Goal: Task Accomplishment & Management: Manage account settings

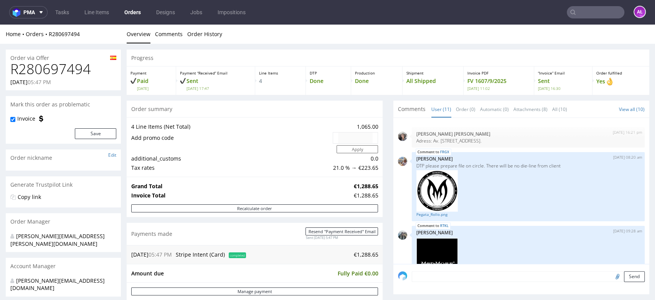
scroll to position [360, 0]
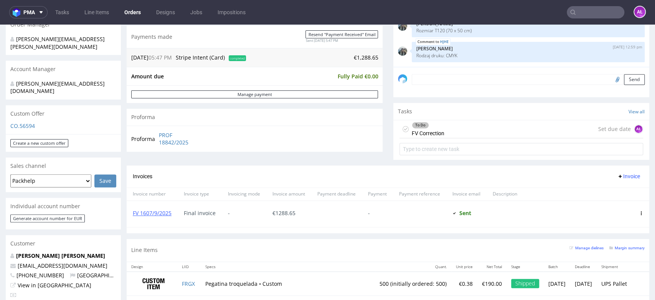
scroll to position [128, 0]
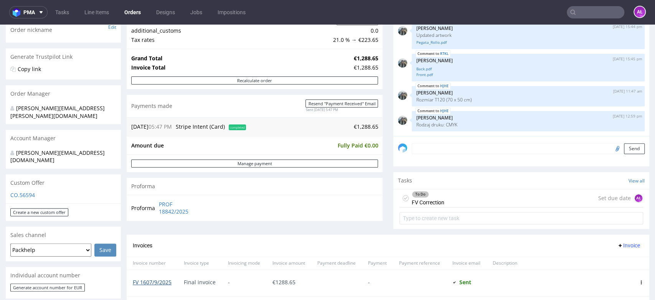
click at [156, 281] on link "FV 1607/9/2025" at bounding box center [152, 281] width 39 height 7
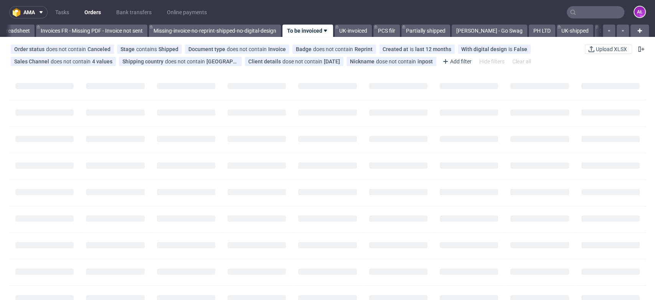
scroll to position [0, 1286]
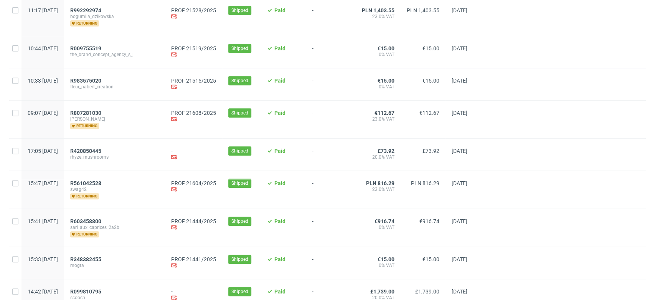
scroll to position [213, 0]
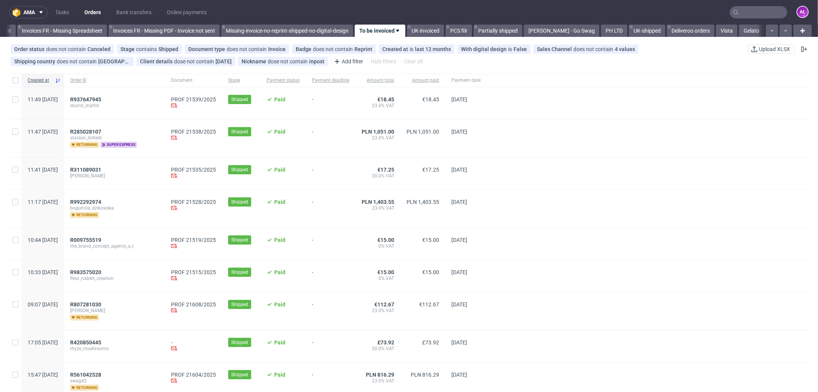
scroll to position [0, 1199]
click at [101, 202] on span "R992292974" at bounding box center [85, 202] width 31 height 6
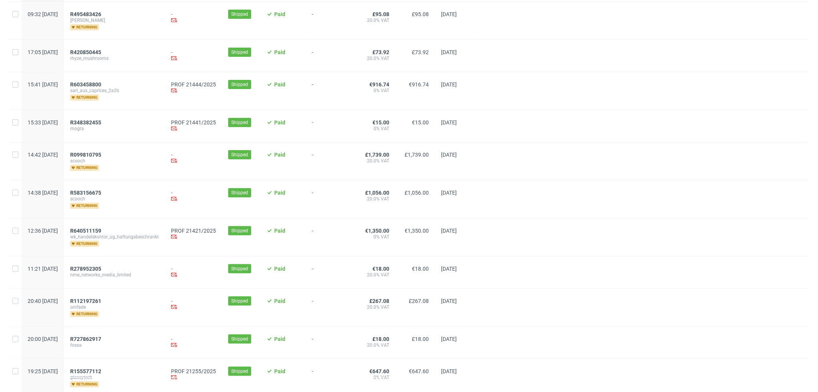
scroll to position [213, 0]
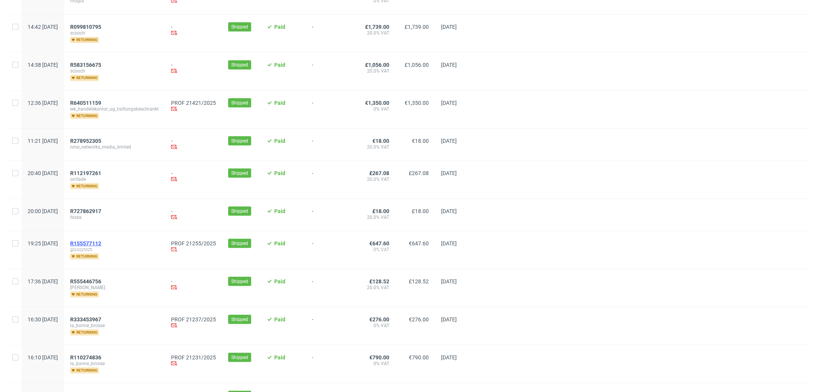
click at [101, 242] on span "R155577112" at bounding box center [85, 243] width 31 height 6
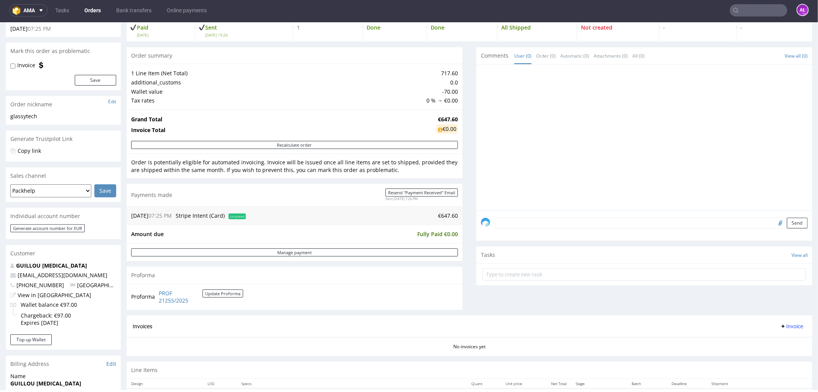
scroll to position [170, 0]
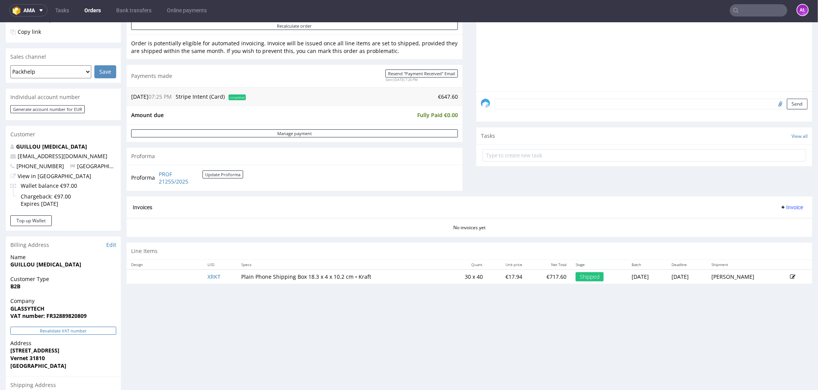
click at [102, 329] on button "Revalidate VAT number" at bounding box center [63, 330] width 106 height 8
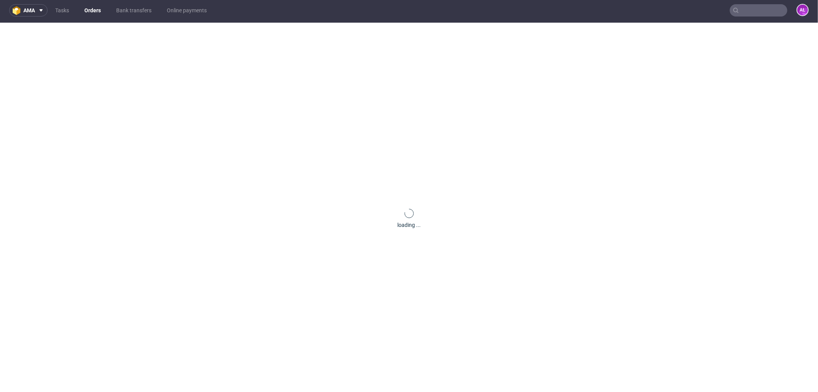
scroll to position [166, 0]
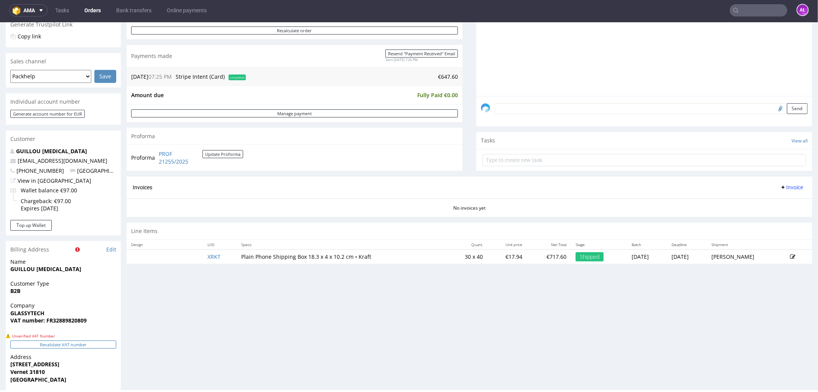
click at [101, 344] on button "Revalidate VAT number" at bounding box center [63, 344] width 106 height 8
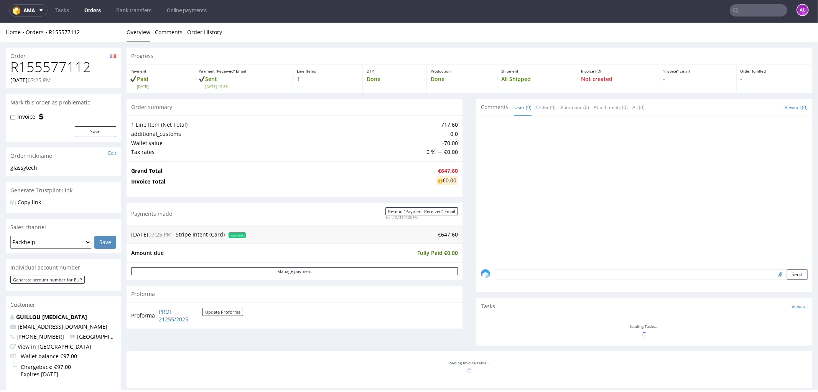
scroll to position [161, 0]
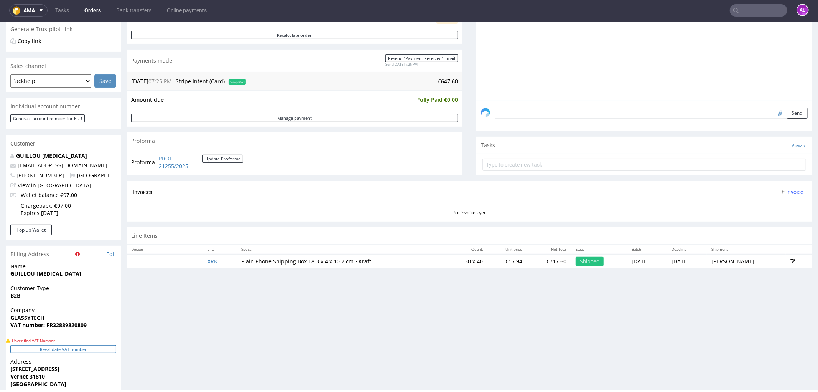
click at [101, 346] on button "Revalidate VAT number" at bounding box center [63, 349] width 106 height 8
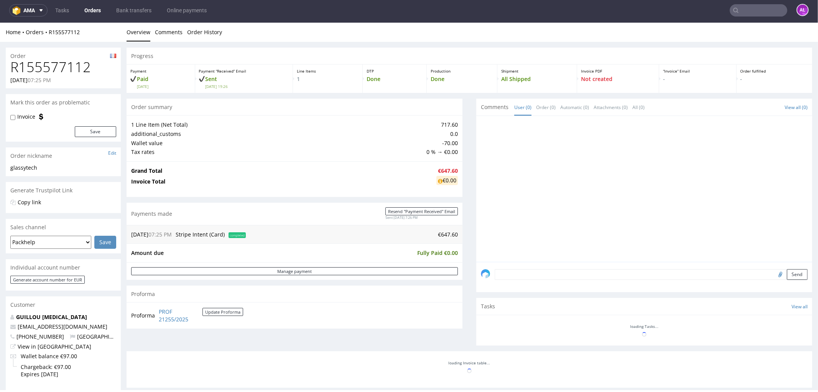
scroll to position [156, 0]
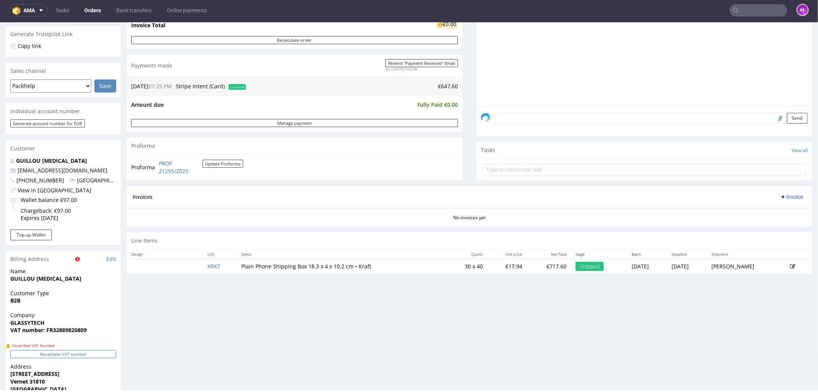
click at [102, 351] on button "Revalidate VAT number" at bounding box center [63, 354] width 106 height 8
click at [104, 354] on button "Revalidate VAT number" at bounding box center [63, 354] width 106 height 8
click at [103, 354] on button "Revalidate VAT number" at bounding box center [63, 354] width 106 height 8
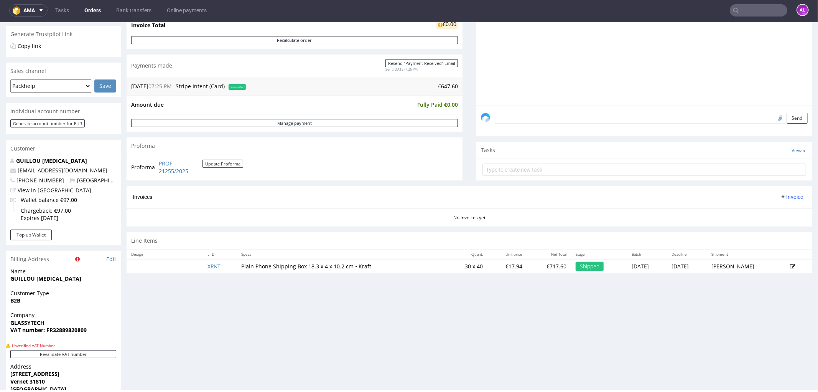
click at [103, 354] on button "Revalidate VAT number" at bounding box center [63, 354] width 106 height 8
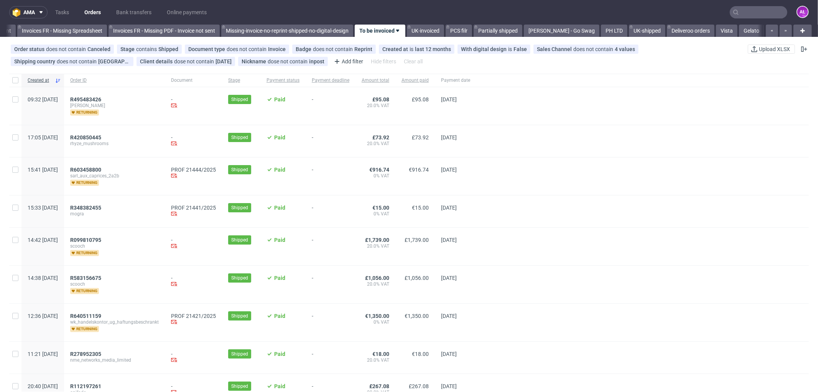
scroll to position [0, 1199]
click at [101, 208] on span "R348382455" at bounding box center [85, 208] width 31 height 6
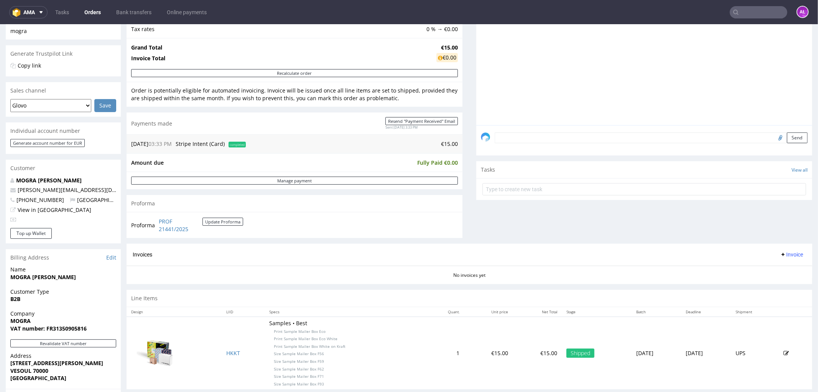
scroll to position [256, 0]
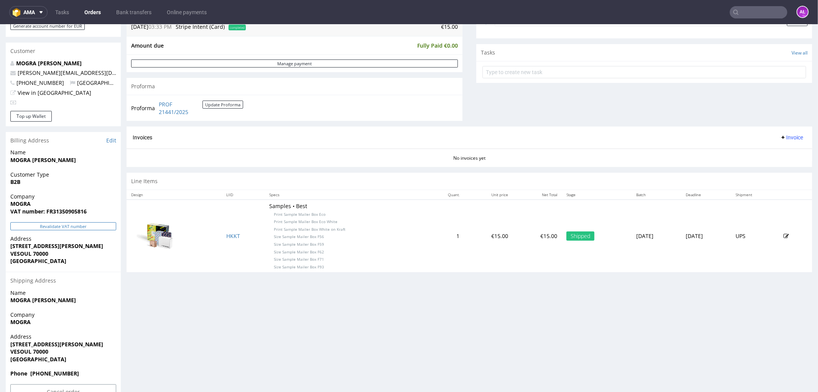
click at [104, 223] on button "Revalidate VAT number" at bounding box center [63, 226] width 106 height 8
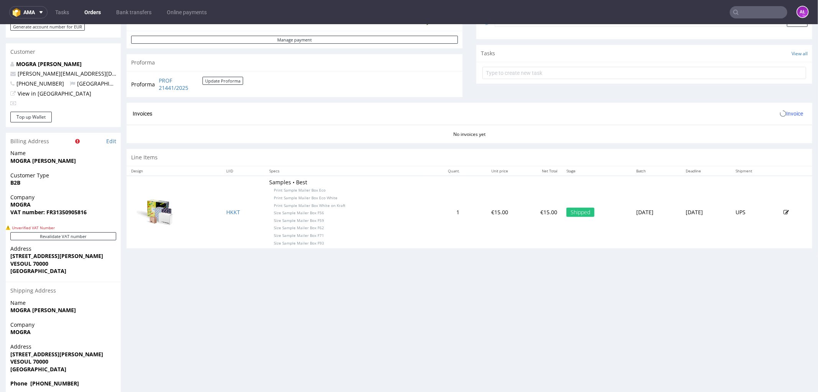
scroll to position [0, 0]
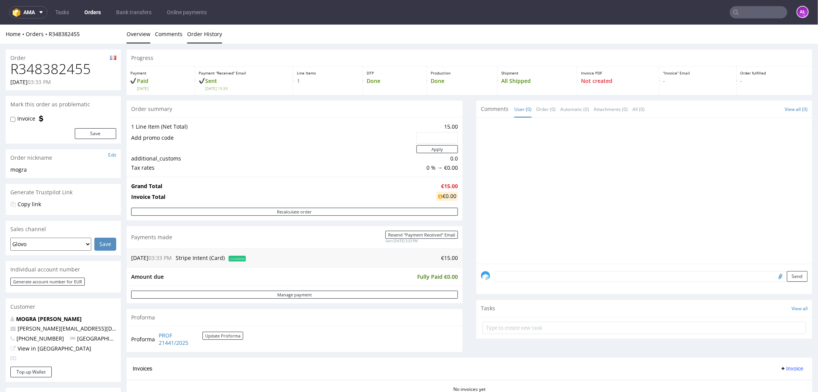
click at [209, 42] on link "Order History" at bounding box center [204, 33] width 35 height 19
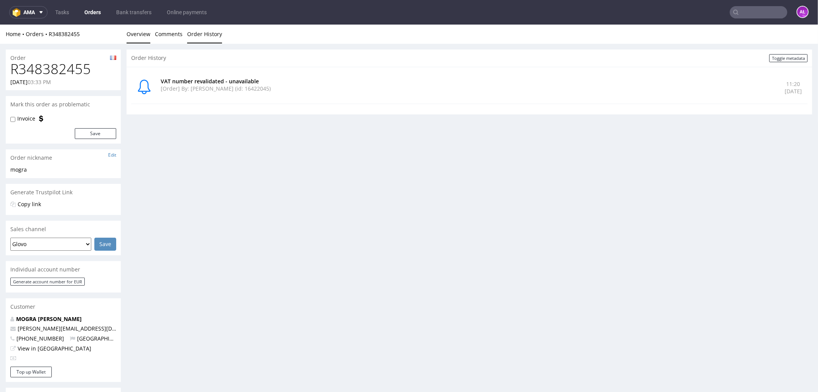
click at [150, 37] on link "Overview" at bounding box center [139, 33] width 24 height 19
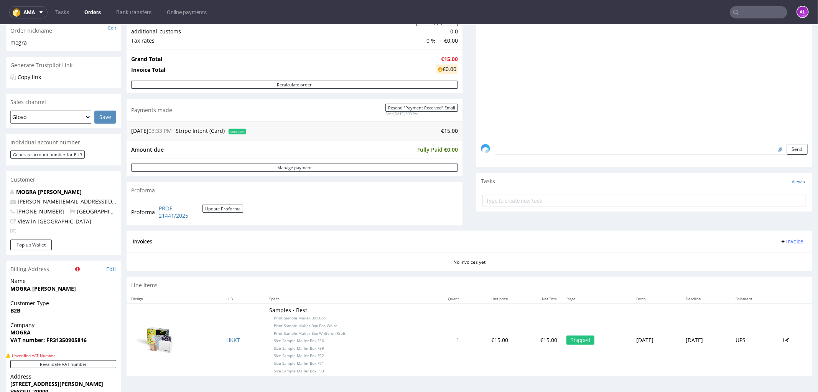
scroll to position [213, 0]
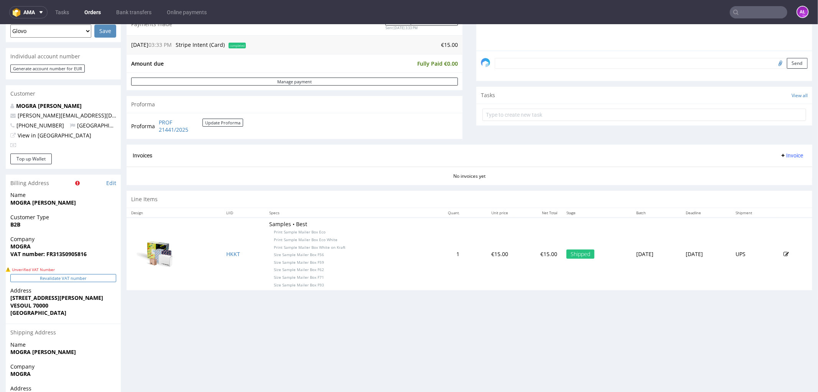
click at [108, 274] on button "Revalidate VAT number" at bounding box center [63, 278] width 106 height 8
click at [106, 276] on button "Revalidate VAT number" at bounding box center [63, 278] width 106 height 8
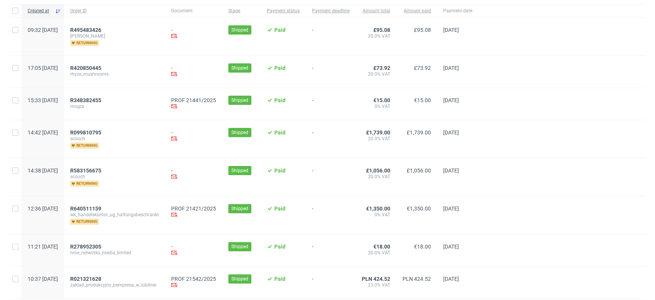
scroll to position [213, 0]
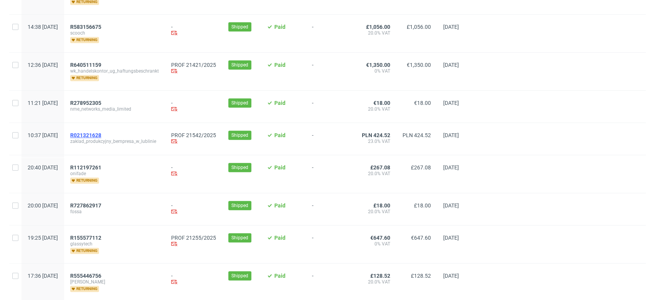
click at [101, 134] on span "R021321628" at bounding box center [85, 135] width 31 height 6
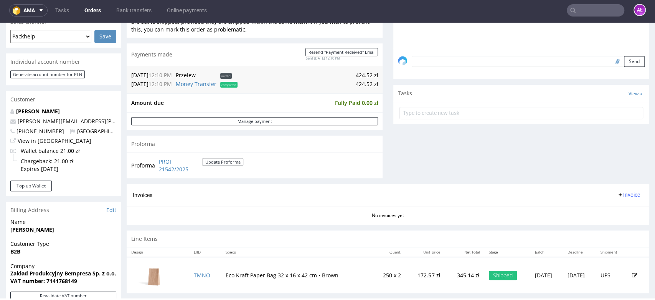
scroll to position [256, 0]
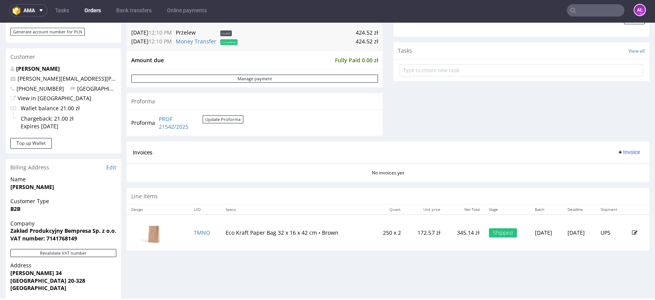
click at [617, 154] on span "Invoice" at bounding box center [628, 152] width 23 height 6
click at [623, 166] on span "Generate" at bounding box center [615, 169] width 37 height 8
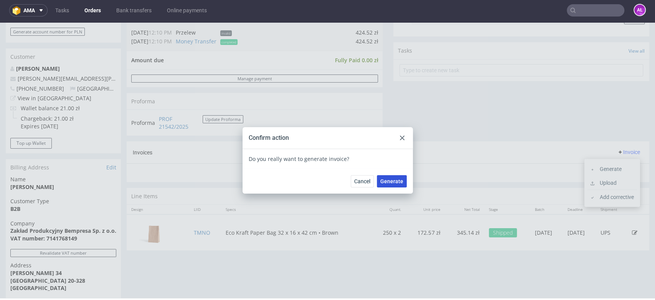
click at [385, 183] on span "Generate" at bounding box center [391, 180] width 23 height 5
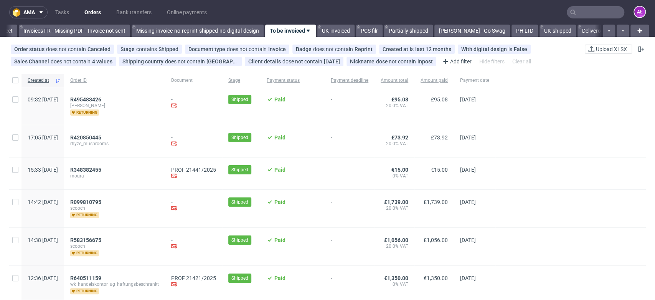
scroll to position [170, 0]
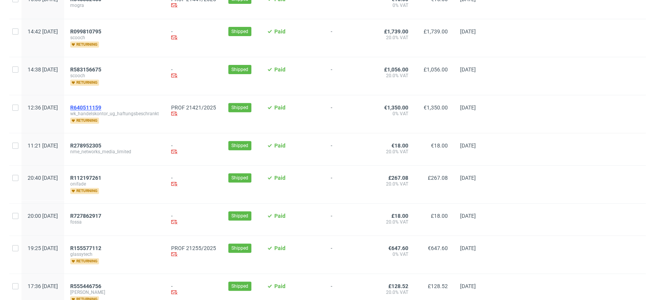
click at [101, 106] on span "R640511159" at bounding box center [85, 107] width 31 height 6
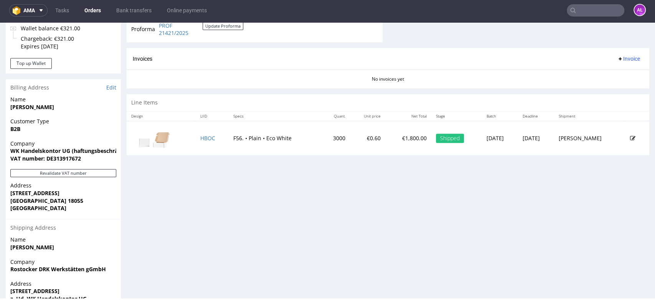
scroll to position [341, 0]
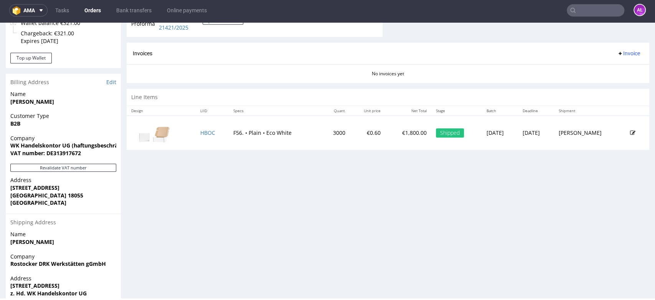
click at [98, 163] on div "Company WK Handelskontor UG (haftungsbeschränkt) VAT number: DE313917672" at bounding box center [63, 149] width 115 height 30
click at [101, 168] on button "Revalidate VAT number" at bounding box center [63, 167] width 106 height 8
click at [97, 168] on button "Revalidate VAT number" at bounding box center [63, 167] width 106 height 8
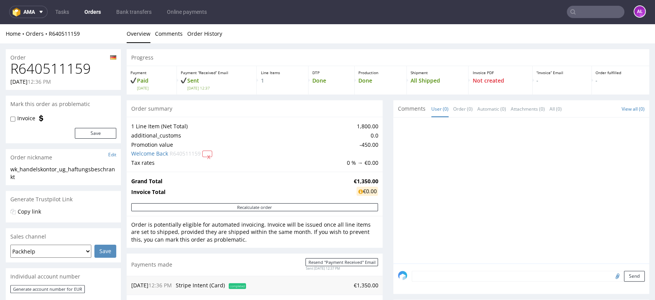
scroll to position [0, 0]
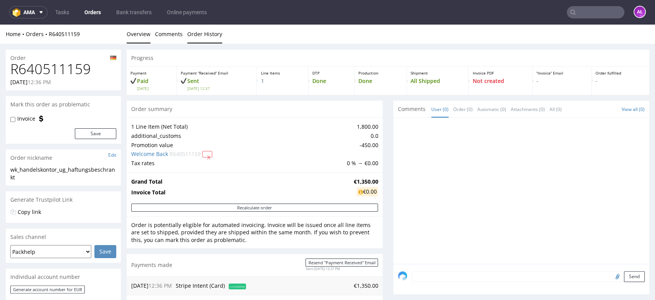
click at [209, 38] on link "Order History" at bounding box center [204, 34] width 35 height 19
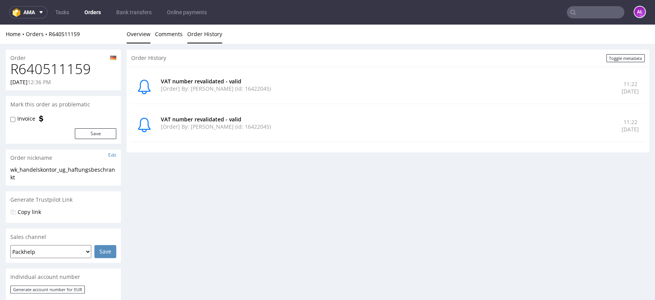
click at [146, 33] on link "Overview" at bounding box center [139, 34] width 24 height 19
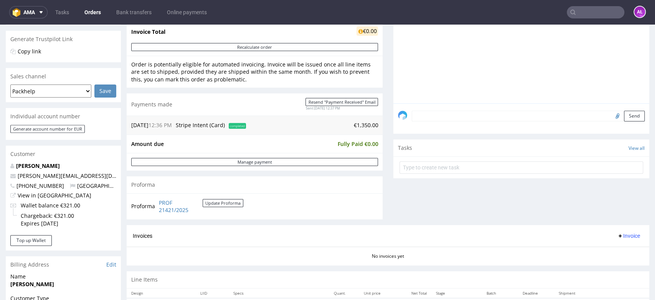
scroll to position [213, 0]
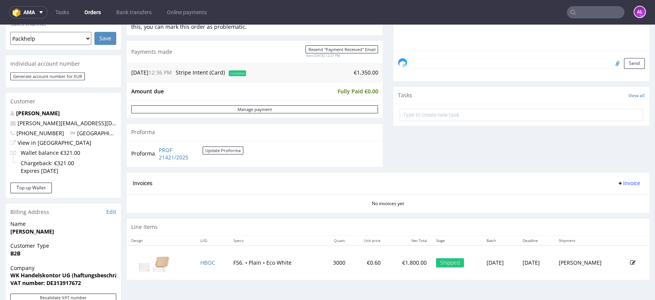
click at [617, 183] on span "Invoice" at bounding box center [628, 183] width 23 height 6
click at [617, 195] on li "Generate" at bounding box center [611, 199] width 49 height 14
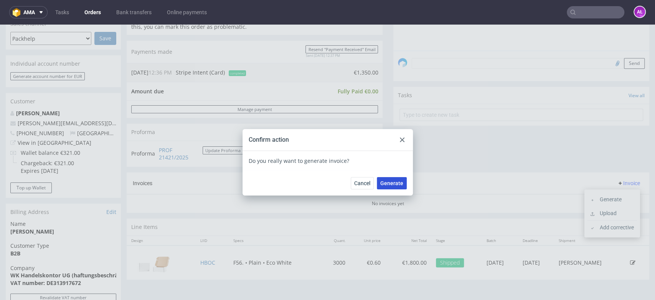
click at [393, 181] on span "Generate" at bounding box center [391, 182] width 23 height 5
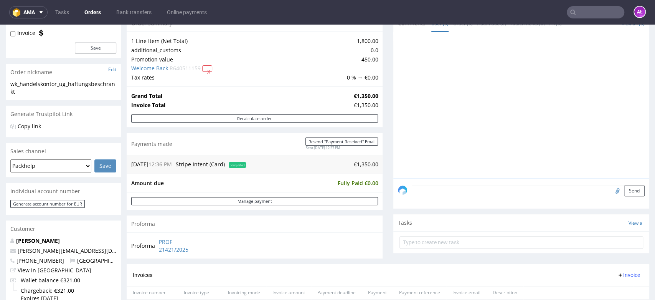
scroll to position [170, 0]
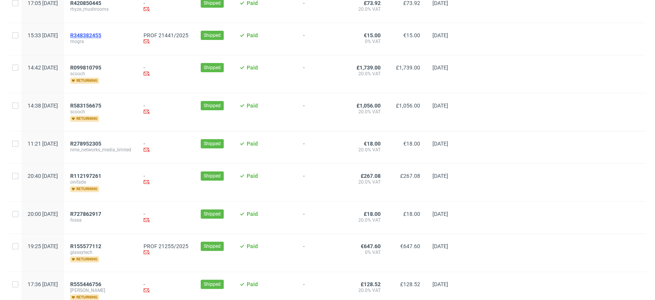
scroll to position [213, 0]
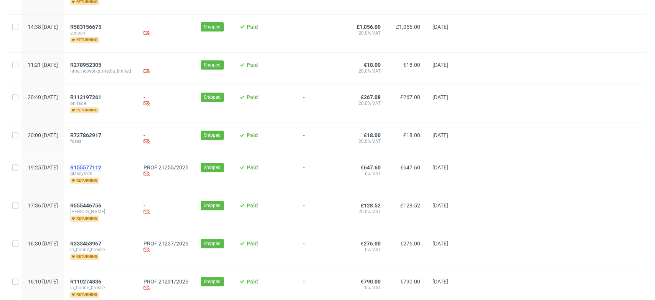
click at [101, 166] on span "R155577112" at bounding box center [85, 167] width 31 height 6
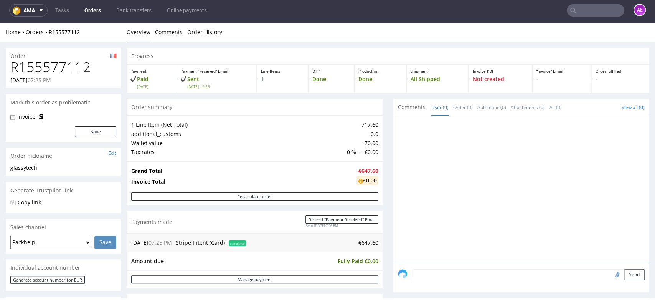
scroll to position [256, 0]
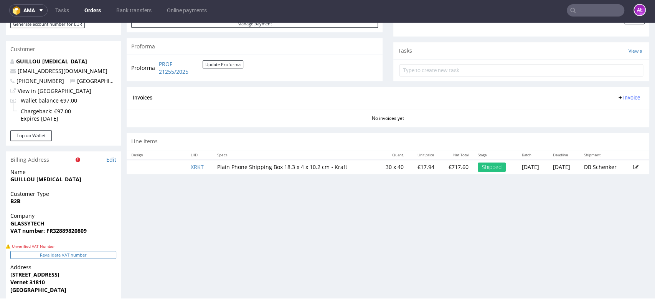
click at [107, 256] on button "Revalidate VAT number" at bounding box center [63, 255] width 106 height 8
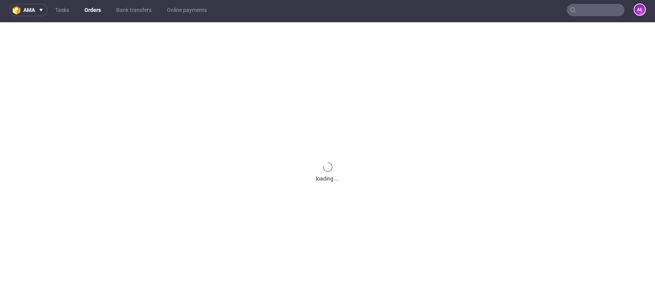
scroll to position [255, 0]
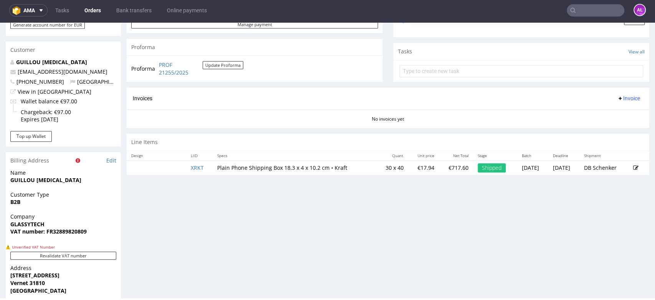
click at [107, 256] on button "Revalidate VAT number" at bounding box center [63, 255] width 106 height 8
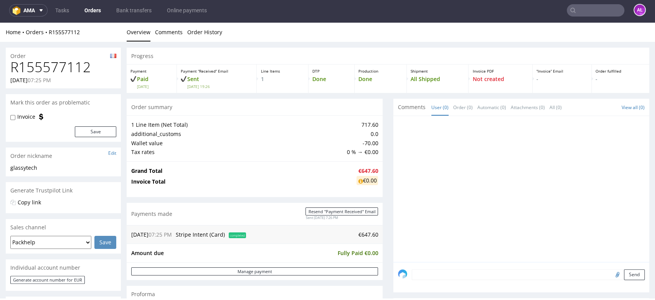
scroll to position [254, 0]
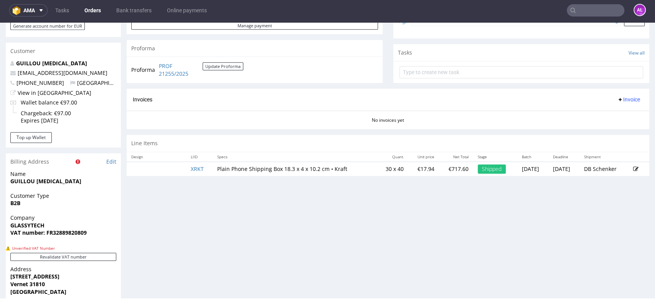
click at [107, 256] on button "Revalidate VAT number" at bounding box center [63, 256] width 106 height 8
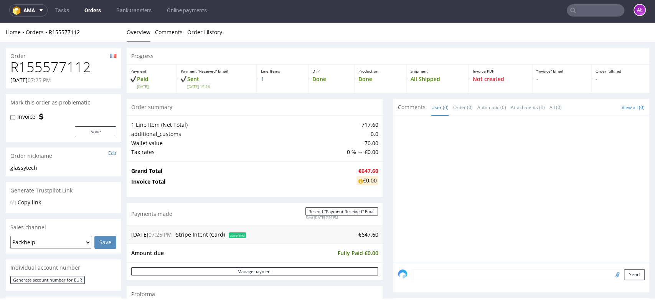
scroll to position [252, 0]
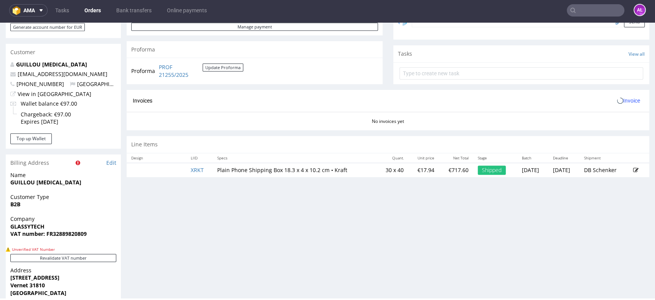
click at [107, 256] on button "Revalidate VAT number" at bounding box center [63, 258] width 106 height 8
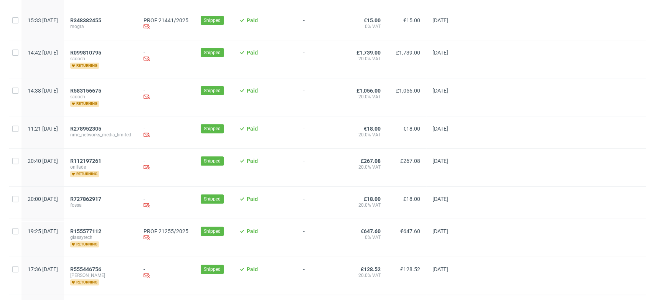
scroll to position [298, 0]
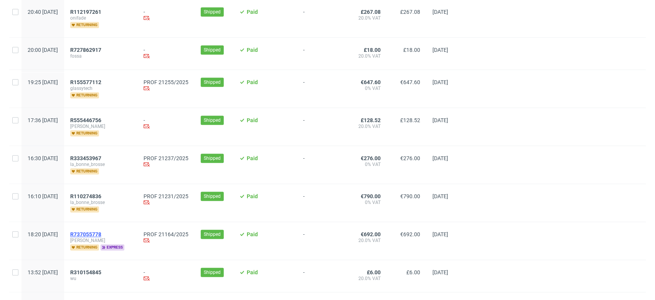
click at [101, 231] on span "R737055778" at bounding box center [85, 234] width 31 height 6
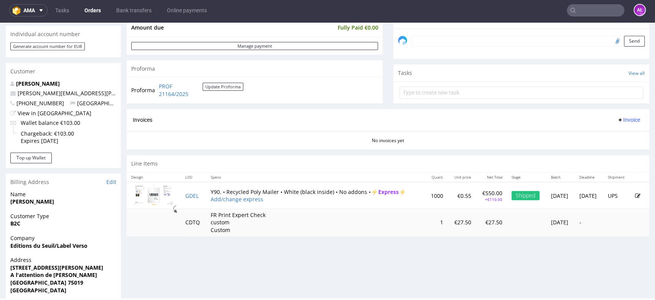
scroll to position [128, 0]
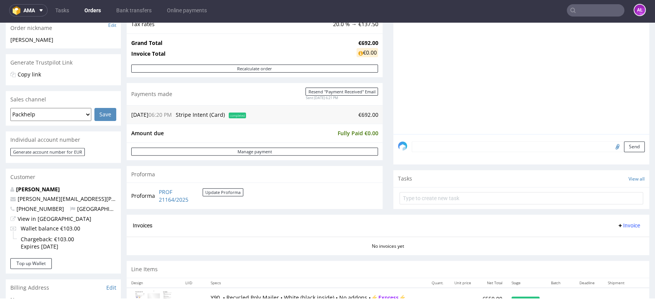
click at [624, 223] on span "Invoice" at bounding box center [628, 225] width 23 height 6
click at [623, 236] on li "Generate" at bounding box center [611, 241] width 49 height 14
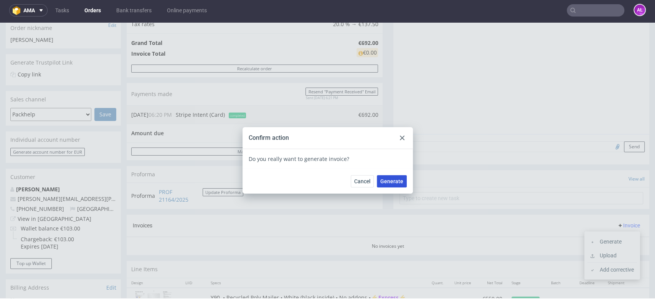
click at [394, 178] on span "Generate" at bounding box center [391, 180] width 23 height 5
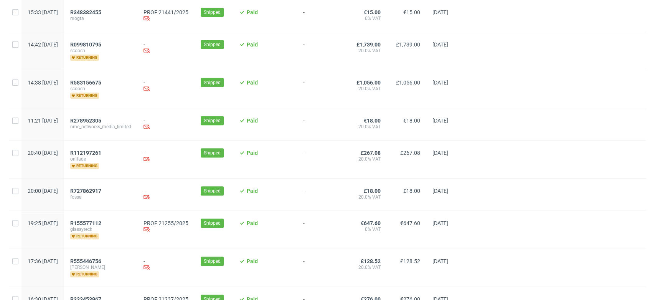
scroll to position [341, 0]
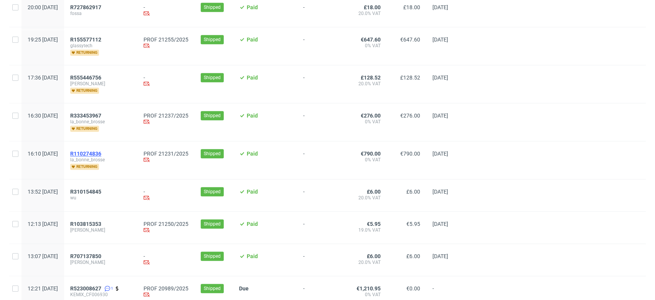
click at [101, 153] on span "R110274836" at bounding box center [85, 153] width 31 height 6
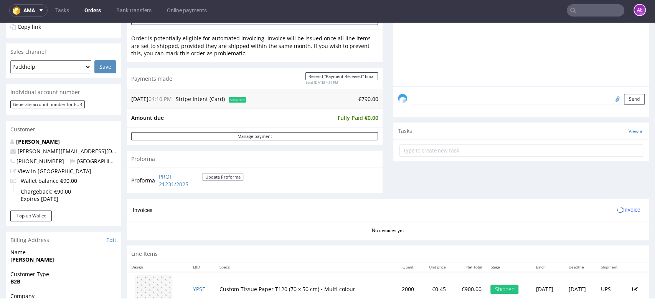
scroll to position [298, 0]
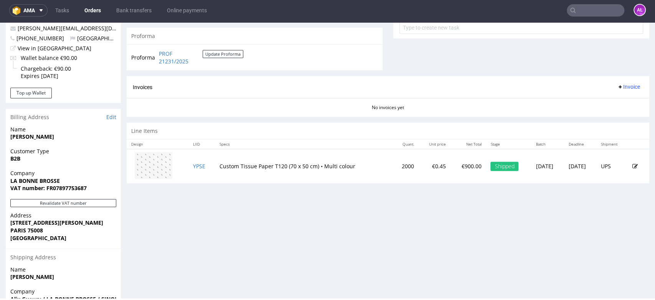
click at [101, 198] on div "Company LA BONNE BROSSE VAT number: FR07897753687" at bounding box center [63, 184] width 115 height 30
click at [102, 201] on button "Revalidate VAT number" at bounding box center [63, 203] width 106 height 8
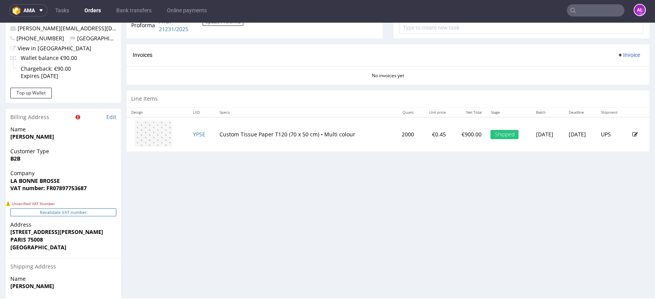
click at [101, 213] on button "Revalidate VAT number" at bounding box center [63, 212] width 106 height 8
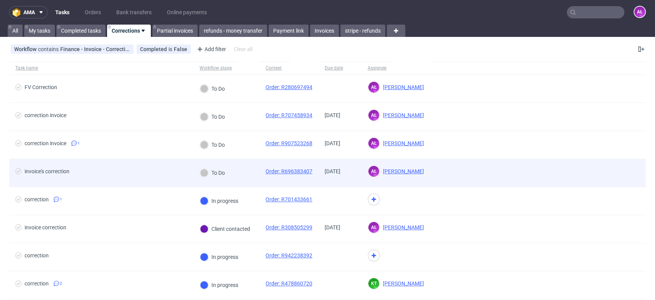
click at [239, 173] on div "To Do" at bounding box center [226, 173] width 66 height 28
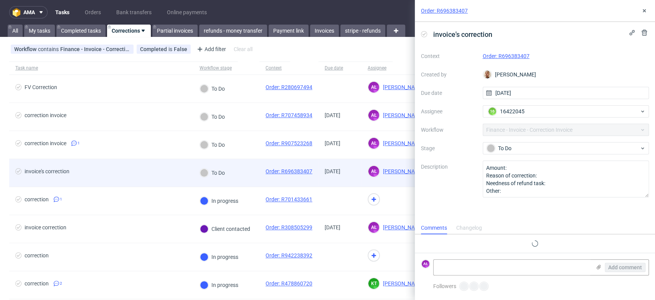
scroll to position [6, 0]
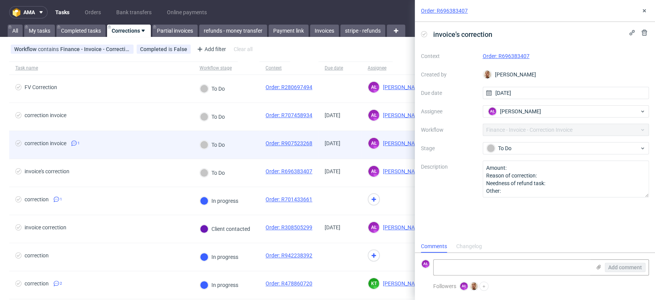
click at [247, 150] on div "To Do" at bounding box center [226, 145] width 66 height 28
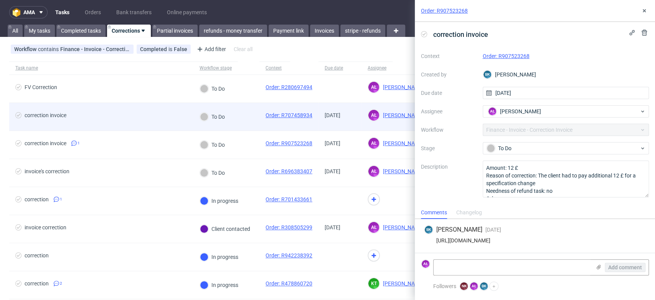
click at [241, 121] on div "To Do" at bounding box center [226, 117] width 66 height 28
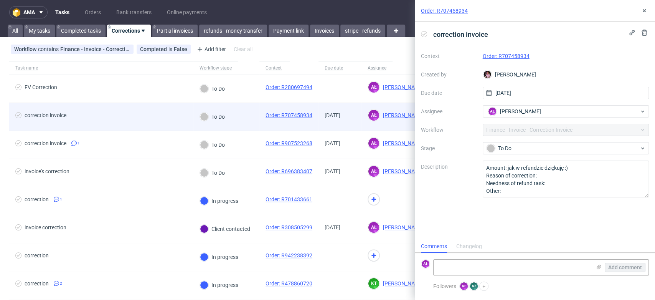
scroll to position [6, 0]
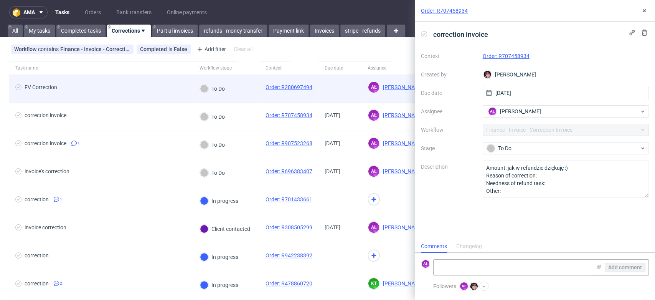
click at [241, 97] on div "To Do" at bounding box center [226, 89] width 66 height 28
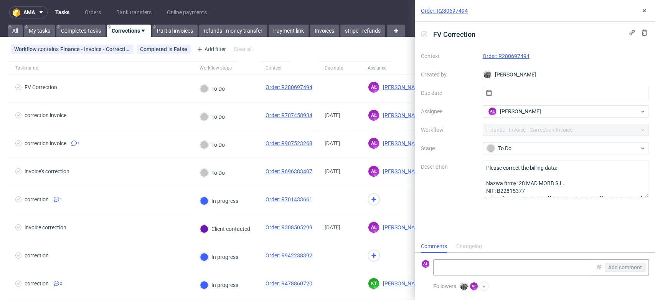
click at [508, 54] on link "Order: R280697494" at bounding box center [506, 56] width 47 height 6
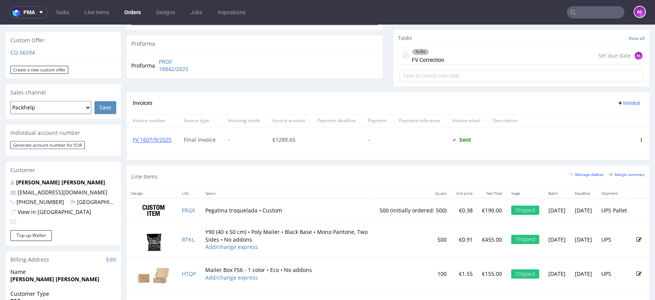
scroll to position [256, 0]
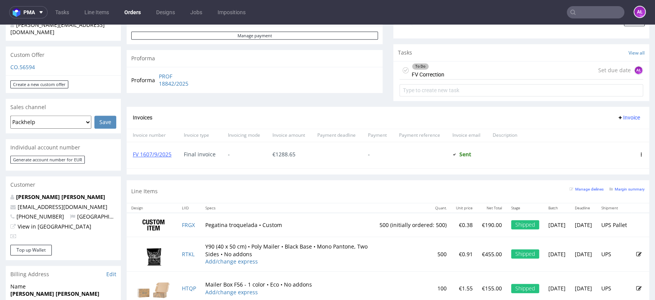
drag, startPoint x: 419, startPoint y: 70, endPoint x: 419, endPoint y: 94, distance: 24.6
click at [419, 70] on div "To Do FV Correction" at bounding box center [428, 70] width 33 height 18
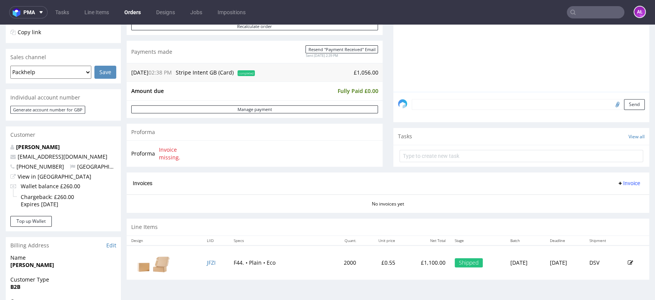
scroll to position [170, 0]
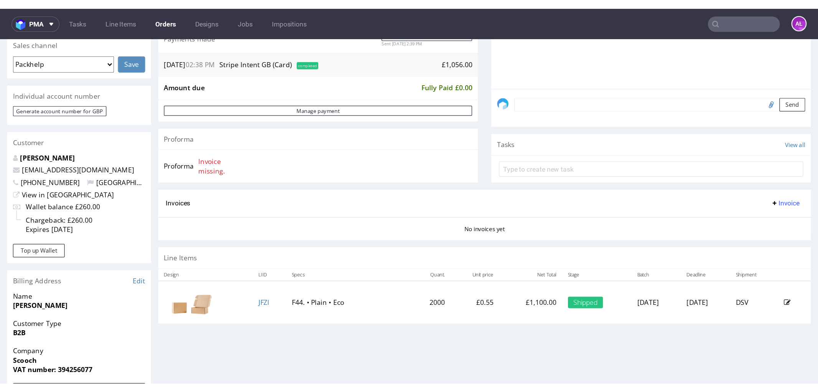
scroll to position [213, 0]
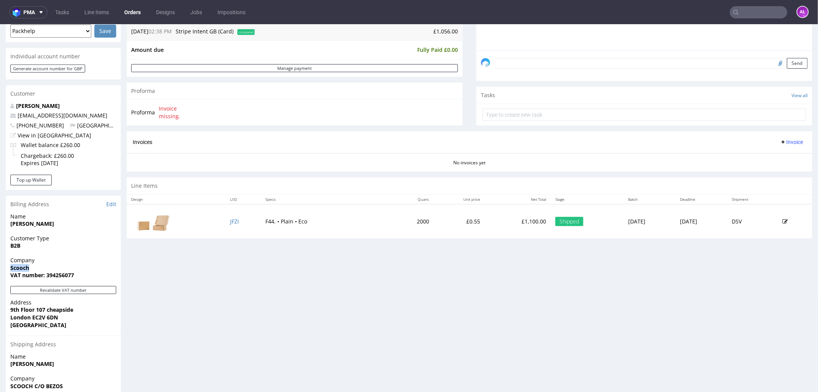
drag, startPoint x: 38, startPoint y: 266, endPoint x: 4, endPoint y: 266, distance: 34.5
click at [4, 266] on div "Order R583156675 06.10.2025 02:38 PM Mark this order as problematic Invoice Sav…" at bounding box center [409, 155] width 818 height 650
copy strong "Scooch"
drag, startPoint x: 46, startPoint y: 274, endPoint x: 75, endPoint y: 275, distance: 29.2
click at [75, 275] on span "VAT number: 394256077" at bounding box center [63, 275] width 106 height 8
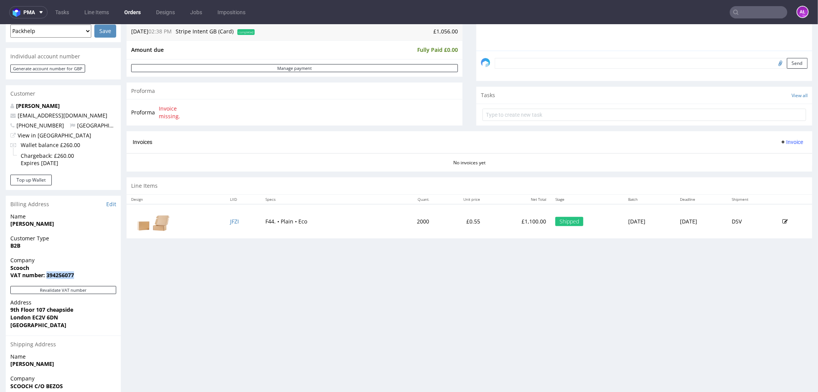
copy strong "394256077"
drag, startPoint x: 12, startPoint y: 308, endPoint x: 112, endPoint y: 305, distance: 99.8
click at [102, 299] on div "Address 9th Floor 107 cheapside London EC2V 6DN United Kingdom" at bounding box center [63, 316] width 115 height 37
copy strong "9th Floor 107 cheapside"
drag, startPoint x: 4, startPoint y: 317, endPoint x: 70, endPoint y: 319, distance: 66.0
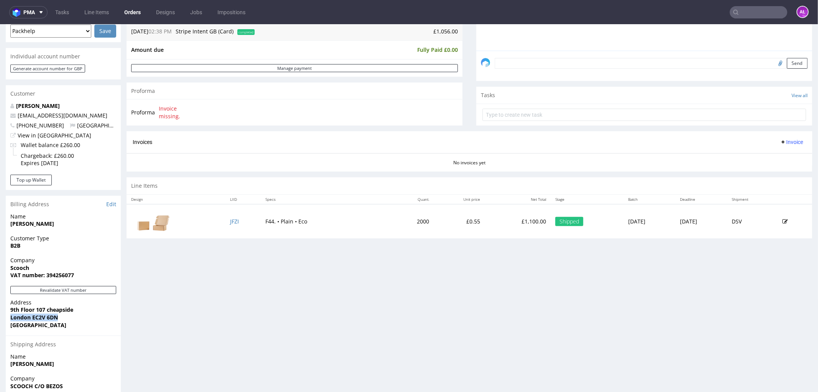
click at [70, 299] on div "Order R583156675 06.10.2025 02:38 PM Mark this order as problematic Invoice Sav…" at bounding box center [409, 155] width 818 height 650
copy strong "London EC2V 6DN"
drag, startPoint x: 256, startPoint y: 226, endPoint x: 299, endPoint y: 223, distance: 43.1
click at [299, 223] on td "F44. • Plain • Eco" at bounding box center [326, 221] width 131 height 34
copy td "F44. • Plain • Eco"
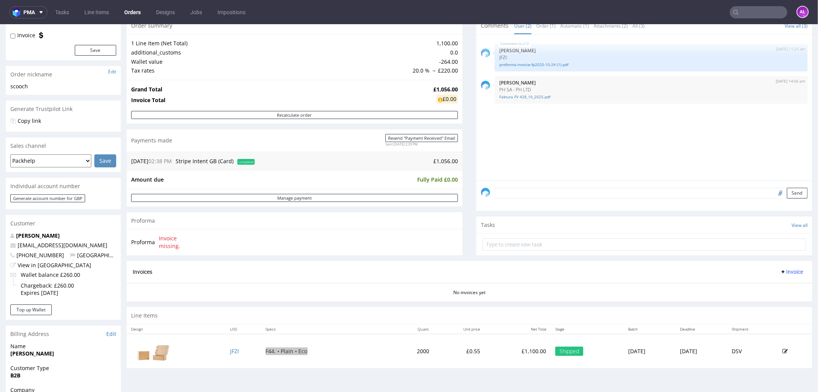
scroll to position [0, 0]
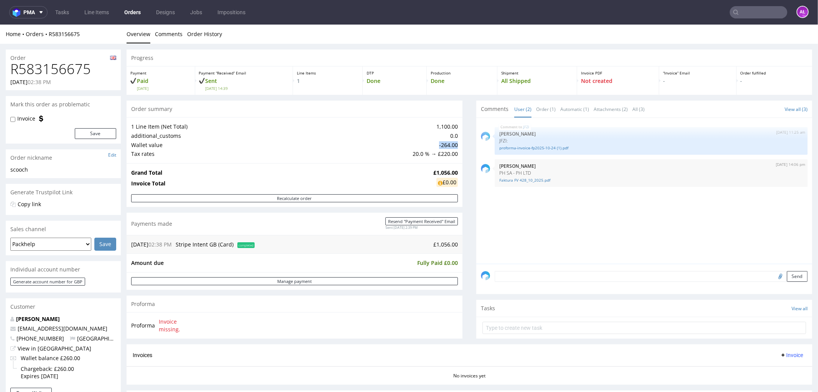
drag, startPoint x: 444, startPoint y: 144, endPoint x: 452, endPoint y: 144, distance: 7.7
click at [452, 144] on td "-264.00" at bounding box center [434, 144] width 47 height 9
copy td "-264.00"
drag, startPoint x: 94, startPoint y: 71, endPoint x: 4, endPoint y: 71, distance: 89.8
click at [4, 71] on div "Order R583156675 06.10.2025 02:38 PM Mark this order as problematic Invoice Sav…" at bounding box center [409, 368] width 818 height 650
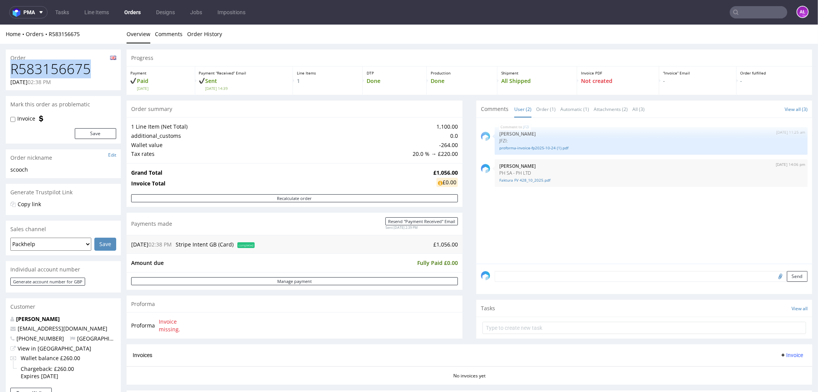
copy h1 "R583156675"
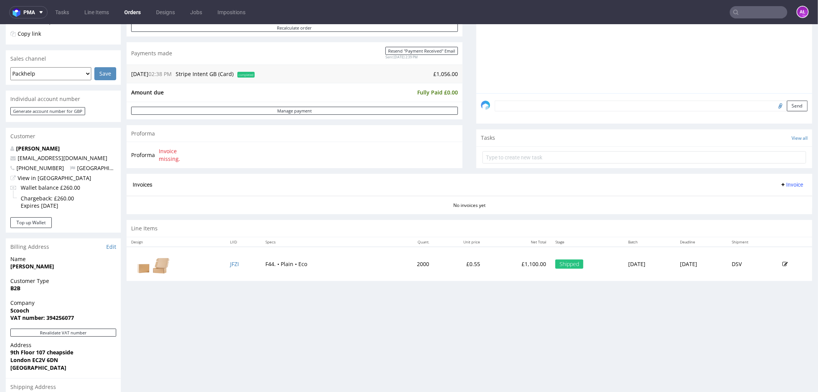
scroll to position [128, 0]
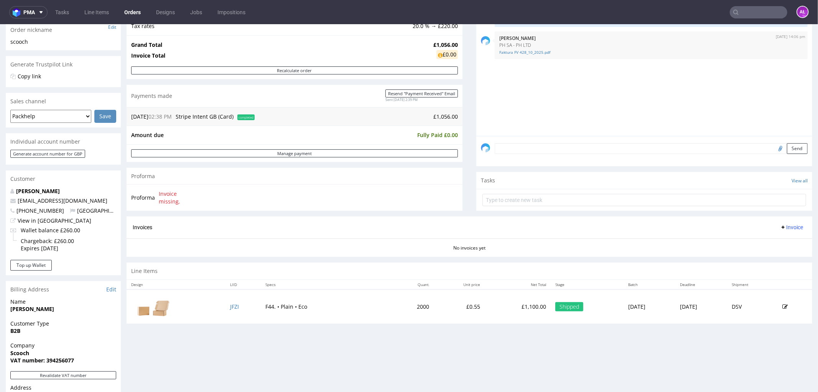
click at [655, 225] on span "Invoice" at bounding box center [791, 227] width 23 height 6
click at [655, 242] on span "Upload" at bounding box center [779, 243] width 37 height 8
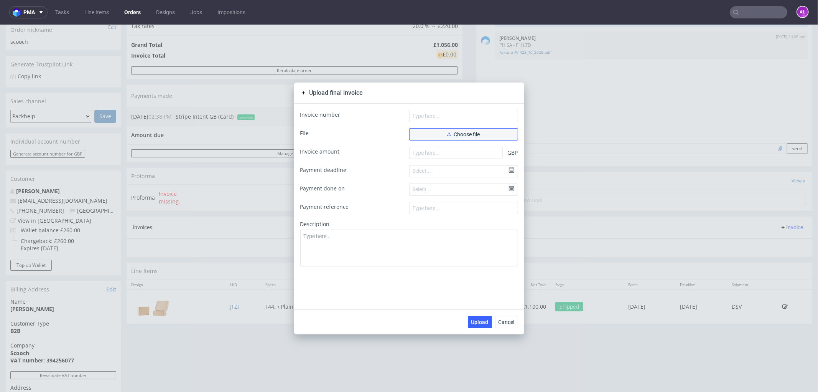
click at [458, 134] on span "Choose file" at bounding box center [463, 133] width 33 height 5
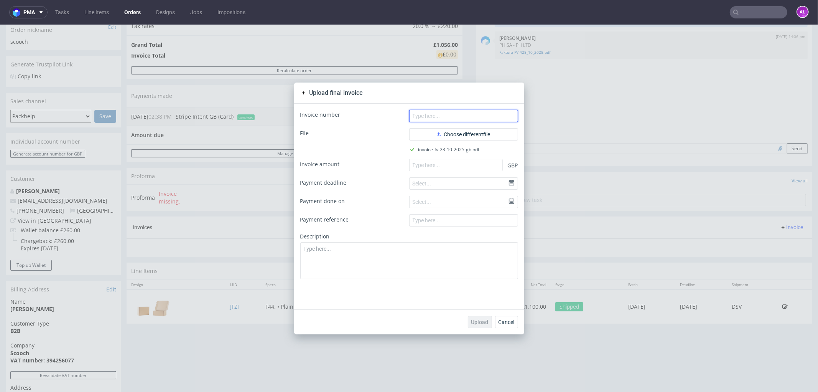
paste input "FV 23/10/2025/GB"
click at [458, 109] on input "text" at bounding box center [463, 115] width 109 height 12
type input "FV 23/10/2025/GB"
drag, startPoint x: 446, startPoint y: 167, endPoint x: 413, endPoint y: 167, distance: 33.4
click at [446, 167] on input "number" at bounding box center [456, 164] width 94 height 12
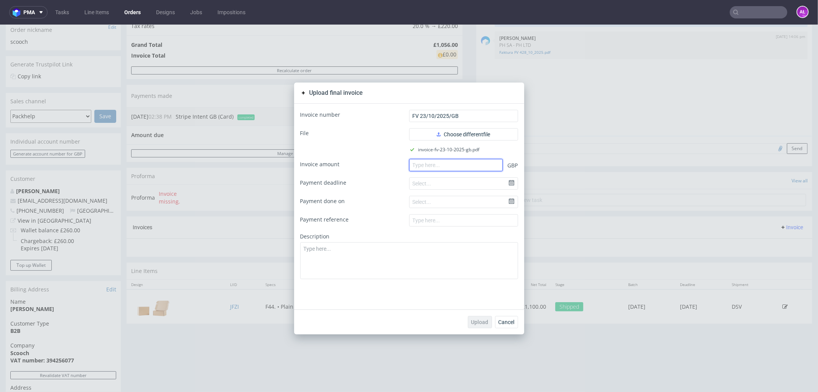
paste input "1.05600"
click at [413, 168] on input "1.05600" at bounding box center [456, 164] width 94 height 12
type input "1056.00"
click at [478, 299] on span "Upload" at bounding box center [480, 321] width 17 height 5
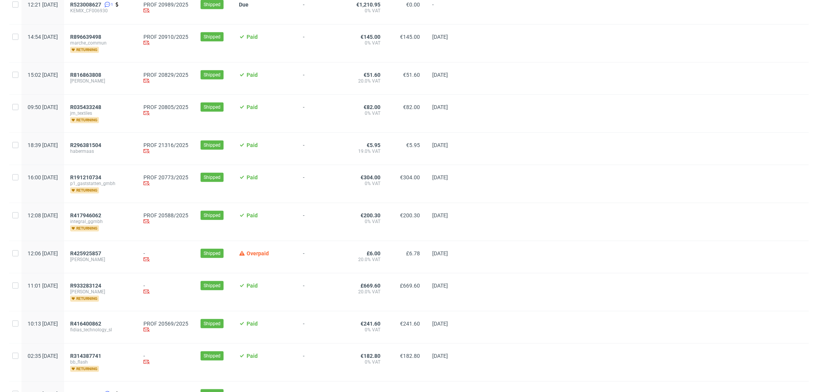
scroll to position [769, 0]
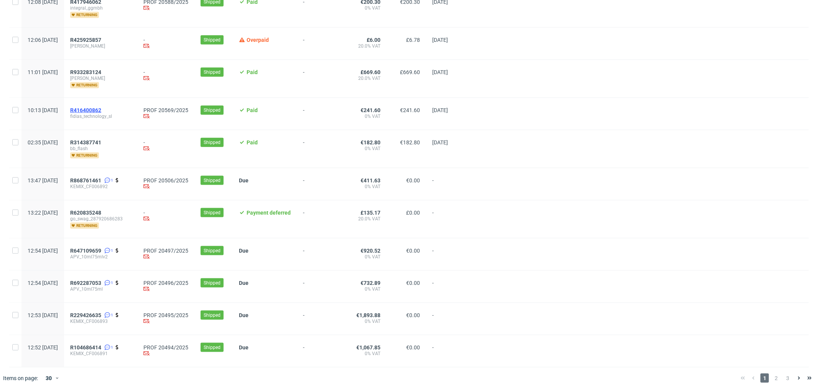
click at [101, 108] on span "R416400862" at bounding box center [85, 110] width 31 height 6
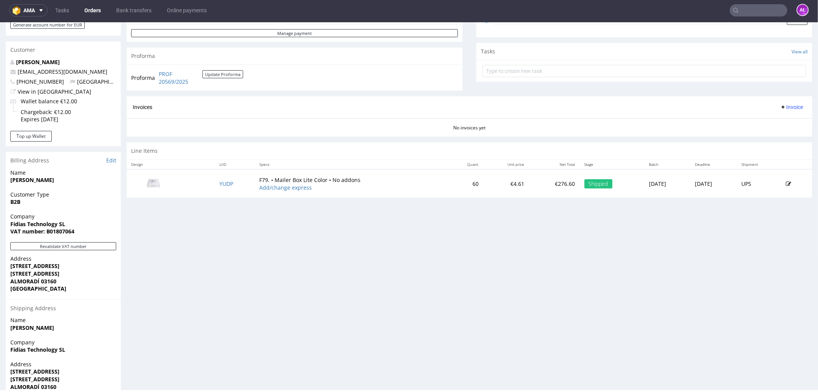
scroll to position [256, 0]
click at [102, 246] on button "Revalidate VAT number" at bounding box center [63, 245] width 106 height 8
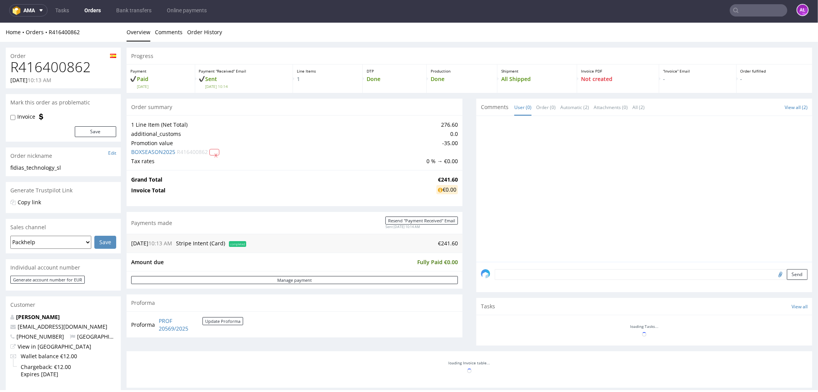
scroll to position [255, 0]
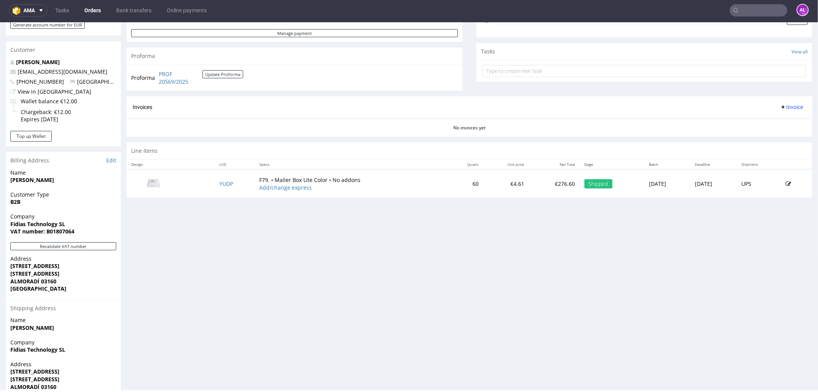
click at [780, 104] on span "Invoice" at bounding box center [791, 107] width 23 height 6
click at [786, 122] on span "Generate" at bounding box center [779, 123] width 37 height 8
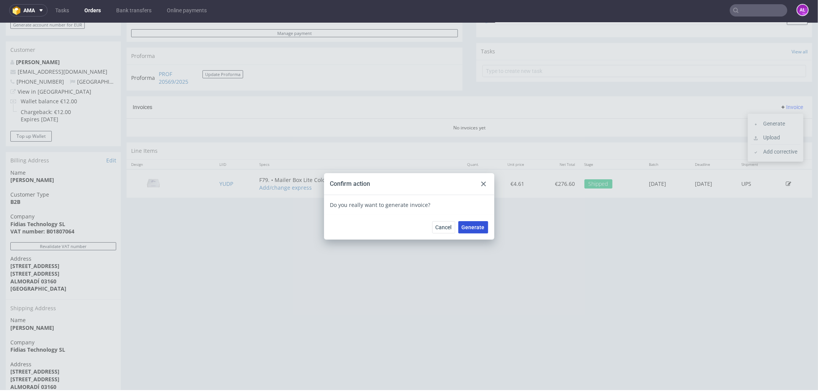
click at [473, 229] on span "Generate" at bounding box center [473, 226] width 23 height 5
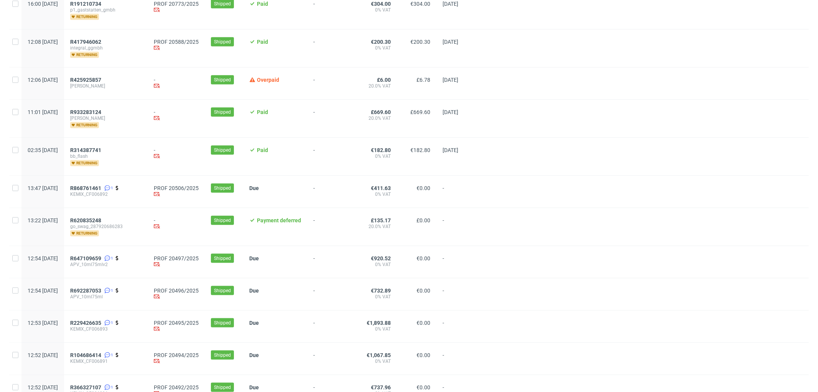
scroll to position [769, 0]
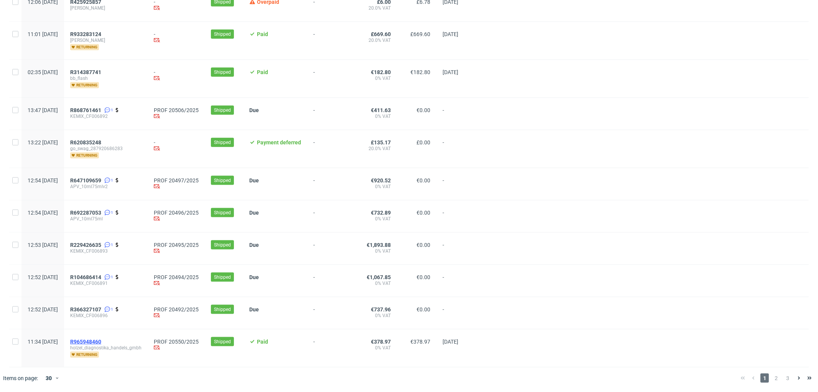
click at [101, 342] on span "R965948460" at bounding box center [85, 341] width 31 height 6
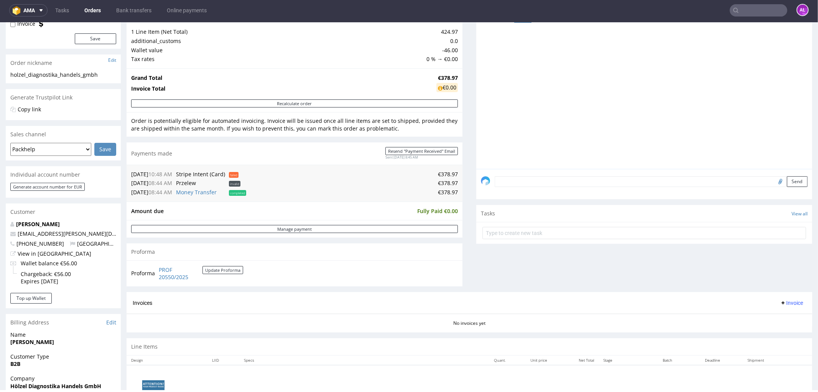
scroll to position [213, 0]
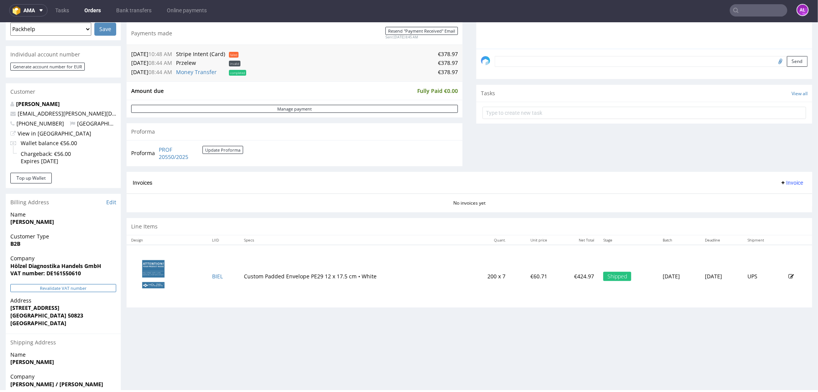
click at [102, 284] on button "Revalidate VAT number" at bounding box center [63, 288] width 106 height 8
click at [780, 181] on span "Invoice" at bounding box center [791, 182] width 23 height 6
click at [779, 194] on li "Generate" at bounding box center [775, 199] width 49 height 14
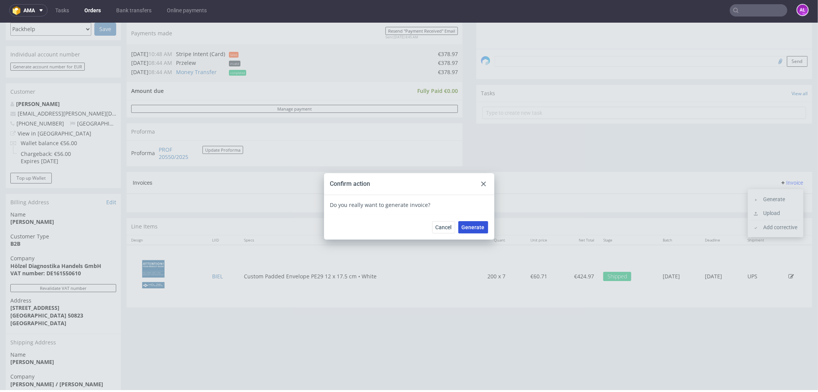
click at [480, 224] on span "Generate" at bounding box center [473, 226] width 23 height 5
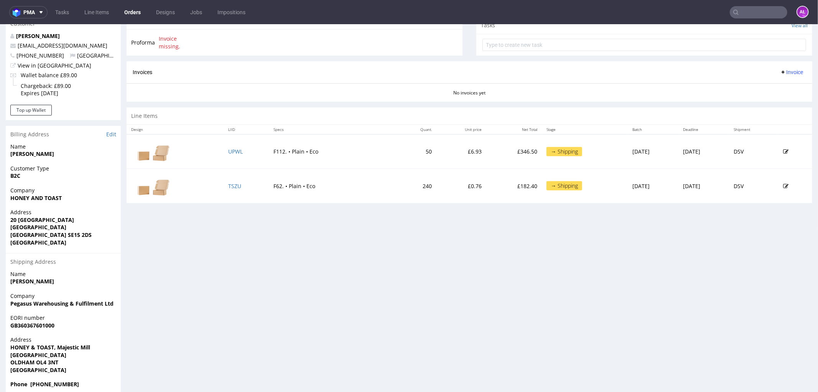
scroll to position [298, 0]
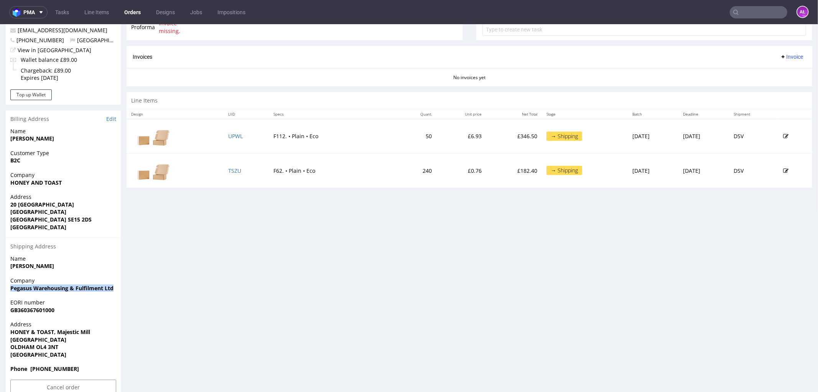
drag, startPoint x: 5, startPoint y: 289, endPoint x: 118, endPoint y: 290, distance: 112.8
click at [118, 290] on div "Company Pegasus Warehousing & Fulfilment Ltd" at bounding box center [63, 287] width 115 height 22
copy strong "Pegasus Warehousing & Fulfilment Ltd"
drag, startPoint x: 9, startPoint y: 332, endPoint x: 63, endPoint y: 340, distance: 54.2
click at [63, 340] on div "Address HONEY & TOAST, Majestic Mill Greenacres Road OLDHAM OL4 3NT United King…" at bounding box center [63, 342] width 115 height 45
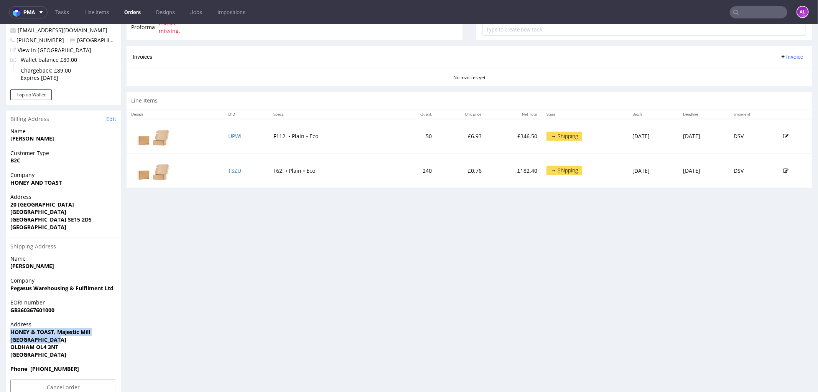
copy p "HONEY & TOAST, Majestic Mill Greenacres Road"
drag, startPoint x: 7, startPoint y: 347, endPoint x: 62, endPoint y: 347, distance: 55.3
click at [59, 347] on div "Address HONEY & TOAST, Majestic Mill Greenacres Road OLDHAM OL4 3NT United King…" at bounding box center [63, 342] width 115 height 45
copy strong "OLDHAM OL4 3NT"
drag, startPoint x: 260, startPoint y: 138, endPoint x: 294, endPoint y: 140, distance: 34.2
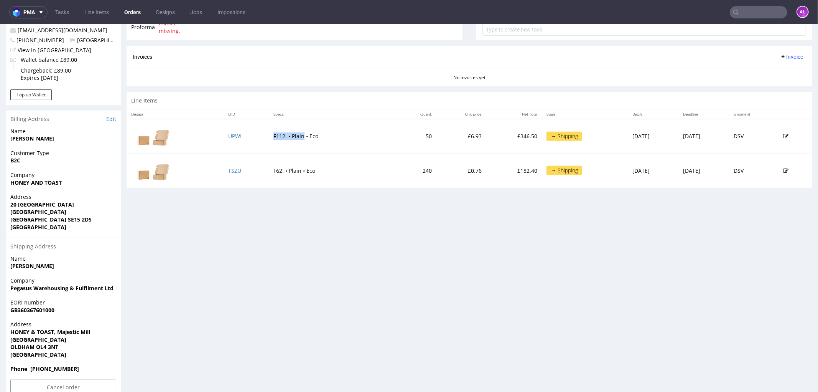
click at [294, 140] on td "F112. • Plain • Eco" at bounding box center [333, 136] width 128 height 35
copy td "F112. • Plain"
drag, startPoint x: 458, startPoint y: 137, endPoint x: 446, endPoint y: 139, distance: 12.1
click at [446, 139] on td "£6.93" at bounding box center [462, 136] width 50 height 35
copy td "6.93"
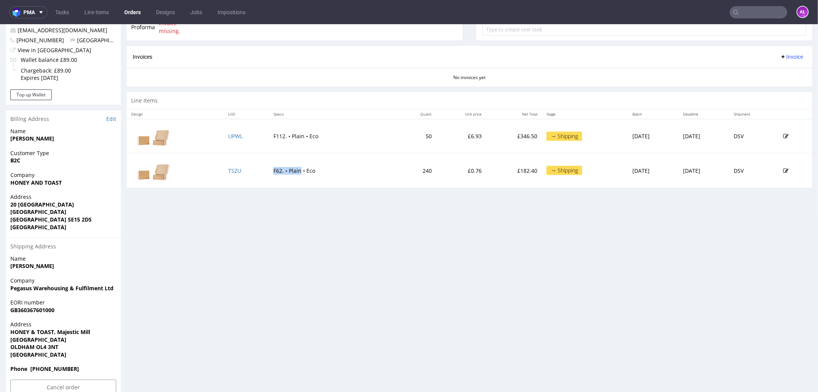
drag, startPoint x: 264, startPoint y: 173, endPoint x: 292, endPoint y: 173, distance: 28.0
click at [292, 173] on td "F62. • Plain • Eco" at bounding box center [333, 170] width 128 height 34
copy td "F62. • Plain"
click at [445, 174] on tr "TSZU F62. • Plain • Eco 240 £0.76 £182.40 → Shipping Tue 07 Oct Wed 08 Oct DSV" at bounding box center [470, 170] width 686 height 34
copy td "0.76"
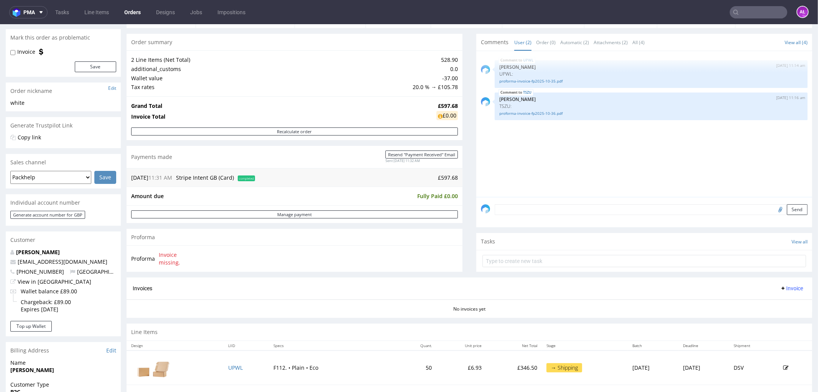
scroll to position [0, 0]
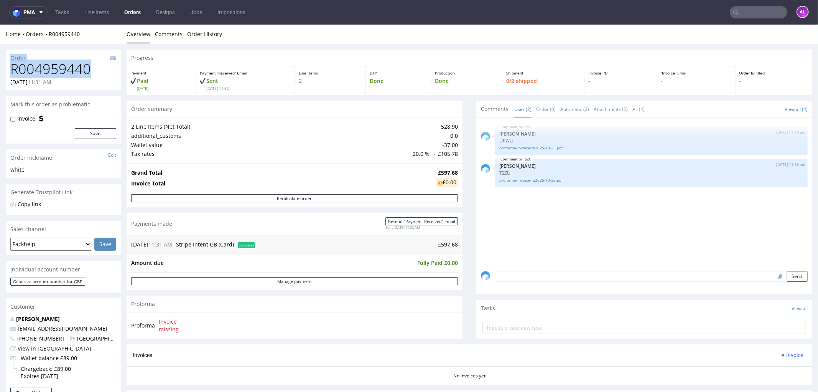
drag, startPoint x: 98, startPoint y: 69, endPoint x: 8, endPoint y: 60, distance: 90.6
click at [8, 60] on section "Order R004959440 07.10.2025 11:31 AM" at bounding box center [63, 69] width 115 height 41
copy section "Order R004959440"
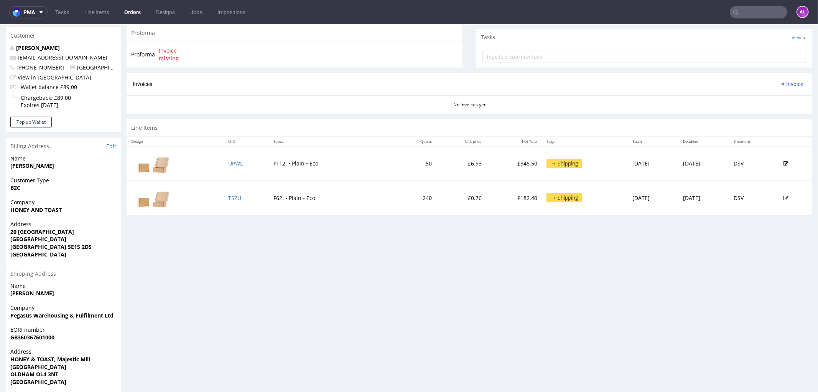
scroll to position [315, 0]
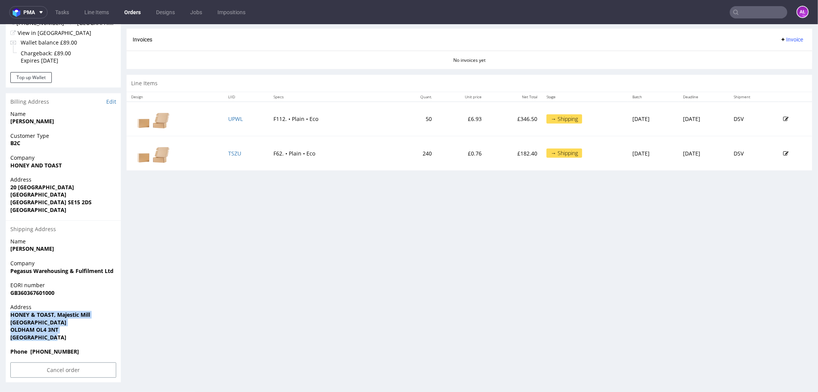
drag, startPoint x: 62, startPoint y: 339, endPoint x: 2, endPoint y: 316, distance: 65.0
click at [2, 316] on div "Order R004959440 07.10.2025 11:31 AM Mark this order as problematic Invoice Sav…" at bounding box center [409, 58] width 818 height 660
copy p "HONEY & TOAST, Majestic Mill Greenacres Road OLDHAM OL4 3NT United Kingdom"
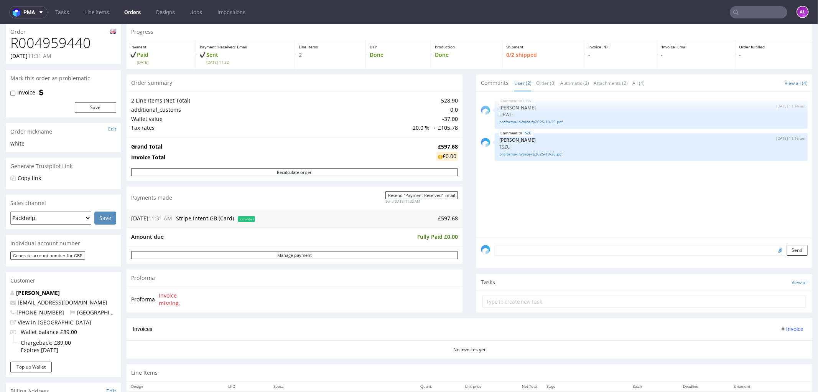
scroll to position [0, 0]
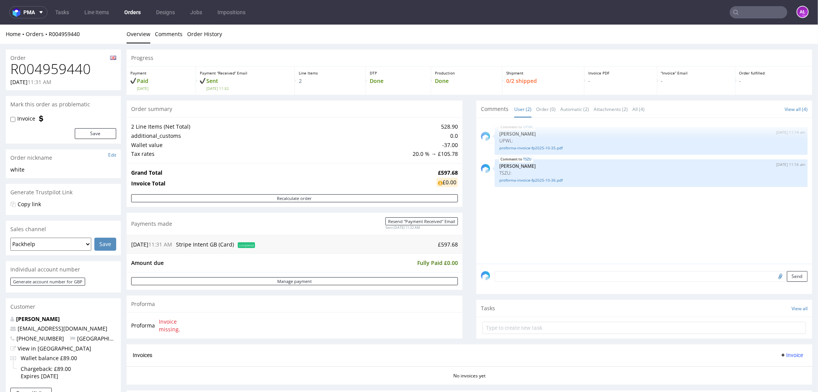
click at [628, 278] on textarea at bounding box center [651, 276] width 313 height 11
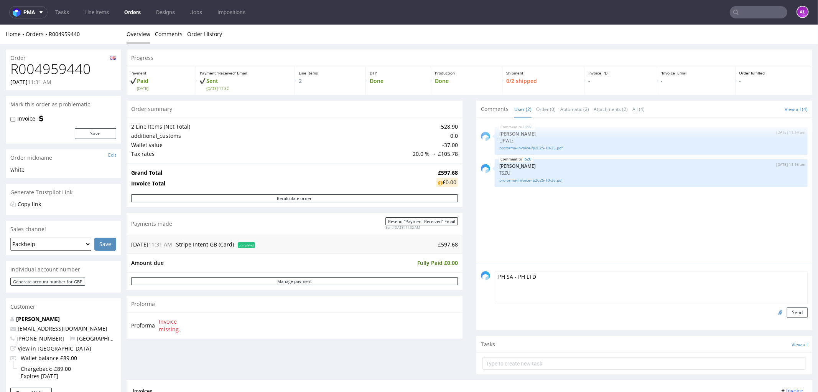
type textarea "PH SA - PH LTD"
click at [774, 311] on input "file" at bounding box center [779, 312] width 11 height 10
type input "C:\fakepath\Faktura FV 463_10_2025.pdf"
click at [787, 309] on button "Send" at bounding box center [797, 312] width 21 height 11
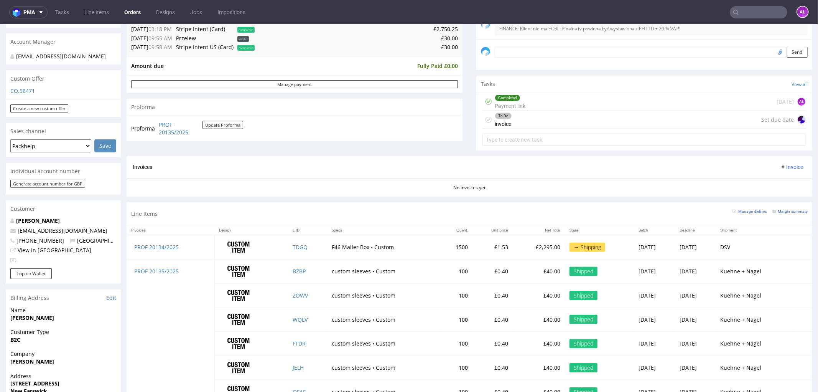
scroll to position [84, 0]
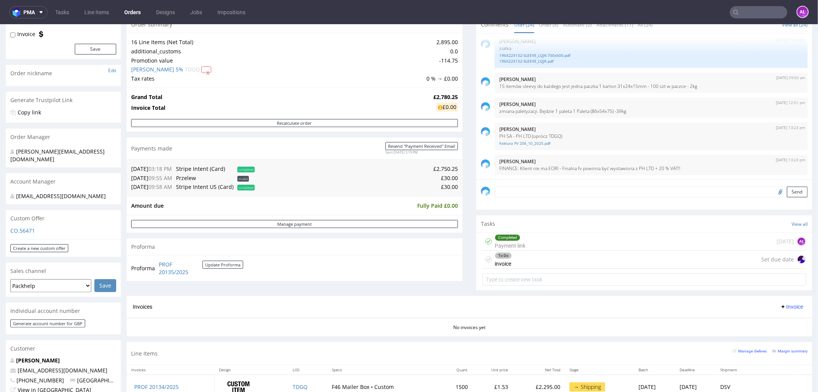
click at [511, 244] on div "Completed Payment link" at bounding box center [510, 241] width 31 height 18
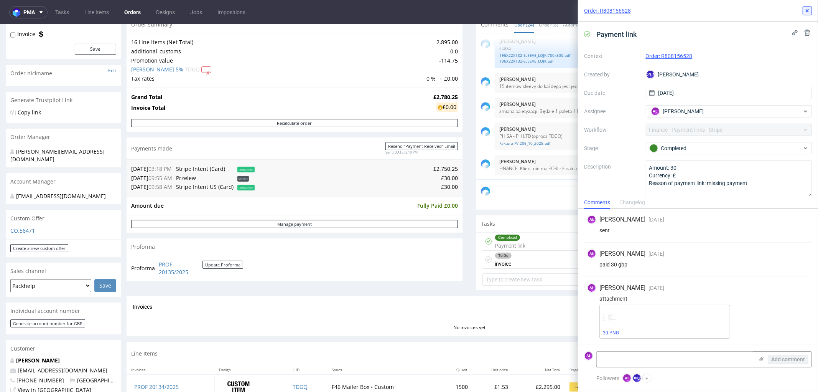
click at [655, 12] on icon at bounding box center [808, 11] width 6 height 6
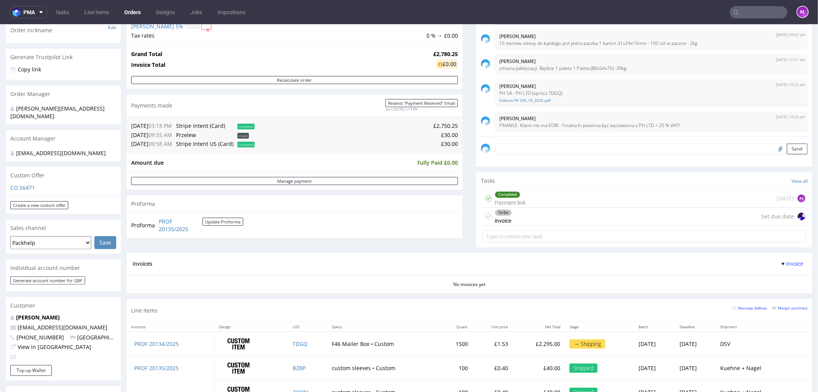
scroll to position [127, 0]
click at [519, 100] on link "Faktura FV 206_10_2025.pdf" at bounding box center [652, 100] width 304 height 6
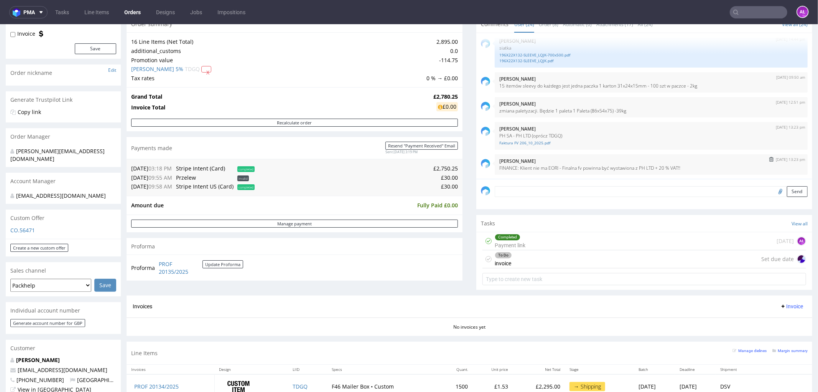
scroll to position [84, 0]
click at [532, 141] on link "Faktura FV 206_10_2025.pdf" at bounding box center [652, 143] width 304 height 6
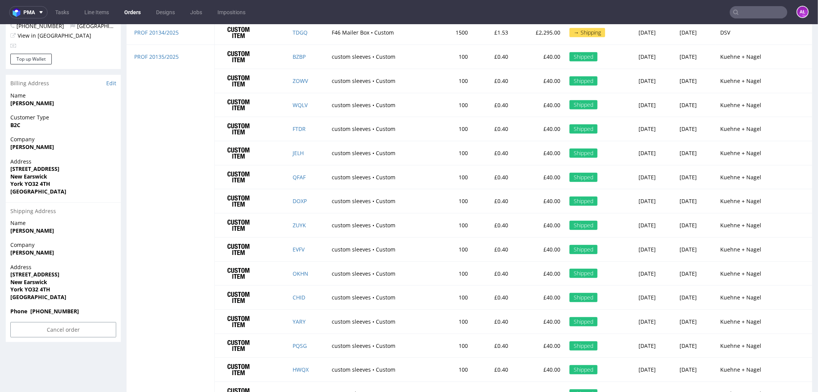
scroll to position [425, 0]
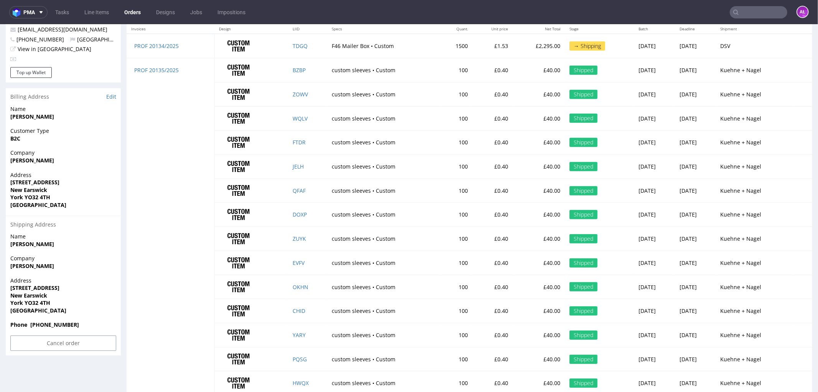
drag, startPoint x: 64, startPoint y: 258, endPoint x: 11, endPoint y: 260, distance: 53.7
click at [11, 262] on span "Kayleigh Helstrip" at bounding box center [63, 266] width 106 height 8
copy strong "Kayleigh Helstrip"
drag, startPoint x: 9, startPoint y: 282, endPoint x: 43, endPoint y: 284, distance: 34.6
click at [44, 284] on div "Address 67 Alder Way New Earswick York YO32 4TH United Kingdom" at bounding box center [63, 298] width 115 height 45
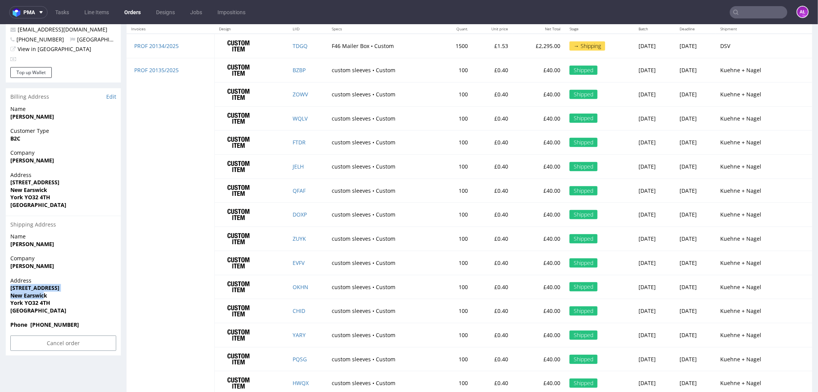
drag, startPoint x: 57, startPoint y: 280, endPoint x: 20, endPoint y: 279, distance: 36.9
click at [56, 284] on span "67 Alder Way" at bounding box center [63, 288] width 106 height 8
click at [6, 279] on div "Address 67 Alder Way New Earswick York YO32 4TH United Kingdom" at bounding box center [63, 298] width 115 height 45
click at [12, 284] on strong "67 Alder Way" at bounding box center [34, 287] width 49 height 7
drag, startPoint x: 10, startPoint y: 279, endPoint x: 52, endPoint y: 284, distance: 42.2
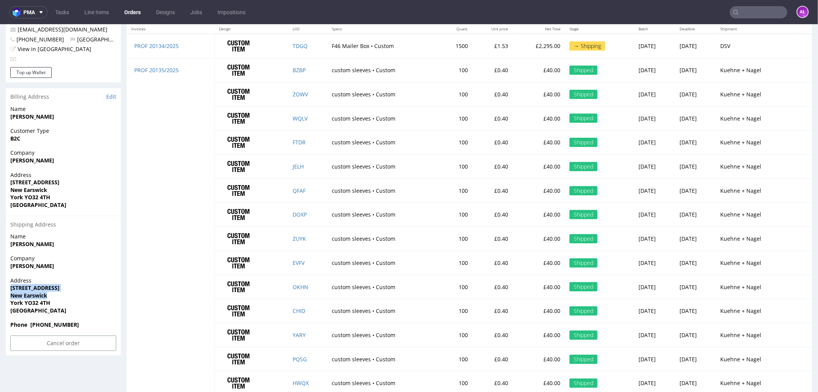
click at [52, 284] on p "Address 67 Alder Way New Earswick York YO32 4TH United Kingdom" at bounding box center [63, 295] width 106 height 38
copy p "67 Alder Way New Earswick"
drag, startPoint x: 16, startPoint y: 295, endPoint x: 51, endPoint y: 296, distance: 35.3
click at [51, 299] on span "York YO32 4TH" at bounding box center [63, 303] width 106 height 8
copy strong "York YO32 4TH"
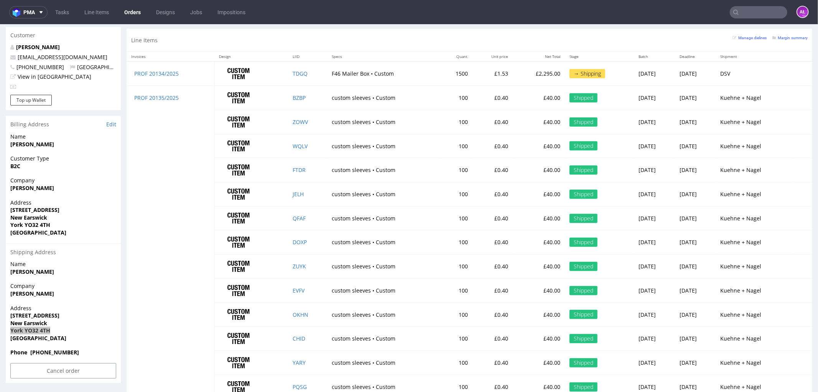
scroll to position [383, 0]
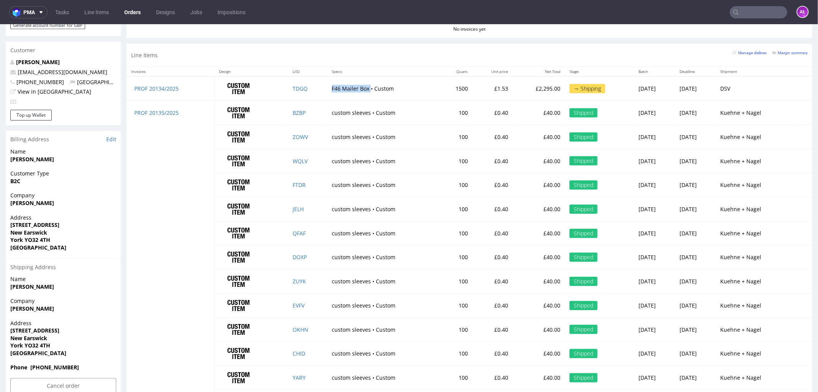
drag, startPoint x: 317, startPoint y: 90, endPoint x: 358, endPoint y: 90, distance: 41.1
click at [358, 90] on td "F46 Mailer Box • Custom" at bounding box center [383, 88] width 112 height 24
copy td "F46 Mailer Box"
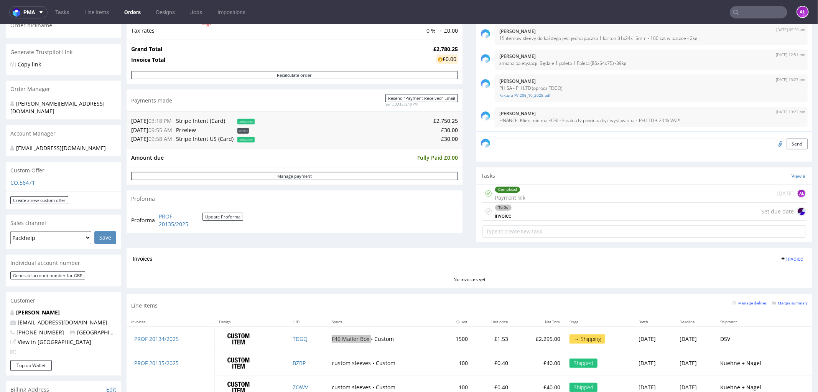
scroll to position [0, 0]
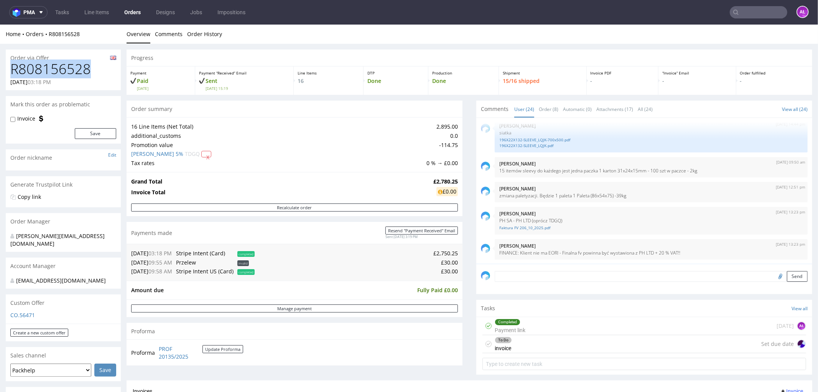
drag, startPoint x: 96, startPoint y: 69, endPoint x: 3, endPoint y: 76, distance: 93.5
copy h1 "R808156528"
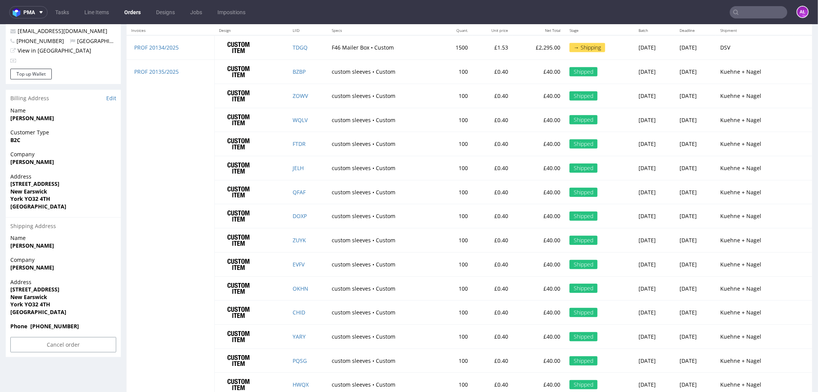
scroll to position [468, 0]
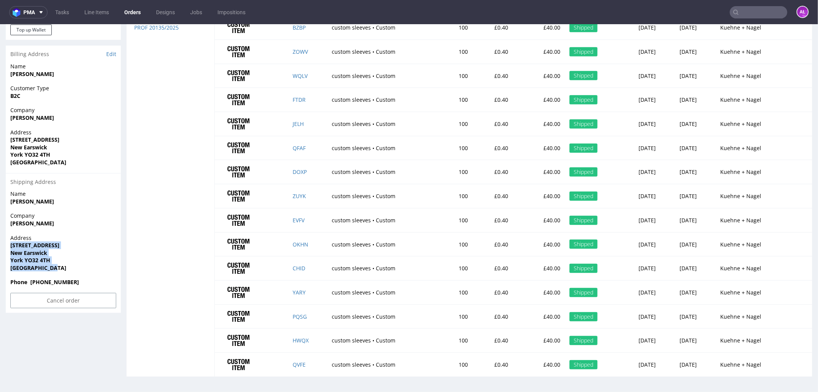
copy p "67 Alder Way New Earswick York YO32 4TH United Kingdom"
drag, startPoint x: 63, startPoint y: 257, endPoint x: 6, endPoint y: 238, distance: 59.3
click at [6, 238] on div "Address 67 Alder Way New Earswick York YO32 4TH United Kingdom" at bounding box center [63, 256] width 115 height 45
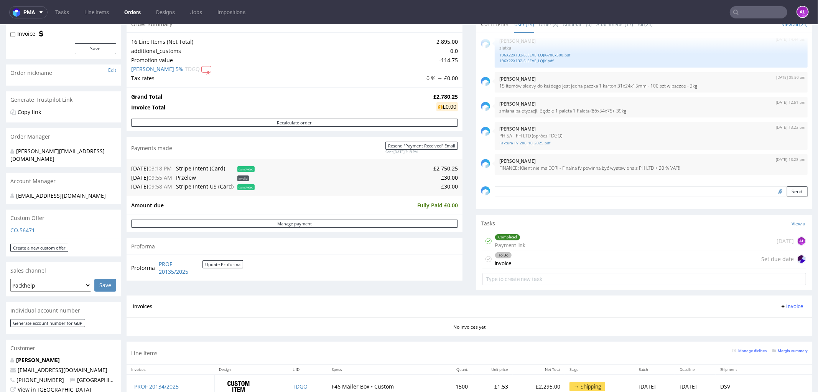
scroll to position [84, 0]
click at [556, 193] on textarea at bounding box center [651, 191] width 313 height 11
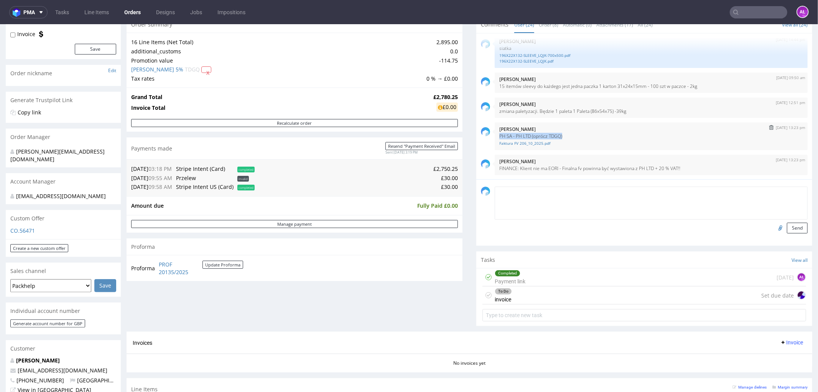
drag, startPoint x: 563, startPoint y: 135, endPoint x: 492, endPoint y: 136, distance: 71.0
click at [495, 136] on div "3rd Oct 25 | 13:23 pm Aleksandra Łętowska PH SA - PH LTD (oprócz TDGQ) Faktura …" at bounding box center [651, 136] width 313 height 28
copy p "PH SA - PH LTD (oprócz TDGQ)"
click at [547, 208] on textarea at bounding box center [651, 202] width 313 height 33
paste textarea "PH SA - PH LTD (oprócz TDGQ)"
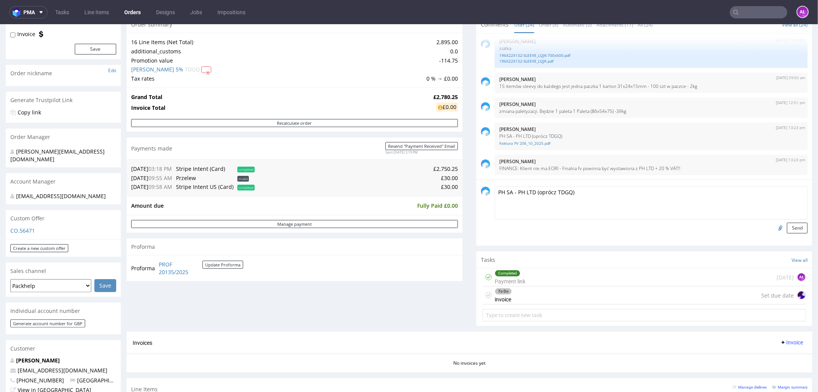
click at [551, 193] on textarea "PH SA - PH LTD (oprócz TDGQ)" at bounding box center [651, 202] width 313 height 33
type textarea "PH SA - PH LTD (TDGQ)"
click at [655, 227] on input "file" at bounding box center [779, 227] width 11 height 10
type input "C:\fakepath\Faktura FV 466_10_2025.pdf"
click at [655, 228] on button "Send" at bounding box center [797, 227] width 21 height 11
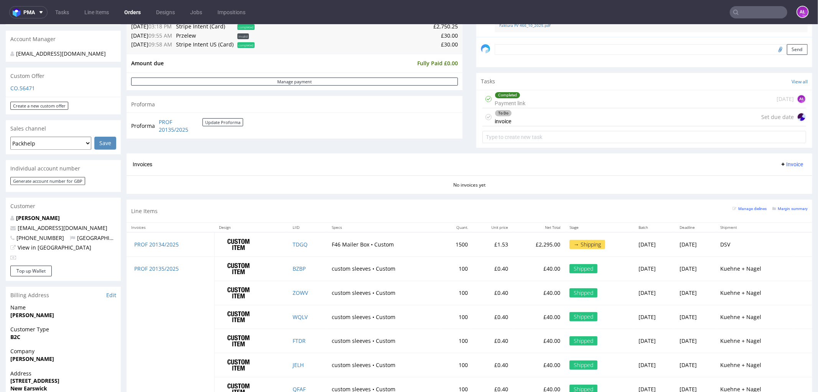
scroll to position [256, 0]
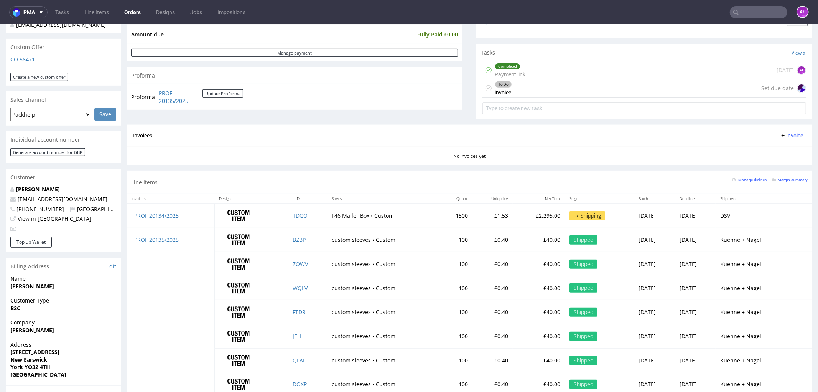
click at [512, 87] on div "To Do invoice Set due date" at bounding box center [645, 88] width 324 height 18
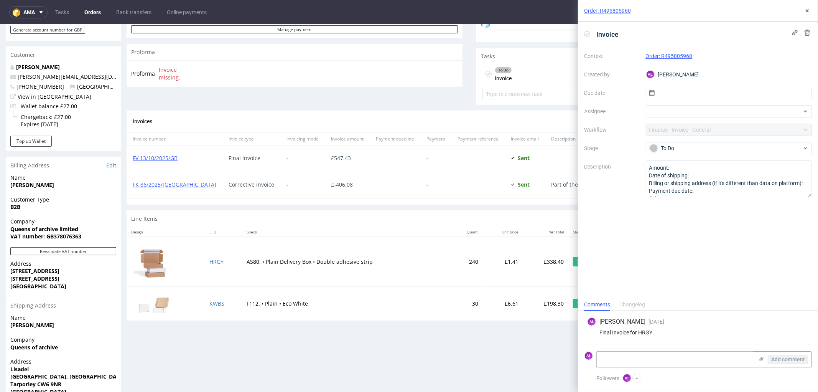
scroll to position [256, 0]
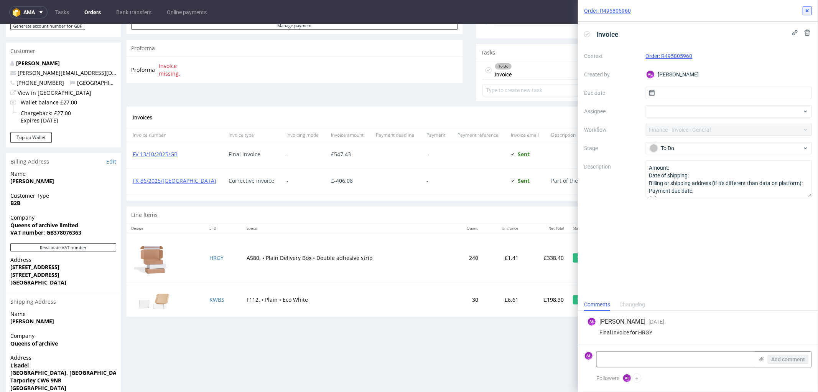
click at [806, 10] on icon at bounding box center [808, 11] width 6 height 6
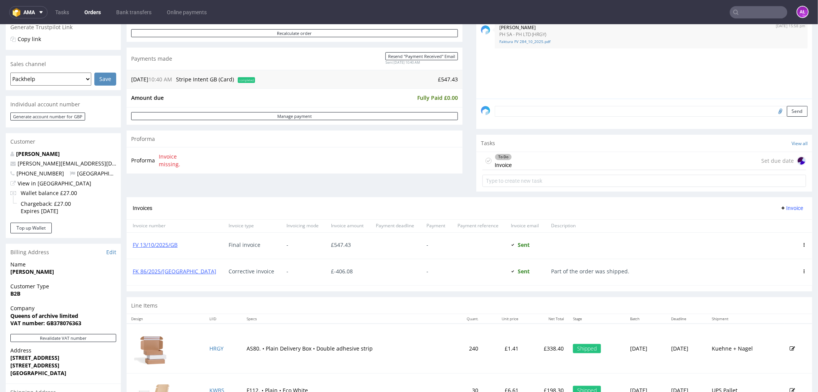
scroll to position [213, 0]
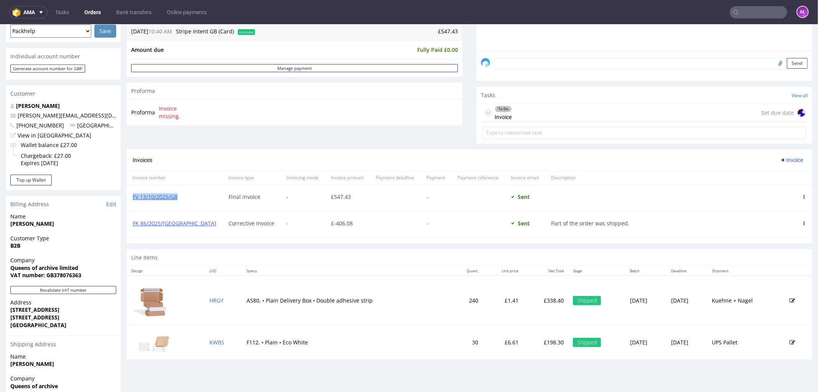
drag, startPoint x: 163, startPoint y: 201, endPoint x: 132, endPoint y: 201, distance: 30.3
click at [132, 201] on div "FV 13/10/2025/GB" at bounding box center [175, 197] width 96 height 26
copy link "FV 13/10/2025/GB"
click at [503, 116] on div "To Do Invoice" at bounding box center [503, 113] width 17 height 18
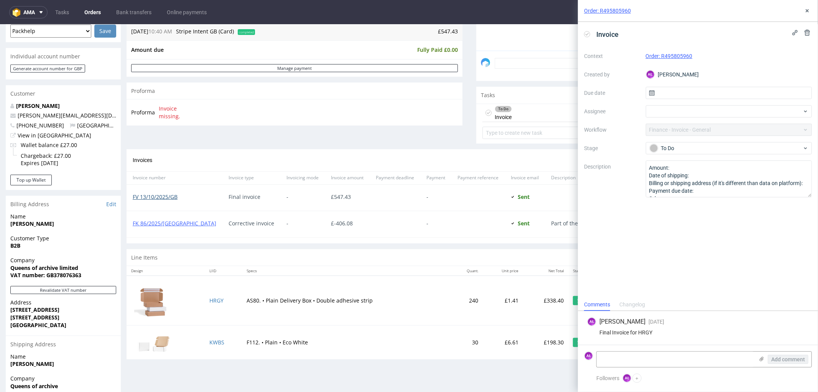
click at [174, 193] on link "FV 13/10/2025/GB" at bounding box center [155, 196] width 45 height 7
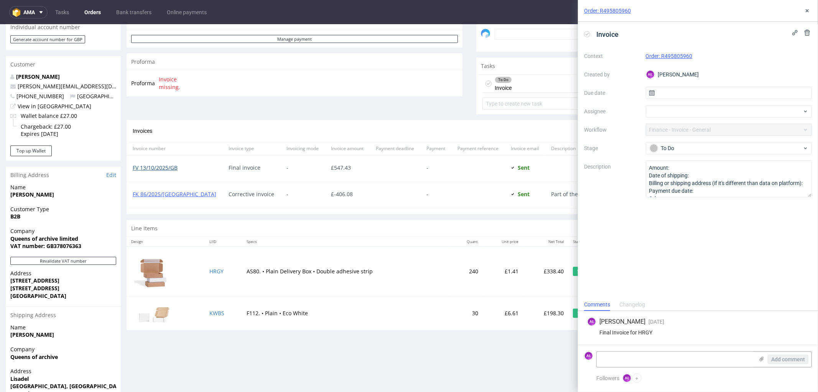
scroll to position [256, 0]
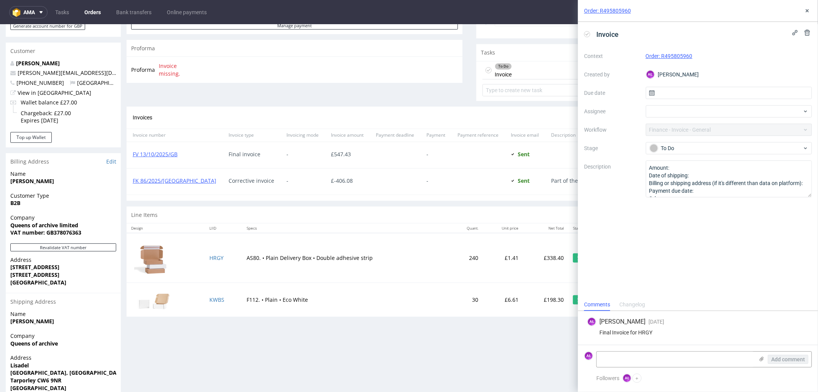
drag, startPoint x: 587, startPoint y: 32, endPoint x: 646, endPoint y: 29, distance: 59.2
click at [587, 32] on icon at bounding box center [587, 34] width 6 height 6
click at [684, 360] on textarea at bounding box center [675, 358] width 157 height 15
click at [673, 363] on textarea at bounding box center [675, 358] width 157 height 15
paste textarea "FV 24/10/2025/GB"
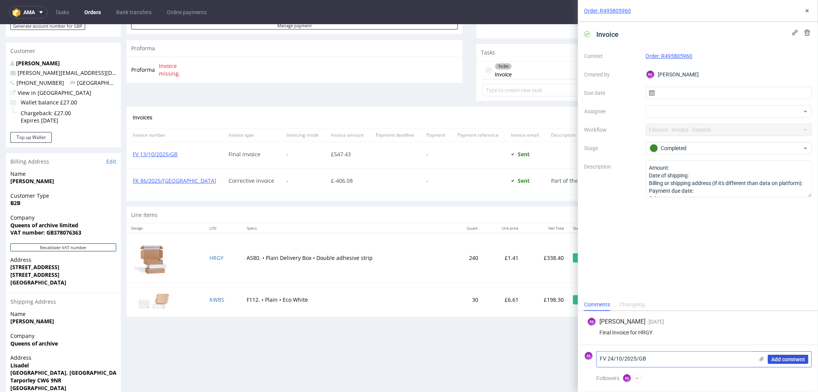
type textarea "FV 24/10/2025/GB"
click at [793, 355] on button "Add comment" at bounding box center [788, 359] width 41 height 9
click at [807, 12] on icon at bounding box center [808, 11] width 6 height 6
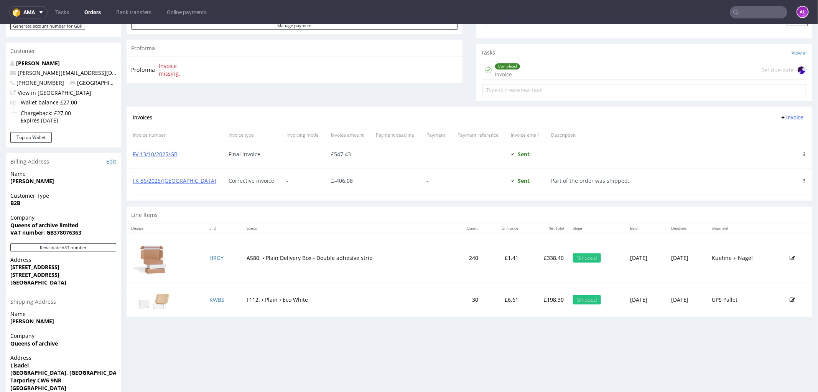
click at [787, 117] on span "Invoice" at bounding box center [791, 117] width 23 height 6
click at [784, 128] on li "Upload" at bounding box center [775, 133] width 49 height 14
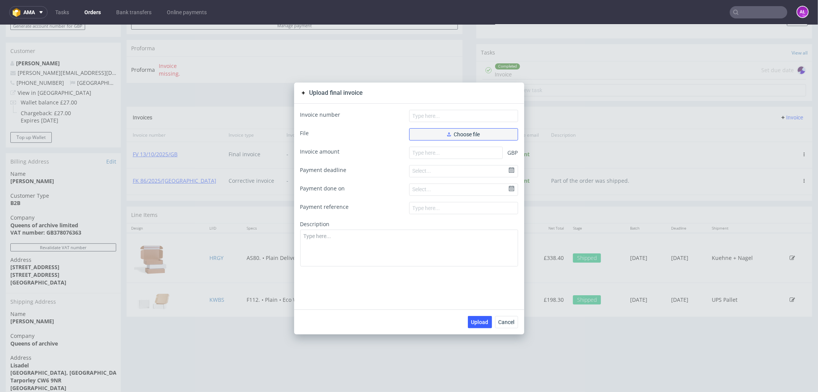
click at [464, 133] on span "Choose file" at bounding box center [463, 133] width 33 height 5
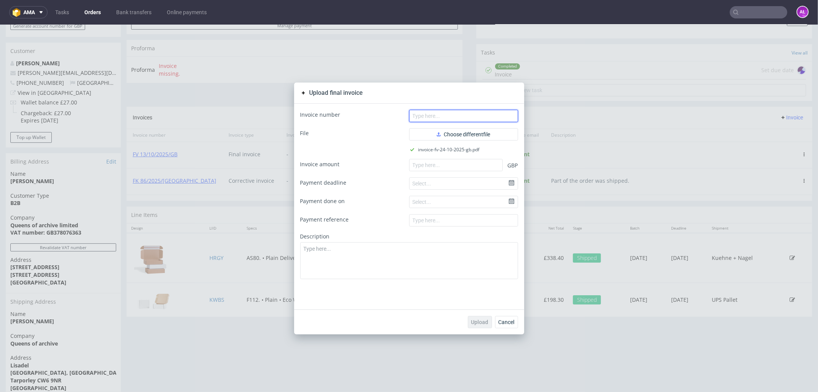
click at [457, 115] on input "text" at bounding box center [463, 115] width 109 height 12
paste input "FV 24/10/2025/GB"
type input "FV 24/10/2025/GB"
paste input "406.08"
click at [464, 167] on input "406.08" at bounding box center [456, 164] width 94 height 12
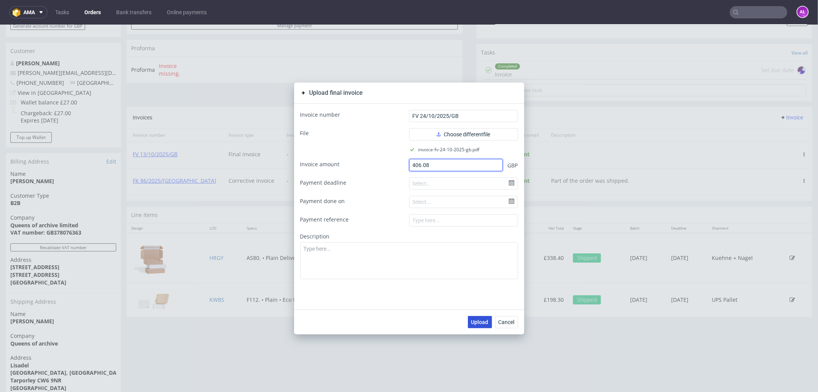
type input "406.08"
click at [484, 322] on span "Upload" at bounding box center [480, 321] width 17 height 5
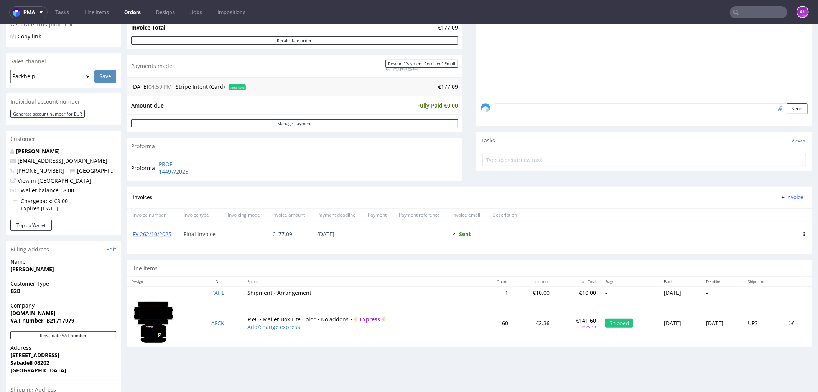
scroll to position [170, 0]
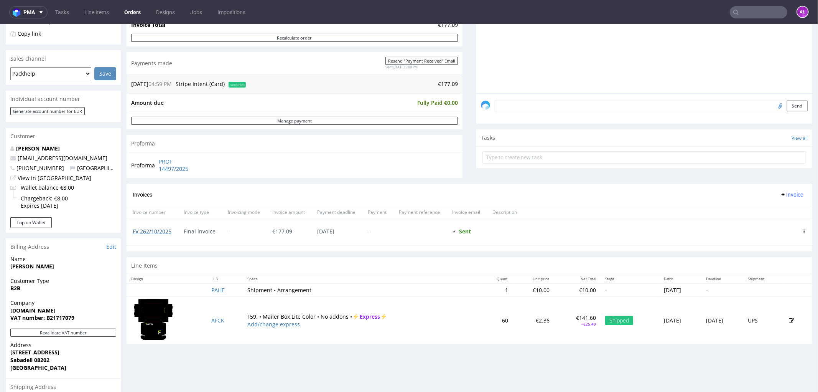
click at [165, 231] on link "FV 262/10/2025" at bounding box center [152, 230] width 39 height 7
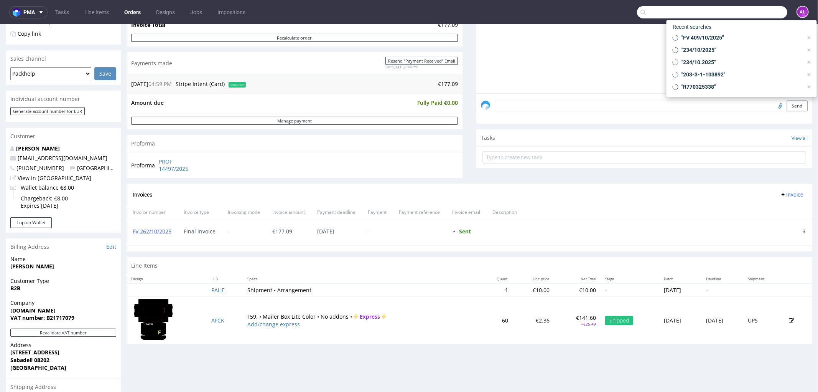
click at [764, 13] on input "text" at bounding box center [712, 12] width 150 height 12
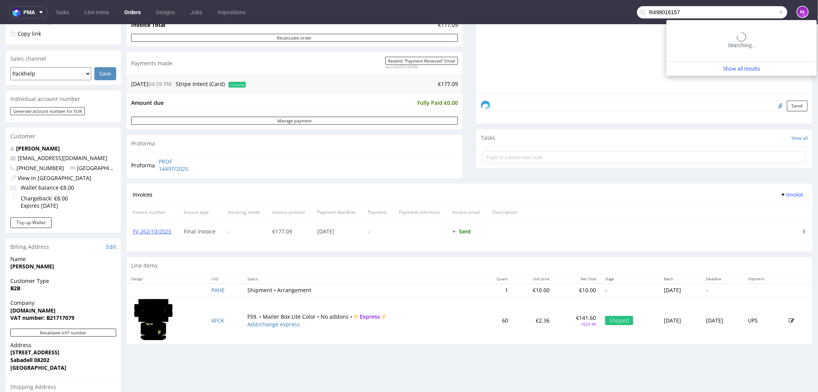
type input "R498016157"
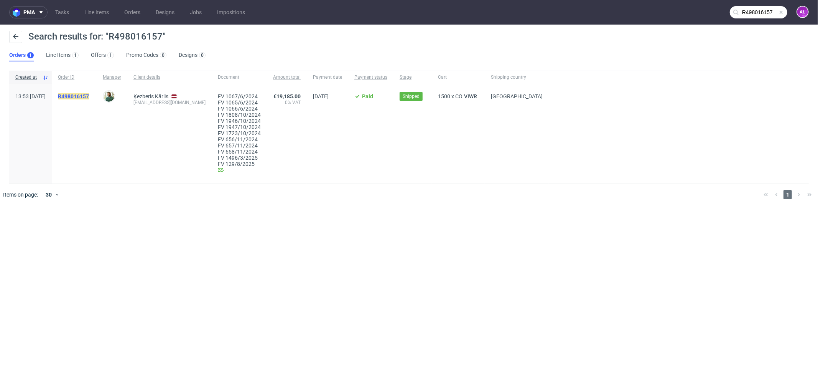
click at [89, 95] on mark "R498016157" at bounding box center [73, 96] width 31 height 6
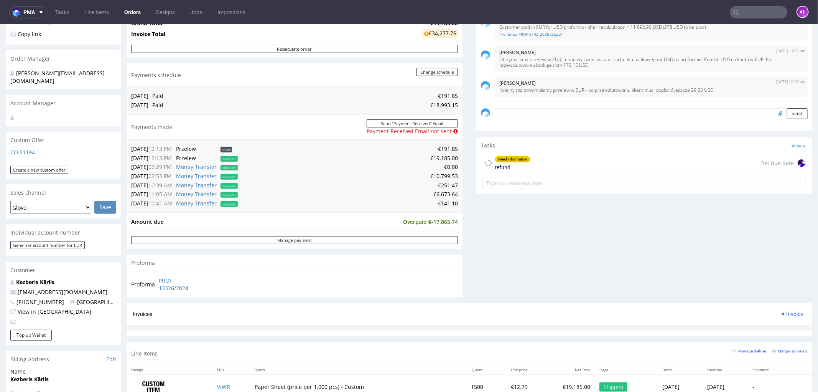
scroll to position [170, 0]
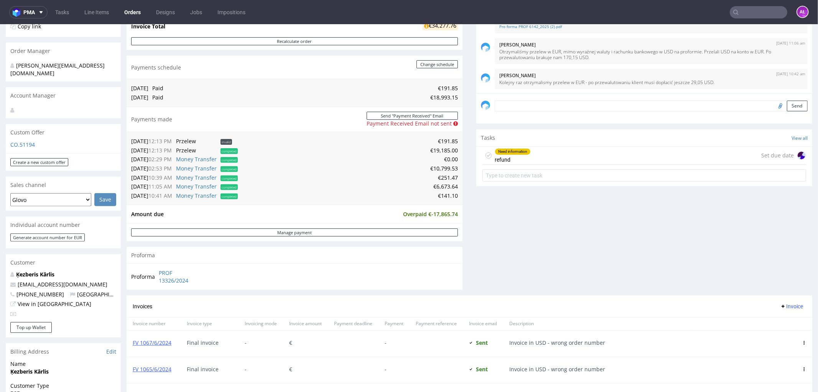
click at [502, 150] on div "Need information" at bounding box center [512, 151] width 35 height 6
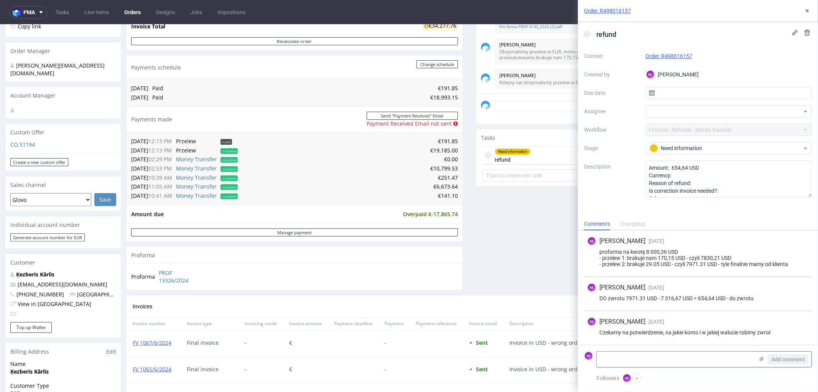
click at [613, 359] on textarea at bounding box center [675, 358] width 157 height 15
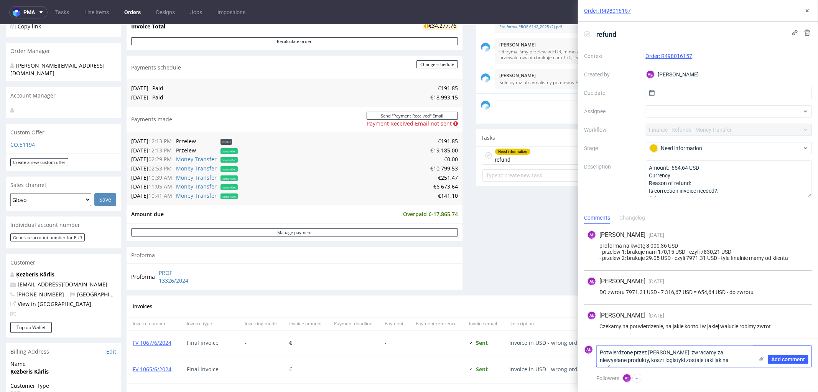
click at [716, 361] on textarea "Potwierdzone przez Tosię: zwracamy za niewysłane produkty, koszt logistyki zost…" at bounding box center [675, 355] width 157 height 21
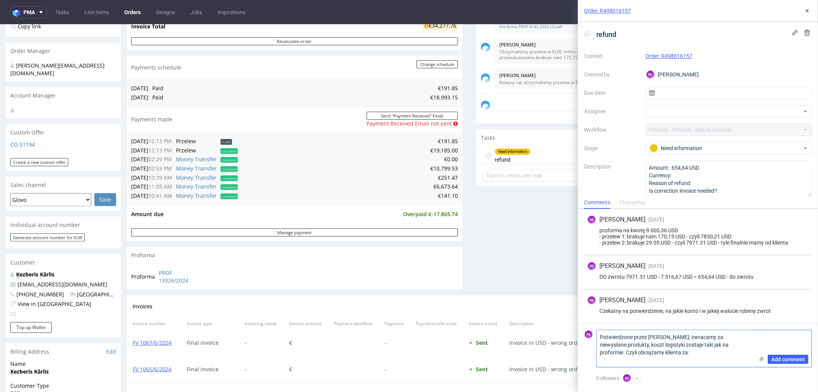
click at [660, 359] on textarea "Potwierdzone przez Tosię: zwracamy za niewysłane produkty, koszt logistyki zost…" at bounding box center [675, 348] width 157 height 37
click at [626, 359] on textarea "Potwierdzone przez Tosię: zwracamy za niewysłane produkty, koszt logistyki zost…" at bounding box center [675, 348] width 157 height 37
click at [735, 360] on textarea "Potwierdzone przez Tosię: zwracamy za niewysłane produkty, koszt logistyki zost…" at bounding box center [675, 348] width 157 height 37
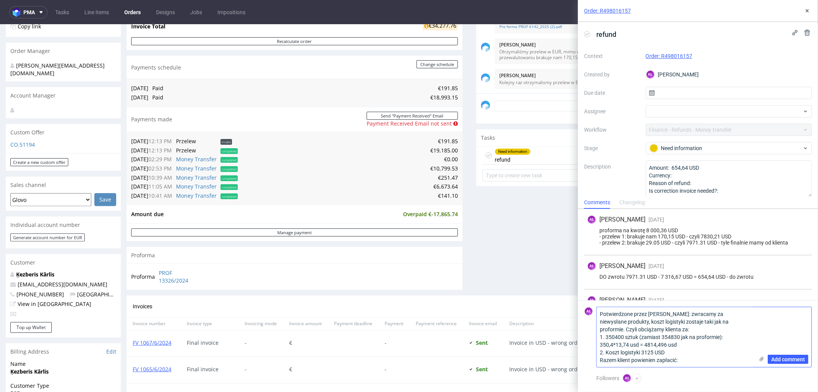
drag, startPoint x: 645, startPoint y: 368, endPoint x: 641, endPoint y: 362, distance: 7.4
click at [699, 359] on textarea "Potwierdzone przez Tosię: zwracamy za niewysłane produkty, koszt logistyki zost…" at bounding box center [675, 337] width 157 height 60
drag, startPoint x: 689, startPoint y: 244, endPoint x: 718, endPoint y: 244, distance: 29.2
click at [718, 244] on div "proforma na kwotę 8 000,36 USD - przelew 1: brakuje nam 170,15 USD - czyli 7830…" at bounding box center [698, 236] width 222 height 18
copy div "7971.31 USD"
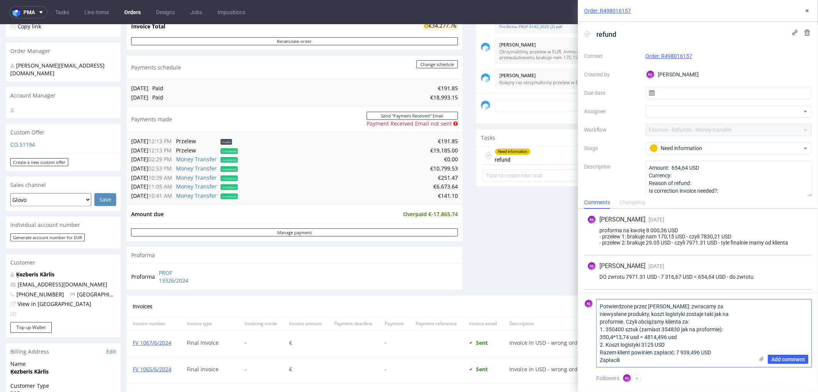
click at [635, 362] on textarea "Potwierdzone przez Tosię: zwracamy za niewysłane produkty, koszt logistyki zost…" at bounding box center [675, 333] width 157 height 68
paste textarea "7971.31 USD"
drag, startPoint x: 621, startPoint y: 354, endPoint x: 653, endPoint y: 356, distance: 31.9
click at [653, 356] on textarea "Potwierdzone przez Tosię: zwracamy za niewysłane produkty, koszt logistyki zost…" at bounding box center [675, 329] width 157 height 75
click at [645, 363] on textarea "Potwierdzone przez Tosię: zwracamy za niewysłane produkty, koszt logistyki zost…" at bounding box center [675, 329] width 157 height 75
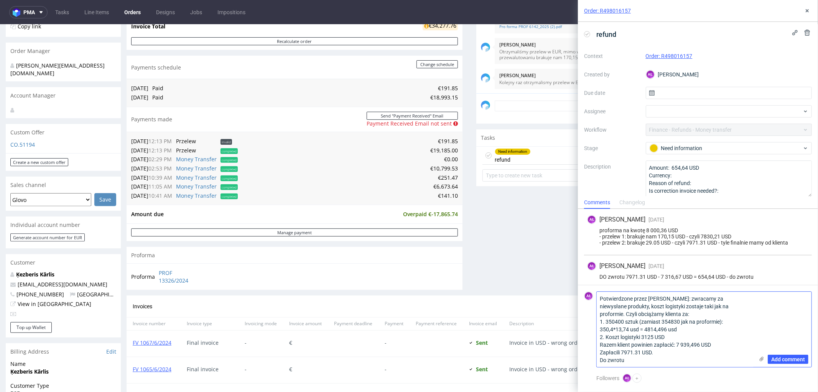
paste textarea "7971.31 USD"
drag, startPoint x: 678, startPoint y: 346, endPoint x: 713, endPoint y: 346, distance: 34.2
click at [713, 346] on textarea "Potwierdzone przez Tosię: zwracamy za niewysłane produkty, koszt logistyki zost…" at bounding box center [675, 329] width 157 height 75
click at [684, 356] on textarea "Potwierdzone przez Tosię: zwracamy za niewysłane produkty, koszt logistyki zost…" at bounding box center [675, 329] width 157 height 75
paste textarea "7 939,496 USD"
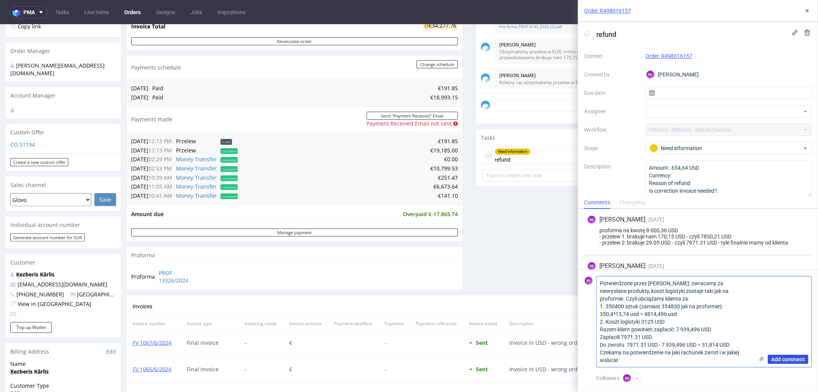
type textarea "Potwierdzone przez Tosię: zwracamy za niewysłane produkty, koszt logistyki zost…"
click at [789, 358] on span "Add comment" at bounding box center [789, 358] width 34 height 5
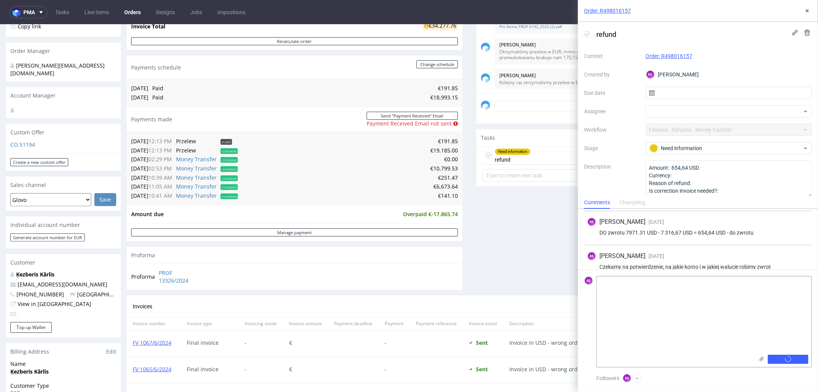
scroll to position [55, 0]
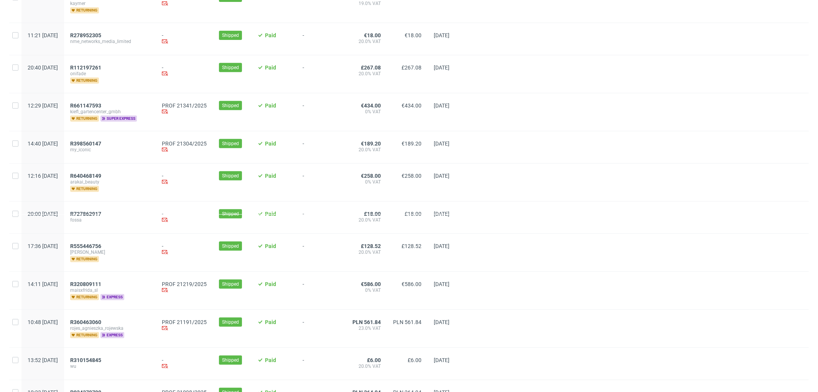
scroll to position [256, 0]
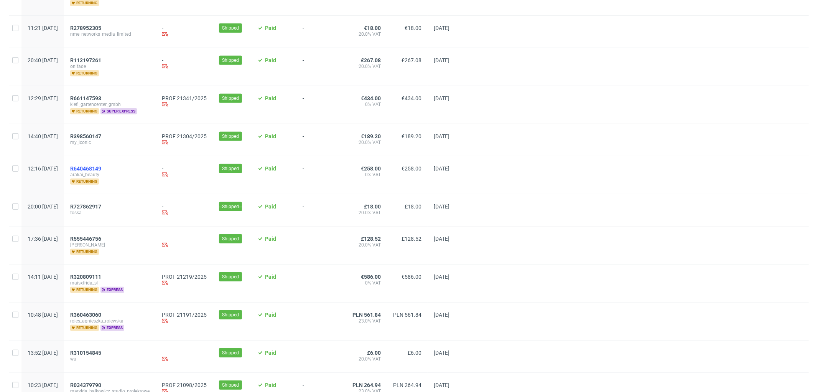
click at [101, 166] on span "R640468149" at bounding box center [85, 168] width 31 height 6
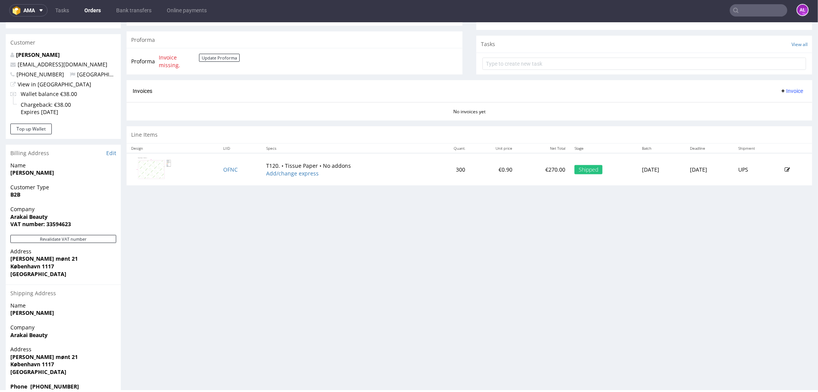
scroll to position [298, 0]
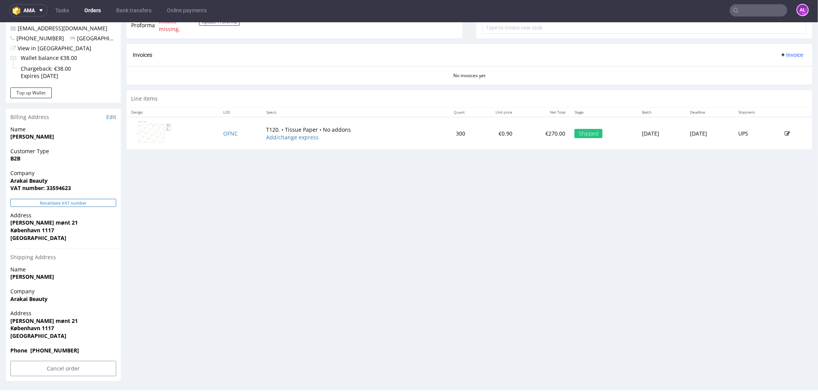
click at [98, 203] on button "Revalidate VAT number" at bounding box center [63, 202] width 106 height 8
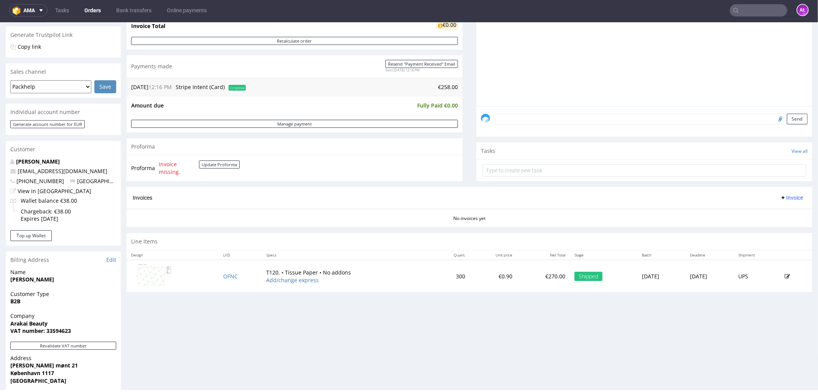
scroll to position [152, 0]
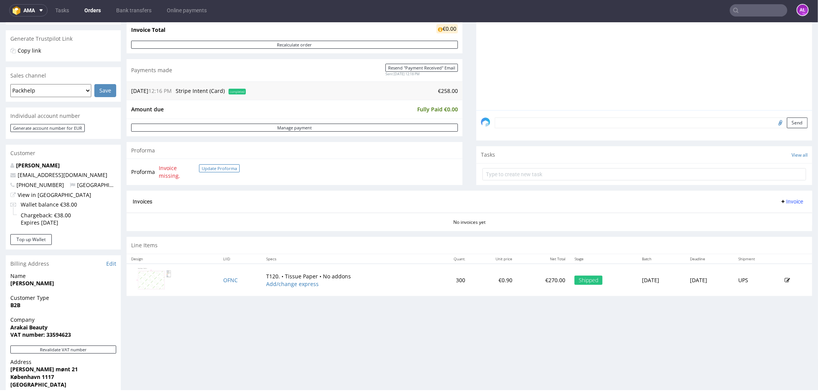
click at [228, 169] on button "Update Proforma" at bounding box center [219, 168] width 41 height 8
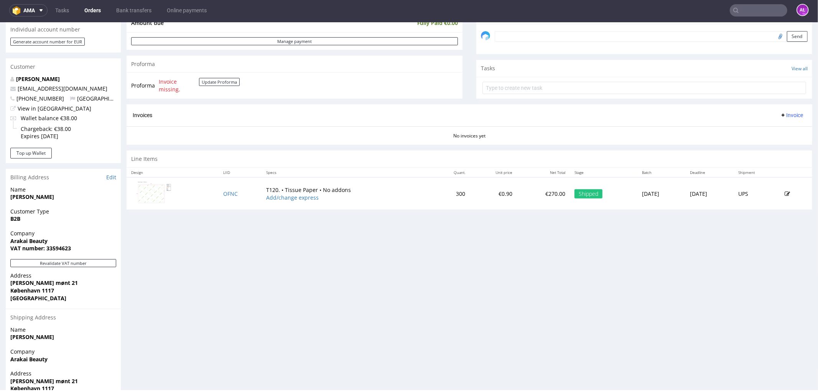
scroll to position [256, 0]
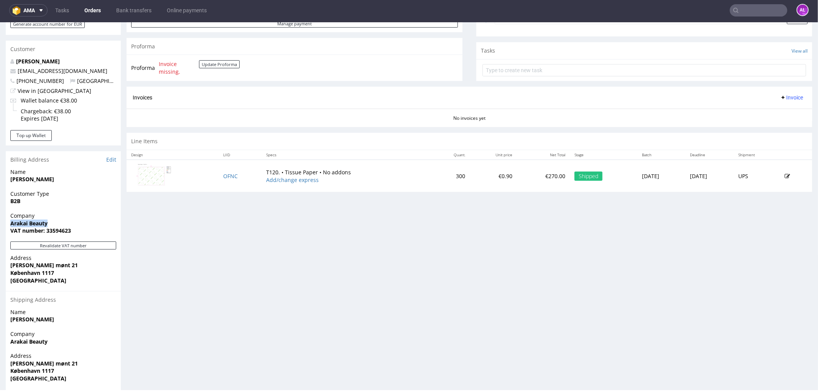
drag, startPoint x: 59, startPoint y: 223, endPoint x: 9, endPoint y: 224, distance: 50.3
click at [9, 224] on div "Company Arakai Beauty VAT number: 33594623" at bounding box center [63, 226] width 115 height 30
copy strong "Arakai Beauty"
drag, startPoint x: 79, startPoint y: 230, endPoint x: 48, endPoint y: 231, distance: 31.9
click at [48, 231] on span "VAT number: 33594623" at bounding box center [63, 230] width 106 height 8
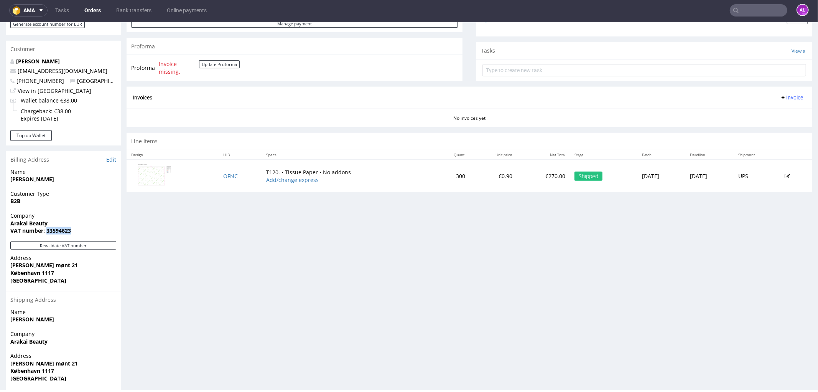
copy strong "33594623"
drag, startPoint x: 9, startPoint y: 262, endPoint x: 59, endPoint y: 262, distance: 50.3
click at [59, 262] on div "Address [PERSON_NAME][STREET_ADDRESS]" at bounding box center [63, 272] width 115 height 37
copy strong "[PERSON_NAME] mønt 21"
drag, startPoint x: 10, startPoint y: 274, endPoint x: 59, endPoint y: 272, distance: 49.1
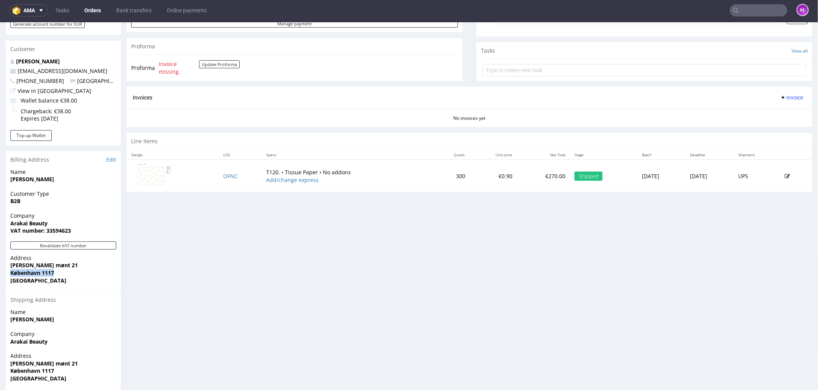
click at [59, 272] on span "København 1117" at bounding box center [63, 273] width 106 height 8
copy strong "København 1117"
drag, startPoint x: 252, startPoint y: 172, endPoint x: 307, endPoint y: 173, distance: 54.5
click at [307, 173] on td "T120. • Tissue Paper • No addons Add/change express" at bounding box center [347, 175] width 171 height 32
copy td "T120. • Tissue Paper"
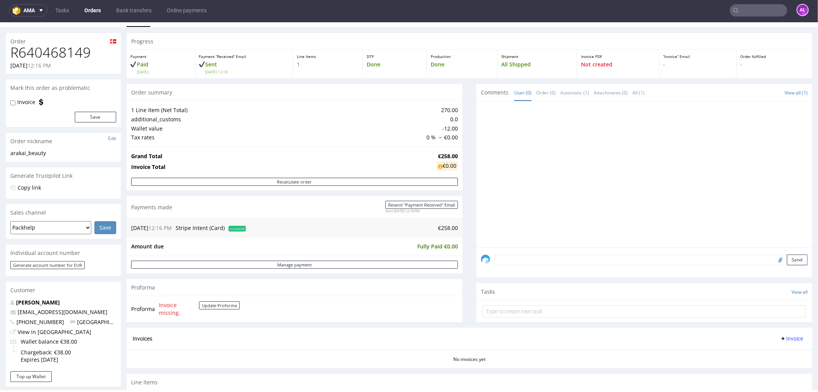
scroll to position [0, 0]
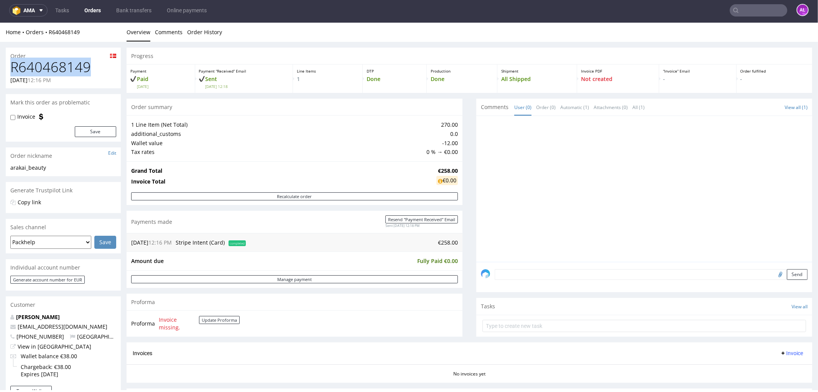
drag, startPoint x: 53, startPoint y: 69, endPoint x: 13, endPoint y: 68, distance: 39.2
click at [13, 68] on h1 "R640468149" at bounding box center [63, 66] width 106 height 15
copy h1 "R640468149"
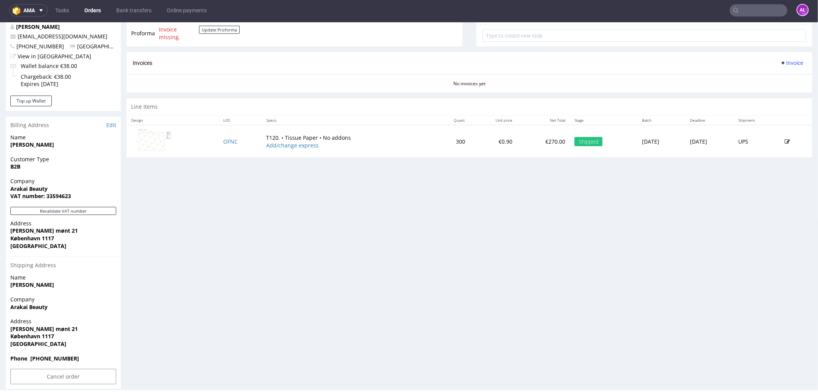
scroll to position [306, 0]
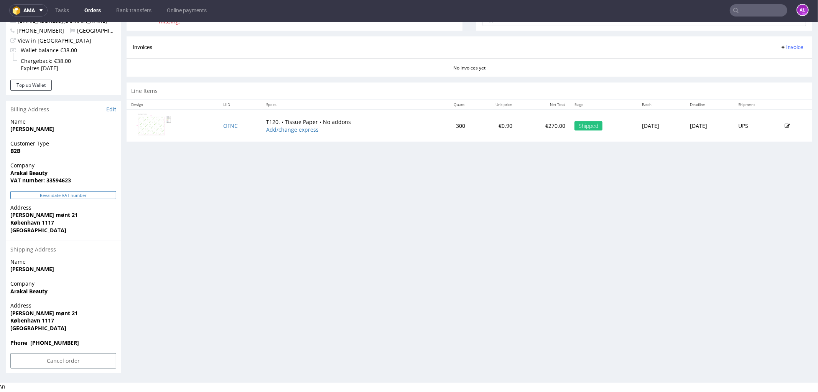
click at [92, 197] on button "Revalidate VAT number" at bounding box center [63, 195] width 106 height 8
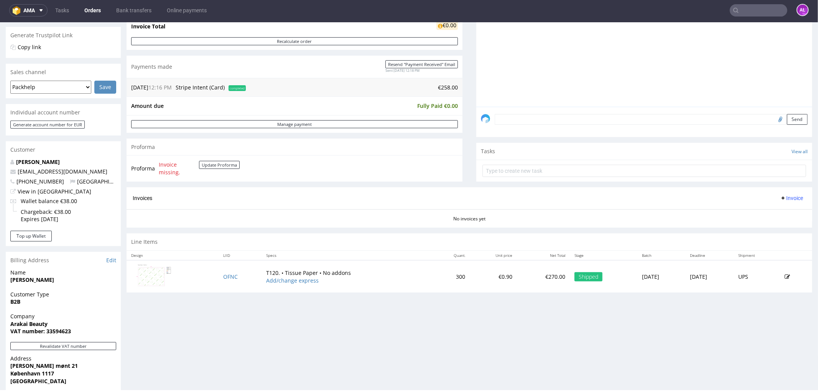
scroll to position [152, 0]
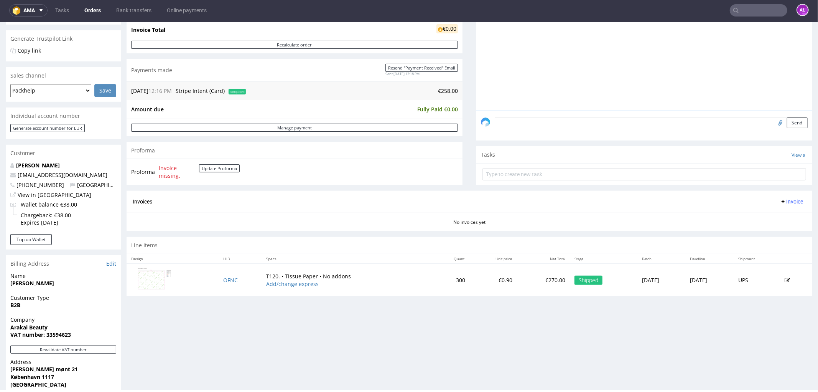
click at [782, 201] on span "Invoice" at bounding box center [791, 201] width 23 height 6
click at [785, 230] on span "Upload" at bounding box center [779, 232] width 37 height 8
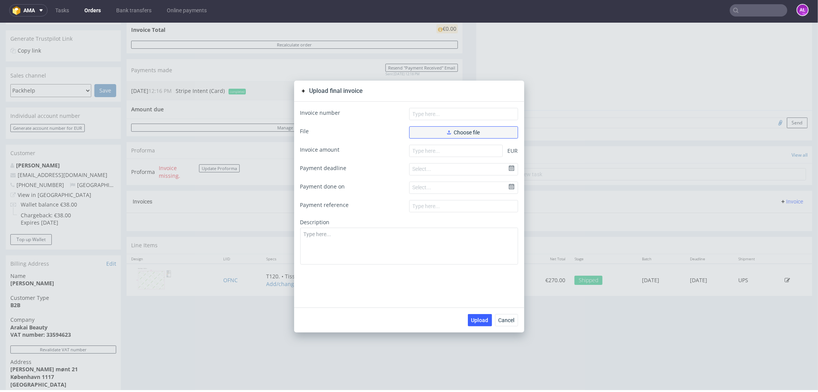
click at [448, 128] on button "Choose file" at bounding box center [463, 132] width 109 height 12
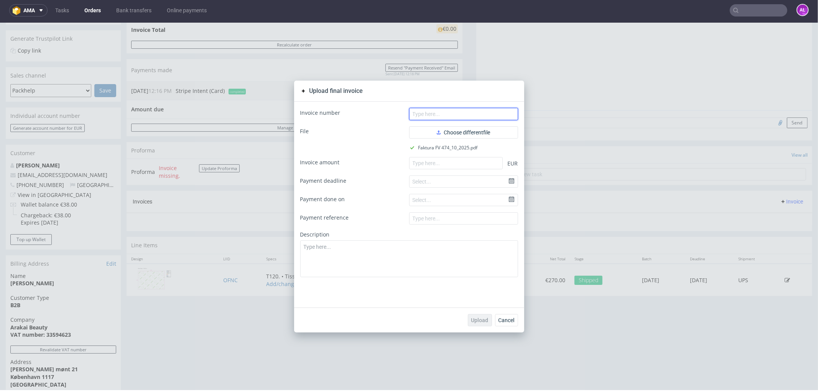
paste input "FV 474/10/2025"
click at [482, 111] on input "text" at bounding box center [463, 113] width 109 height 12
type input "FV 474/10/2025"
click at [482, 168] on input "number" at bounding box center [456, 163] width 94 height 12
paste input "258.00"
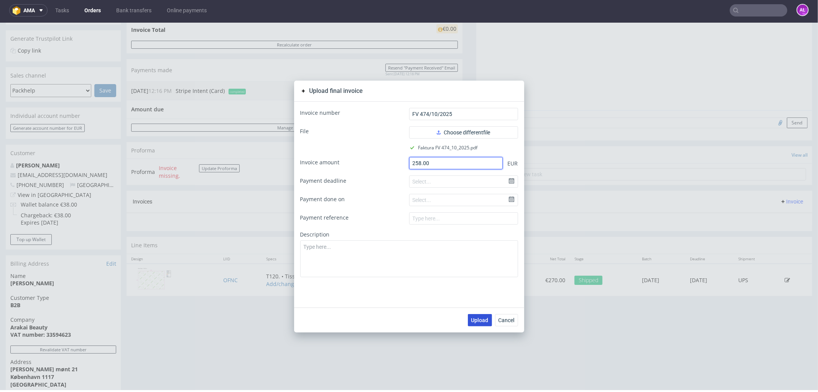
type input "258.00"
click at [480, 318] on span "Upload" at bounding box center [480, 319] width 17 height 5
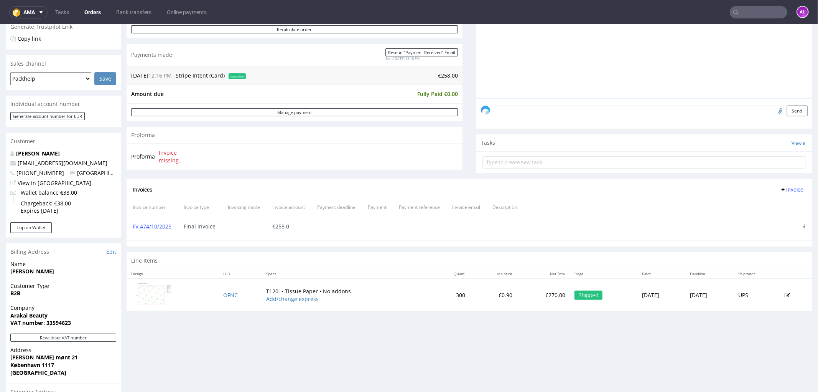
scroll to position [170, 0]
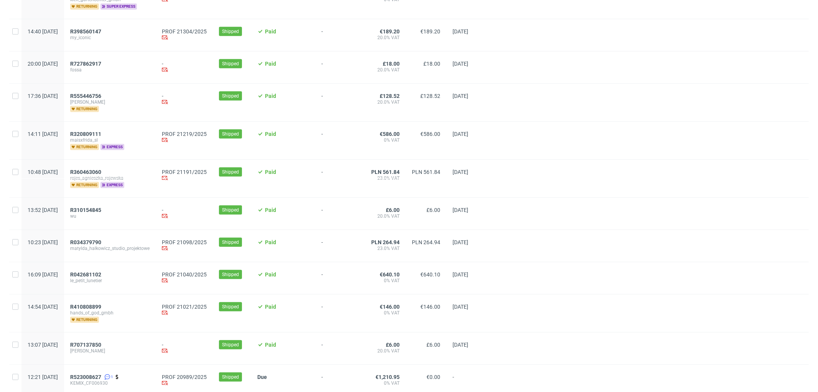
scroll to position [298, 0]
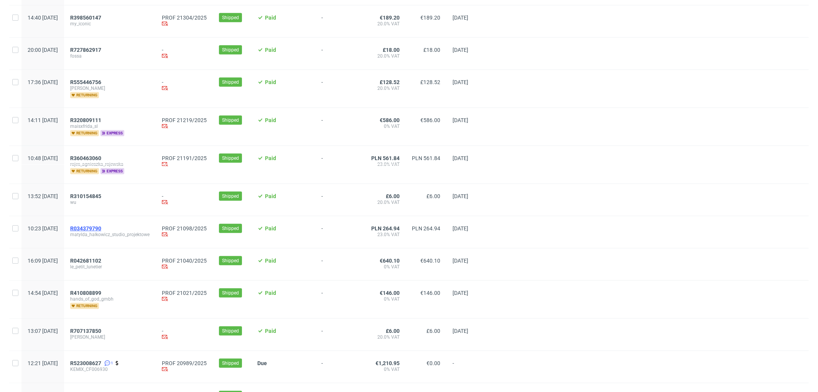
click at [101, 228] on span "R034379790" at bounding box center [85, 228] width 31 height 6
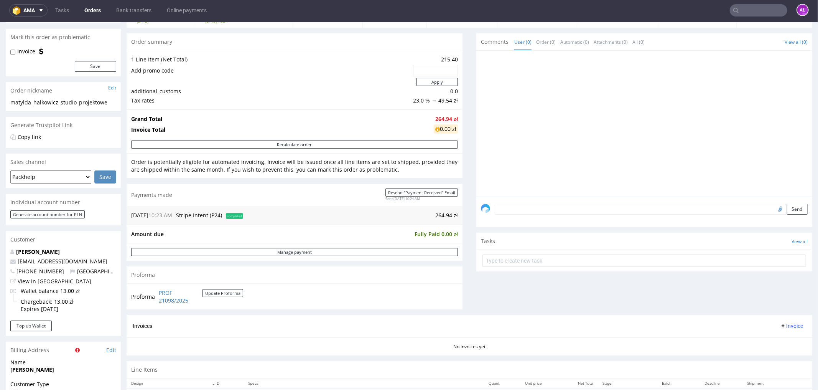
scroll to position [213, 0]
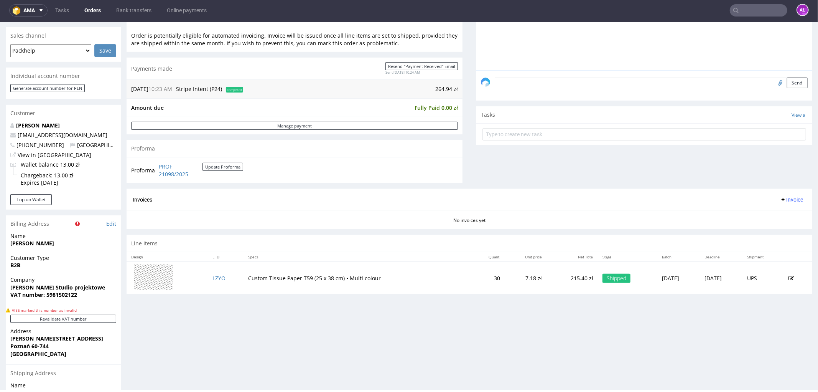
click at [780, 201] on span "Invoice" at bounding box center [791, 199] width 23 height 6
click at [783, 216] on span "Generate" at bounding box center [779, 216] width 37 height 8
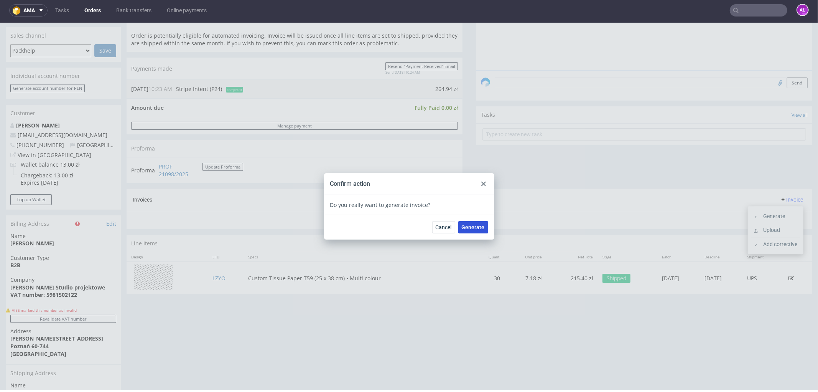
click at [475, 230] on button "Generate" at bounding box center [474, 227] width 30 height 12
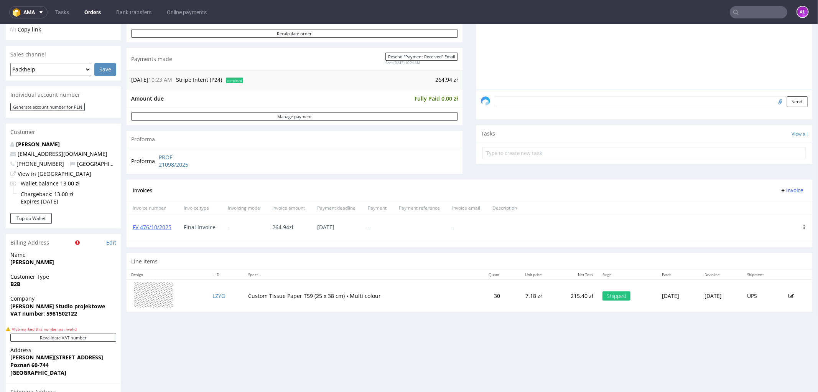
scroll to position [213, 0]
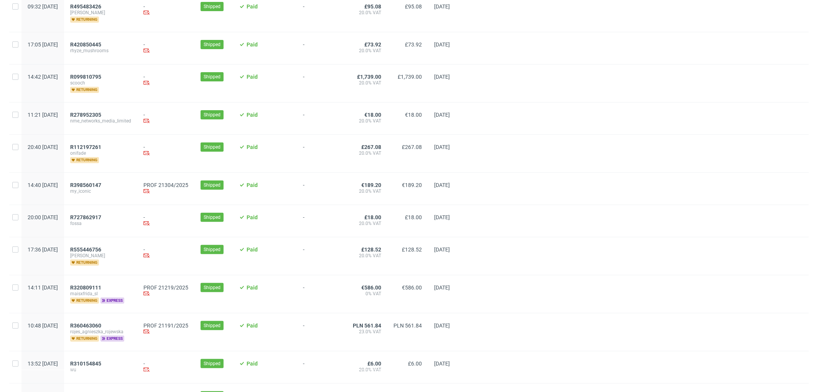
scroll to position [128, 0]
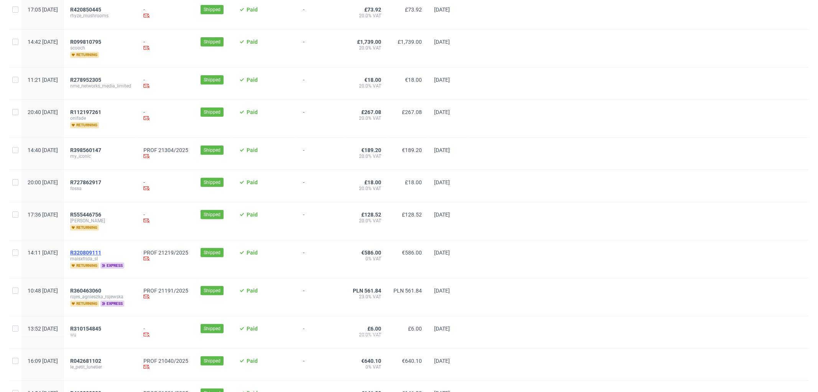
click at [101, 252] on span "R320809111" at bounding box center [85, 252] width 31 height 6
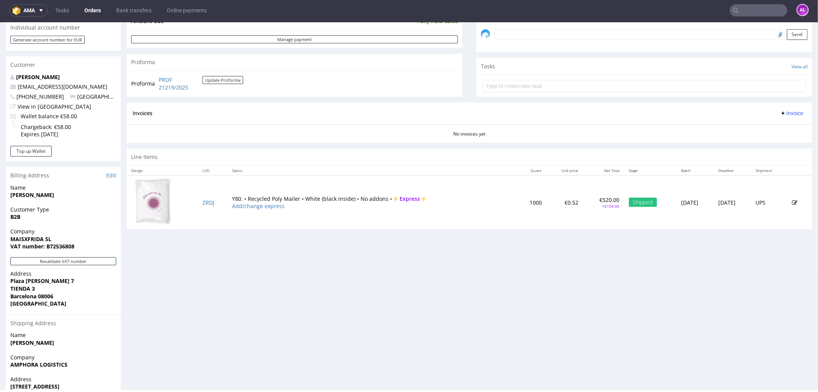
scroll to position [256, 0]
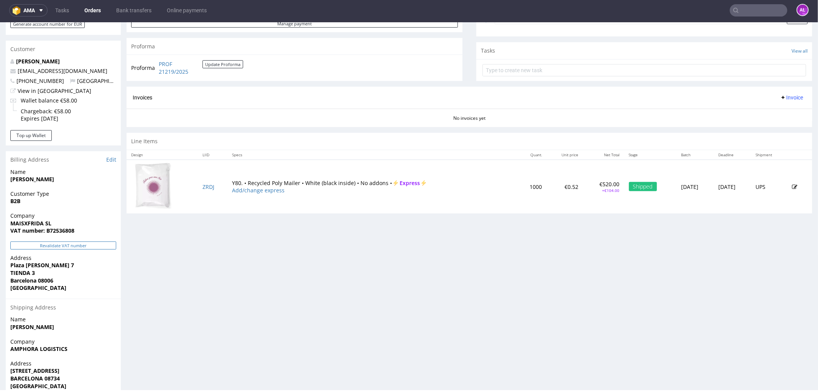
click at [96, 247] on button "Revalidate VAT number" at bounding box center [63, 245] width 106 height 8
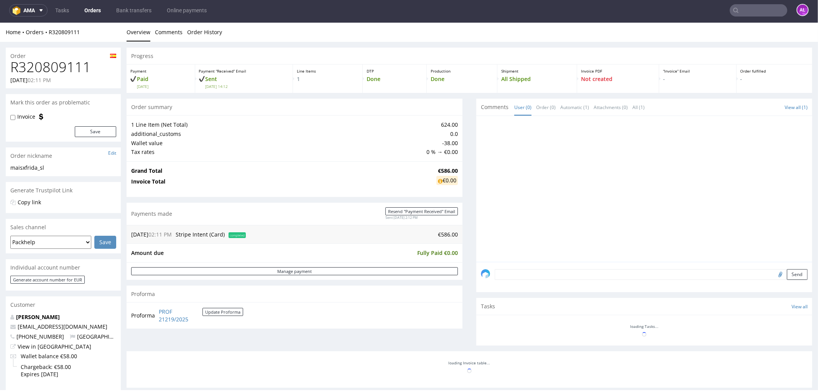
scroll to position [255, 0]
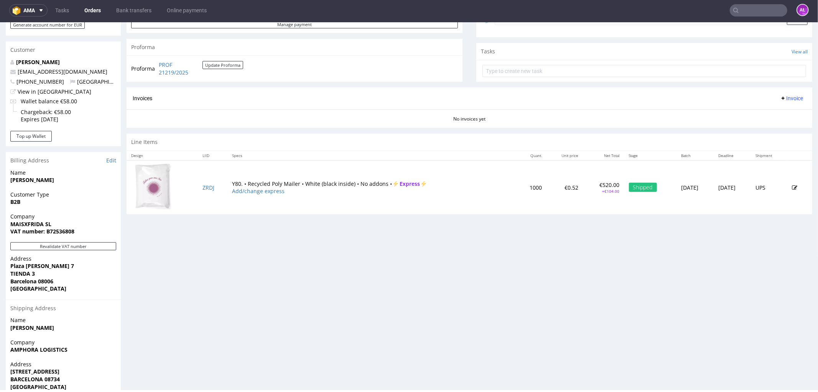
click at [781, 99] on span "Invoice" at bounding box center [791, 98] width 23 height 6
click at [785, 115] on span "Generate" at bounding box center [779, 115] width 37 height 8
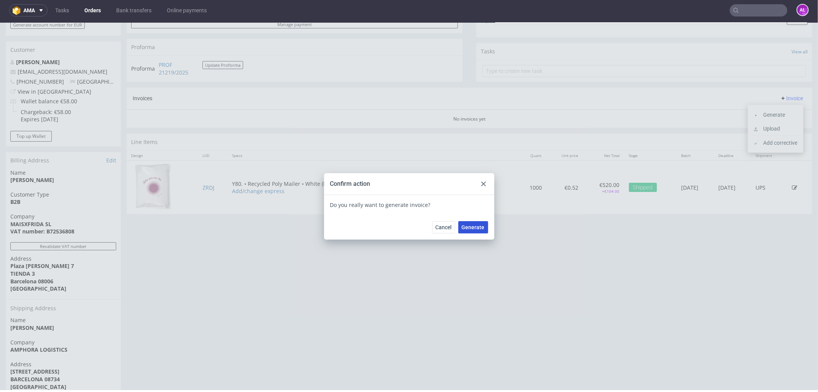
click at [470, 228] on span "Generate" at bounding box center [473, 226] width 23 height 5
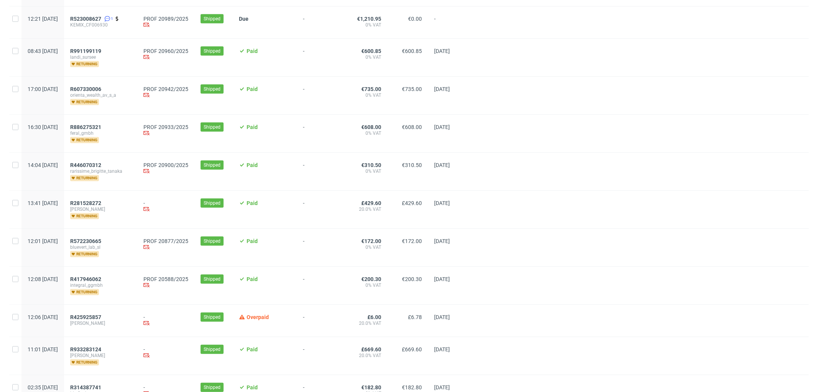
scroll to position [396, 0]
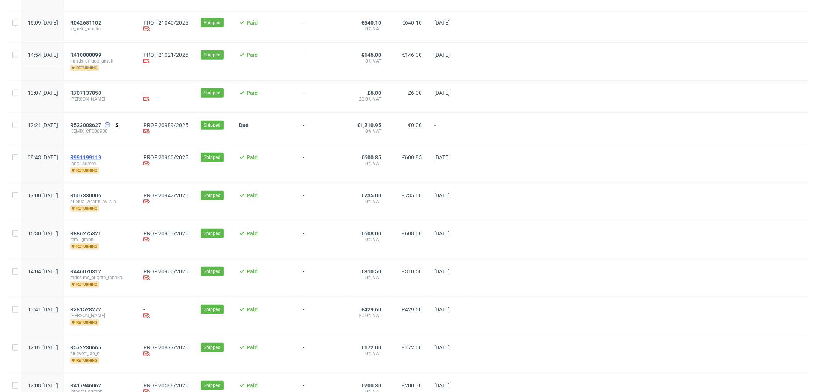
click at [101, 158] on span "R991199119" at bounding box center [85, 157] width 31 height 6
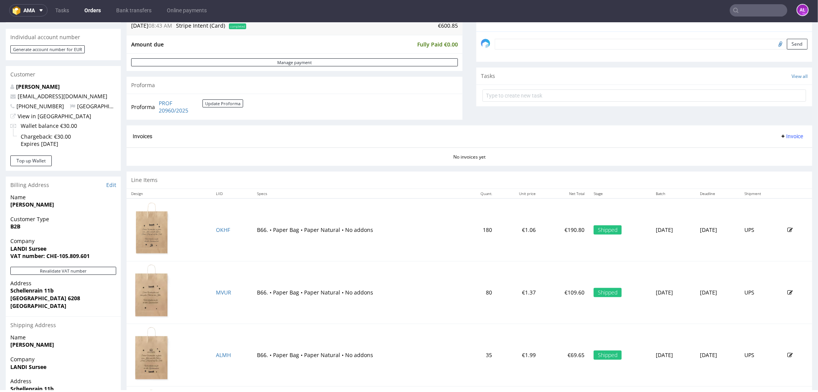
scroll to position [221, 0]
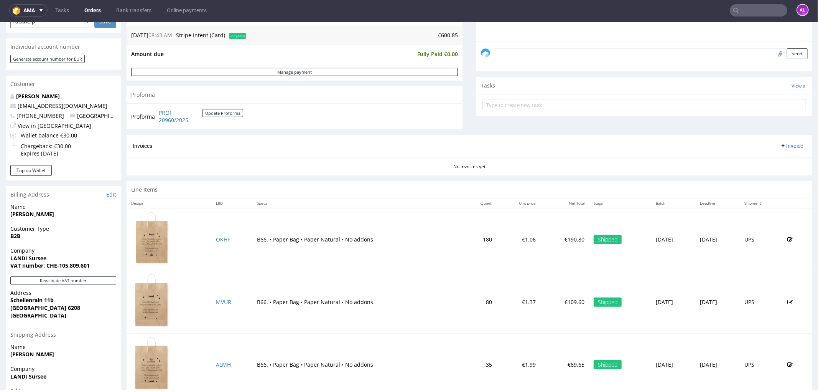
click at [780, 146] on span "Invoice" at bounding box center [791, 145] width 23 height 6
click at [784, 164] on span "Generate" at bounding box center [779, 162] width 37 height 8
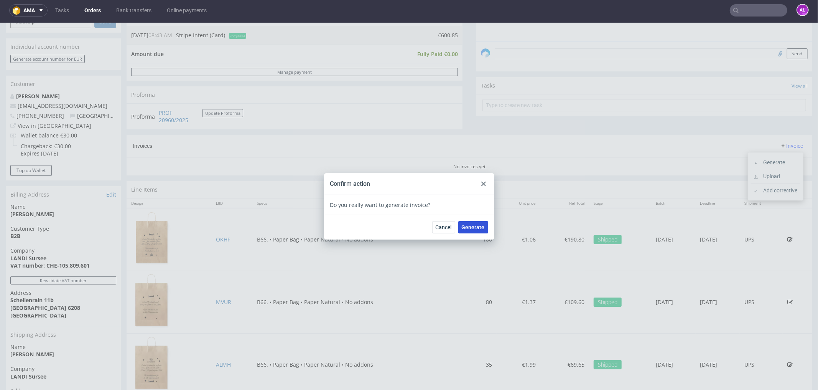
click at [469, 225] on span "Generate" at bounding box center [473, 226] width 23 height 5
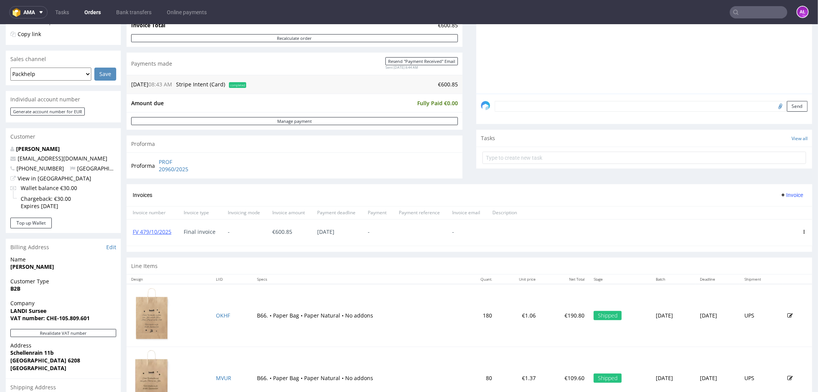
scroll to position [170, 0]
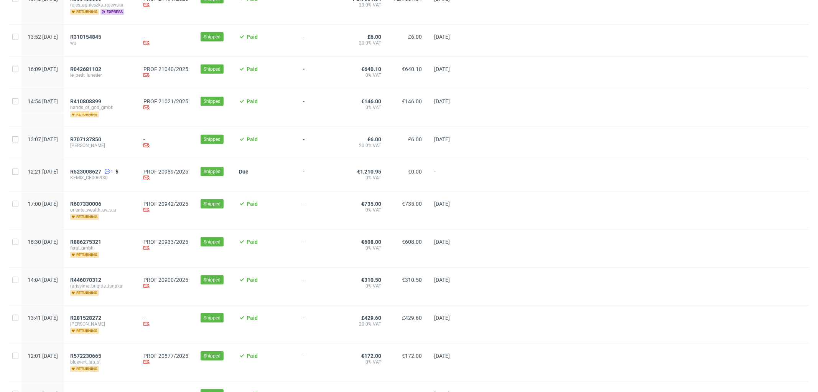
scroll to position [469, 0]
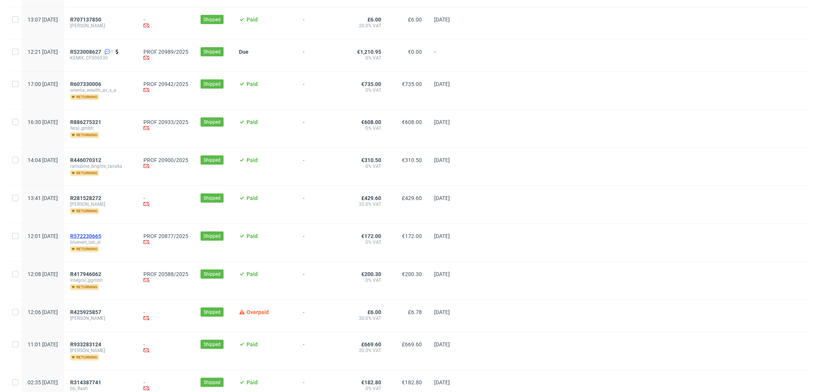
click at [101, 233] on span "R572230665" at bounding box center [85, 236] width 31 height 6
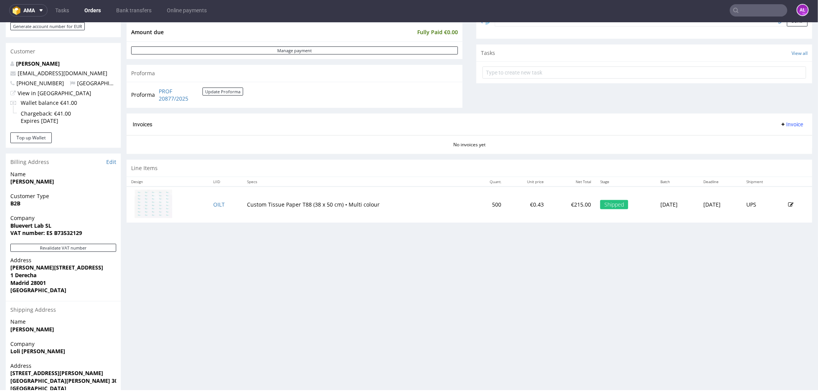
scroll to position [256, 0]
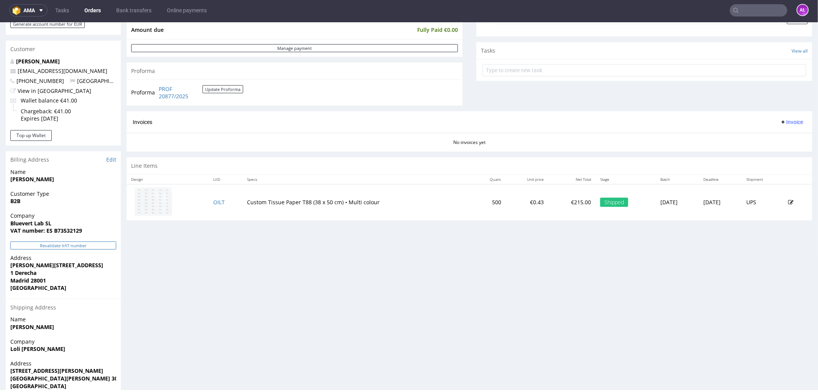
click at [102, 245] on button "Revalidate VAT number" at bounding box center [63, 245] width 106 height 8
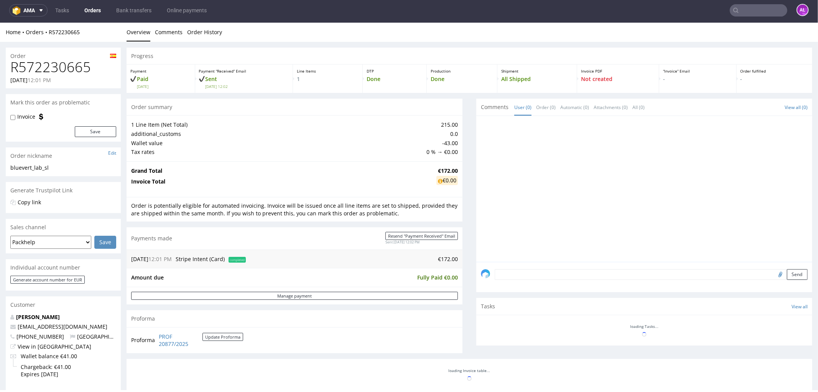
scroll to position [255, 0]
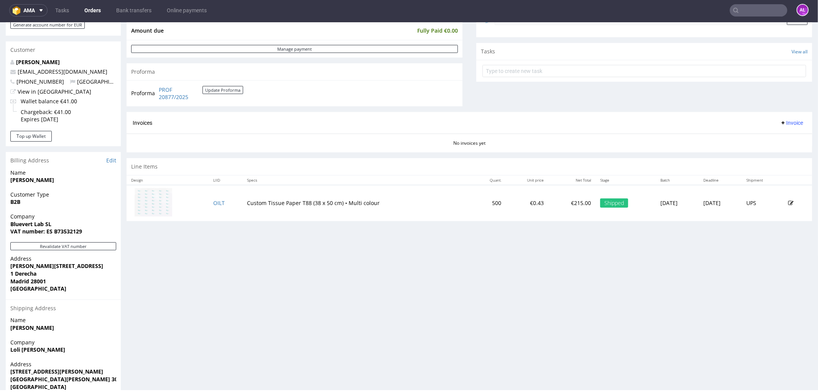
click at [780, 123] on span "Invoice" at bounding box center [791, 122] width 23 height 6
click at [782, 138] on span "Generate" at bounding box center [779, 139] width 37 height 8
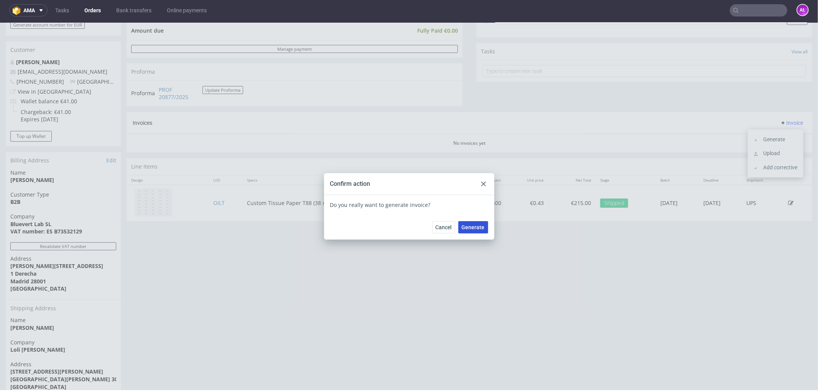
click at [483, 226] on button "Generate" at bounding box center [474, 227] width 30 height 12
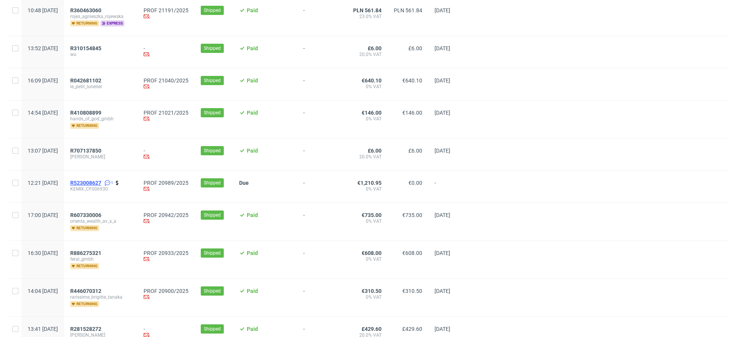
click at [101, 182] on span "R523008627" at bounding box center [85, 183] width 31 height 6
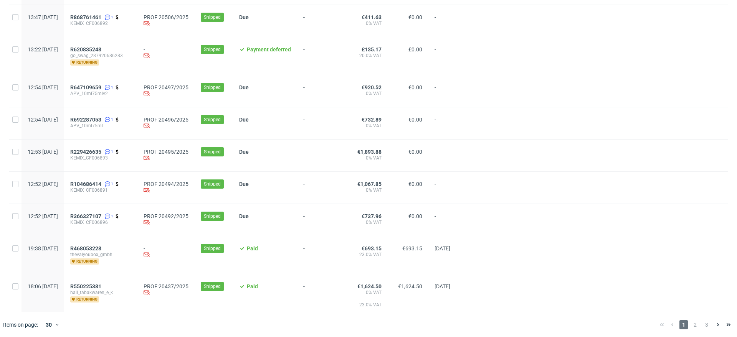
scroll to position [833, 0]
click at [58, 321] on icon at bounding box center [57, 324] width 5 height 6
click at [57, 304] on div "300" at bounding box center [52, 305] width 15 height 11
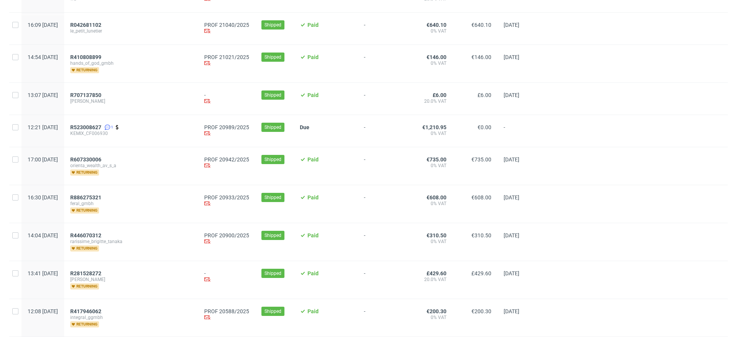
scroll to position [432, 0]
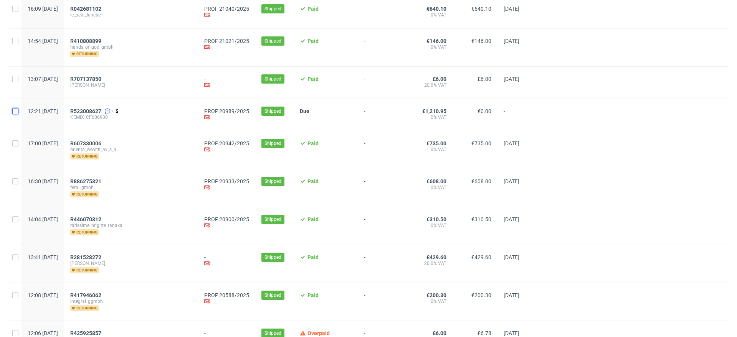
click at [16, 112] on input "checkbox" at bounding box center [15, 111] width 6 height 6
checkbox input "true"
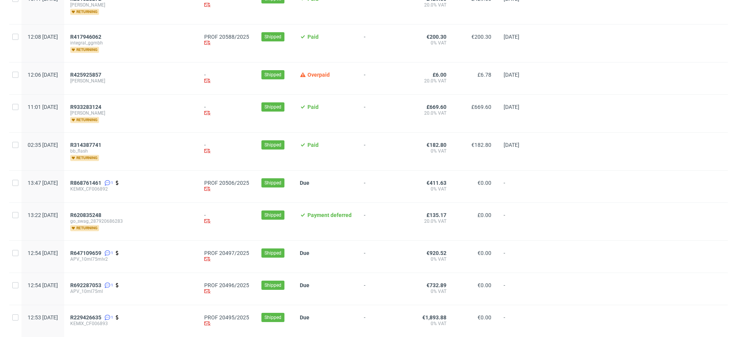
scroll to position [719, 0]
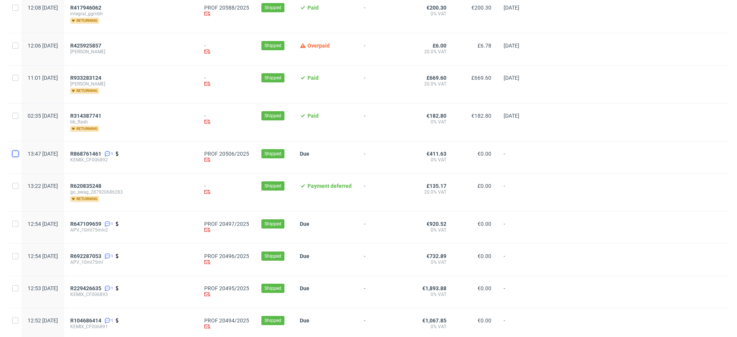
click at [17, 155] on input "checkbox" at bounding box center [15, 154] width 6 height 6
checkbox input "true"
click at [15, 222] on input "checkbox" at bounding box center [15, 224] width 6 height 6
checkbox input "true"
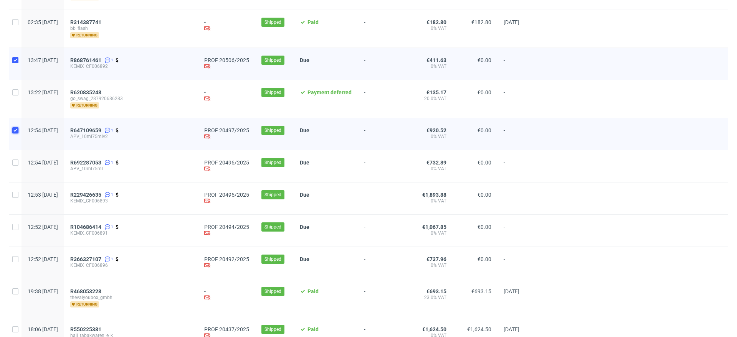
scroll to position [815, 0]
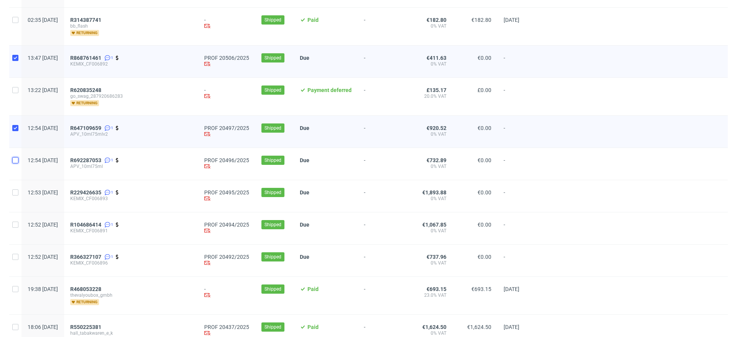
click at [16, 161] on input "checkbox" at bounding box center [15, 160] width 6 height 6
checkbox input "true"
click at [17, 191] on input "checkbox" at bounding box center [15, 193] width 6 height 6
checkbox input "true"
click at [18, 224] on input "checkbox" at bounding box center [15, 225] width 6 height 6
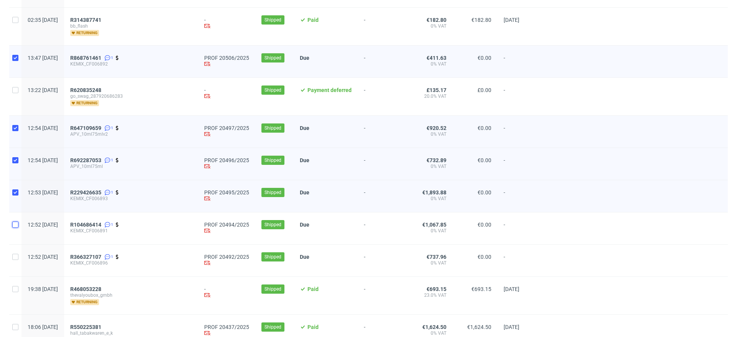
checkbox input "true"
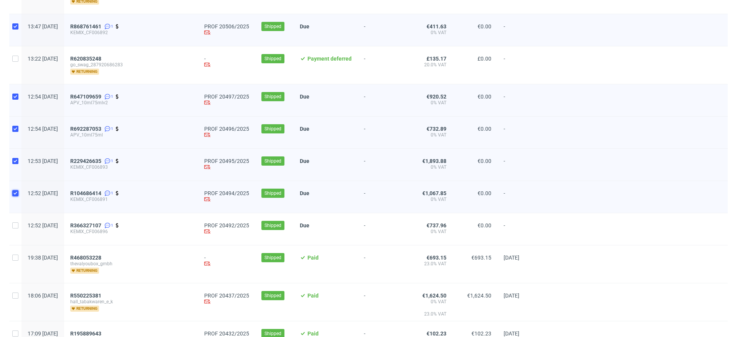
scroll to position [863, 0]
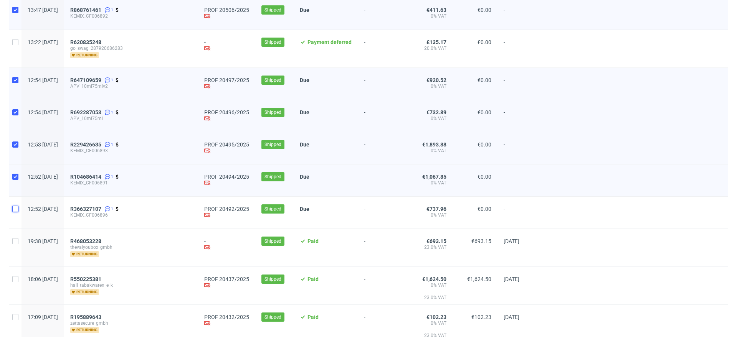
click at [15, 206] on input "checkbox" at bounding box center [15, 209] width 6 height 6
checkbox input "true"
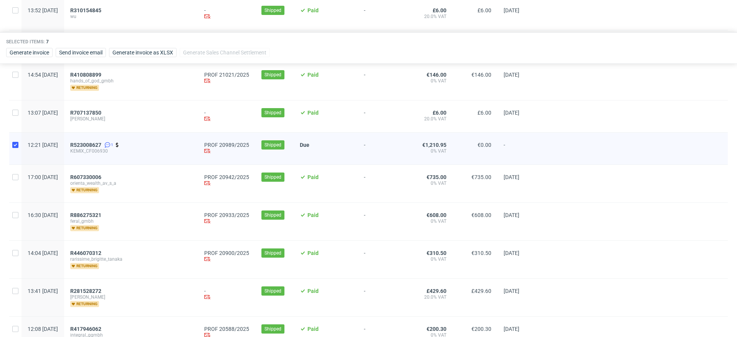
scroll to position [350, 0]
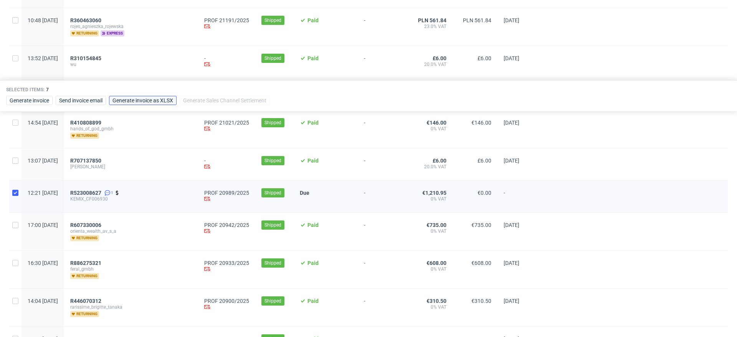
click at [167, 100] on span "Generate invoice as XLSX" at bounding box center [142, 100] width 61 height 5
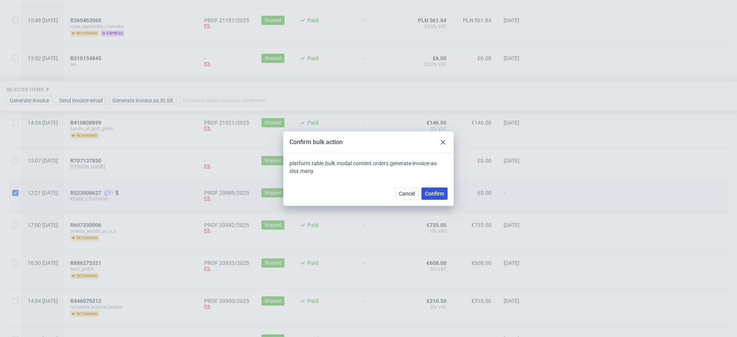
click at [439, 195] on span "Confirm" at bounding box center [434, 193] width 19 height 5
checkbox input "false"
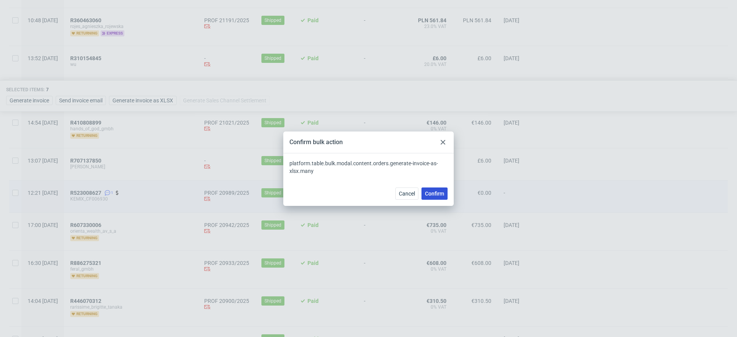
checkbox input "false"
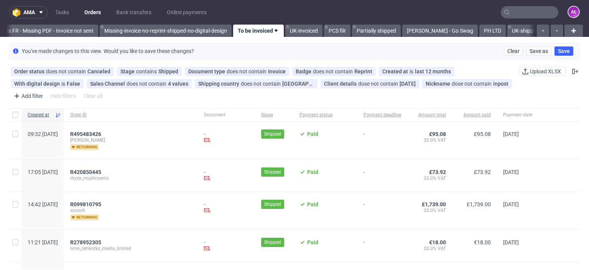
scroll to position [0, 1318]
click at [530, 11] on input "text" at bounding box center [530, 12] width 58 height 12
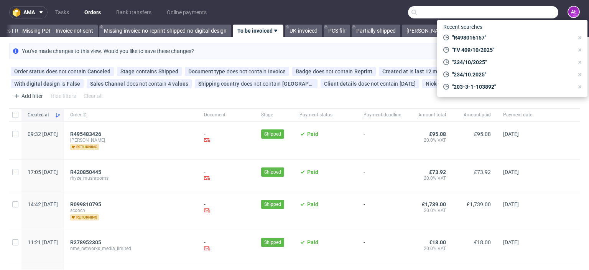
paste input "FV 1/10/2025/FR"
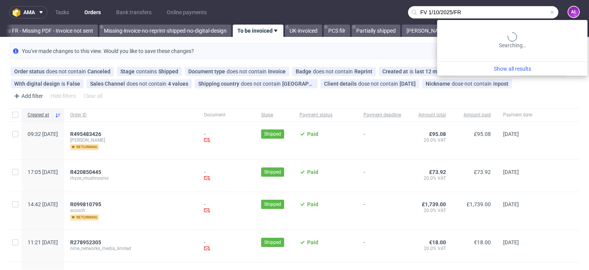
type input "FV 1/10/2025/FR"
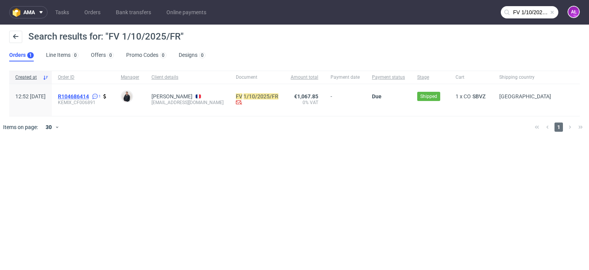
click at [89, 93] on span "R104686414" at bounding box center [73, 96] width 31 height 6
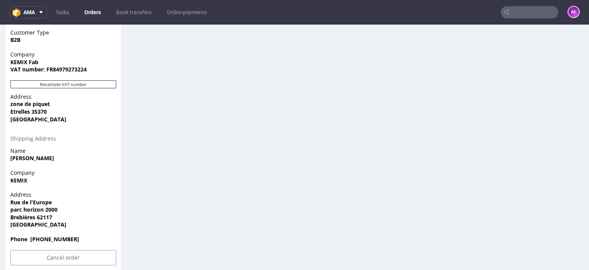
scroll to position [533, 0]
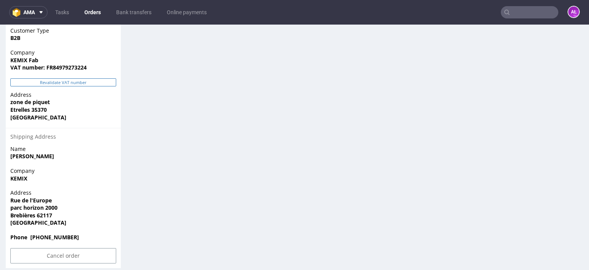
click at [91, 78] on button "Revalidate VAT number" at bounding box center [63, 82] width 106 height 8
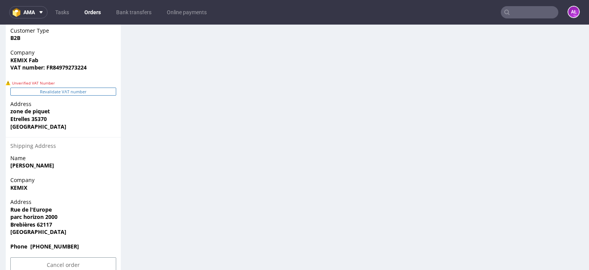
click at [95, 87] on button "Revalidate VAT number" at bounding box center [63, 91] width 106 height 8
click at [96, 87] on button "Revalidate VAT number" at bounding box center [63, 91] width 106 height 8
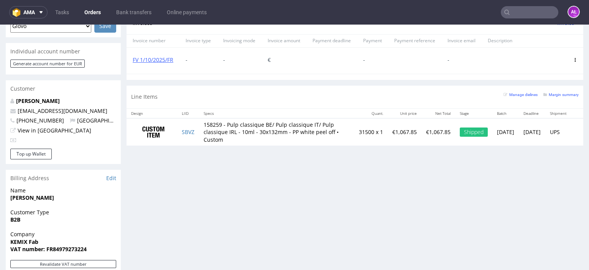
scroll to position [333, 0]
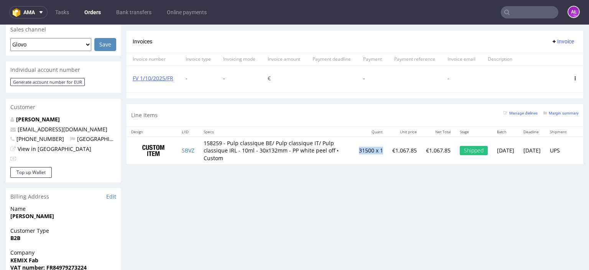
drag, startPoint x: 328, startPoint y: 152, endPoint x: 351, endPoint y: 152, distance: 23.0
click at [355, 152] on td "31500 x 1" at bounding box center [371, 151] width 33 height 28
copy td "31500 x 1"
drag, startPoint x: 363, startPoint y: 151, endPoint x: 387, endPoint y: 152, distance: 23.8
click at [388, 152] on td "€1,067.85" at bounding box center [405, 151] width 34 height 28
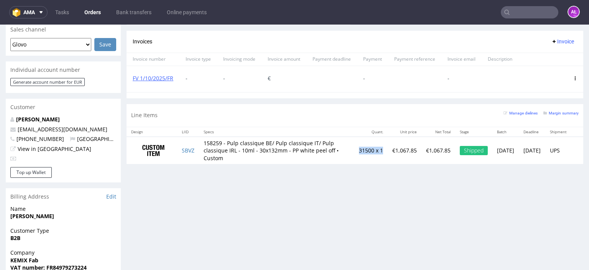
drag, startPoint x: 352, startPoint y: 151, endPoint x: 327, endPoint y: 150, distance: 25.0
click at [355, 150] on td "31500 x 1" at bounding box center [371, 151] width 33 height 28
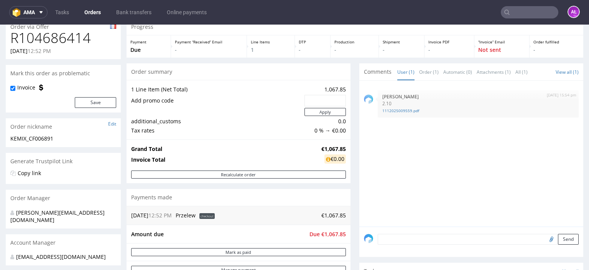
scroll to position [26, 0]
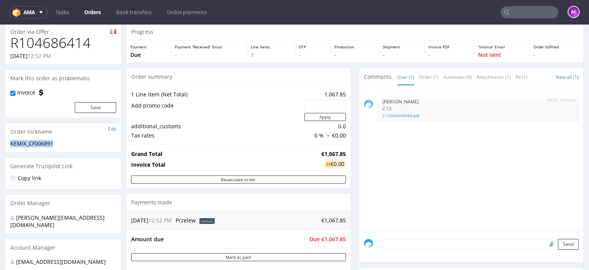
drag, startPoint x: 63, startPoint y: 145, endPoint x: 8, endPoint y: 145, distance: 55.6
click at [8, 145] on div "KEMIX_CF006891 KEMIX_CF006891 Update" at bounding box center [63, 146] width 115 height 12
copy div "KEMIX_CF006891"
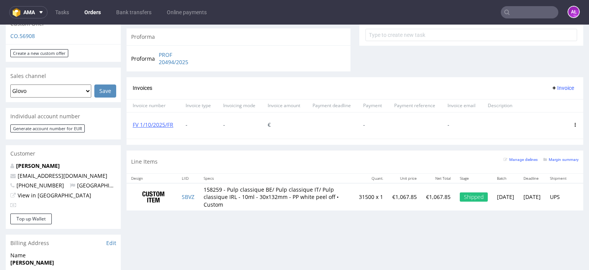
scroll to position [333, 0]
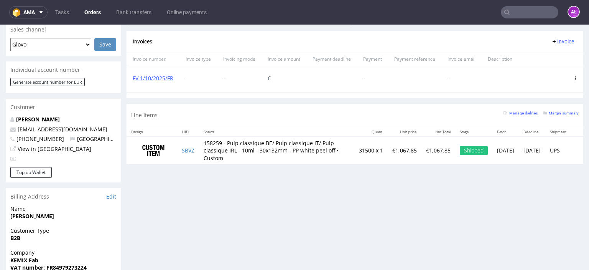
click at [574, 77] on icon at bounding box center [576, 78] width 4 height 4
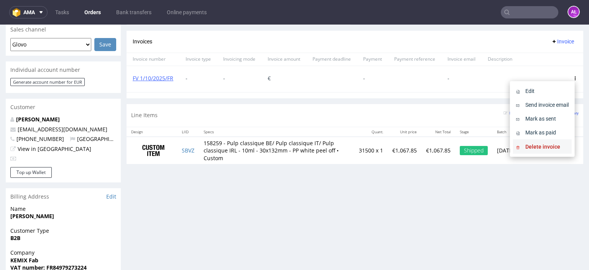
click at [555, 150] on li "Delete invoice" at bounding box center [542, 147] width 59 height 14
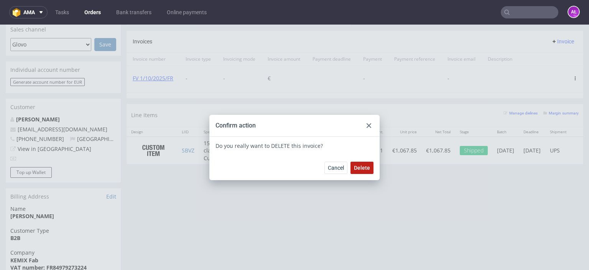
click at [363, 163] on button "Delete" at bounding box center [362, 168] width 23 height 12
drag, startPoint x: 365, startPoint y: 122, endPoint x: 370, endPoint y: 121, distance: 4.9
click at [366, 122] on div at bounding box center [369, 125] width 9 height 9
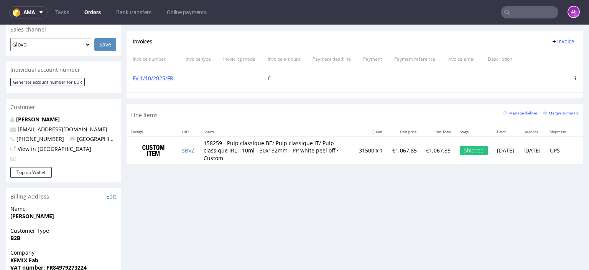
click at [559, 43] on span "Invoice" at bounding box center [562, 41] width 23 height 6
click at [554, 55] on span "Upload" at bounding box center [551, 57] width 37 height 8
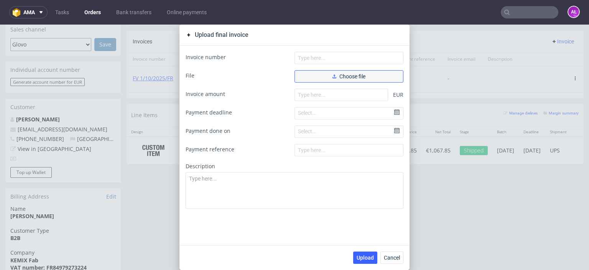
click at [339, 74] on span "Choose file" at bounding box center [349, 76] width 33 height 5
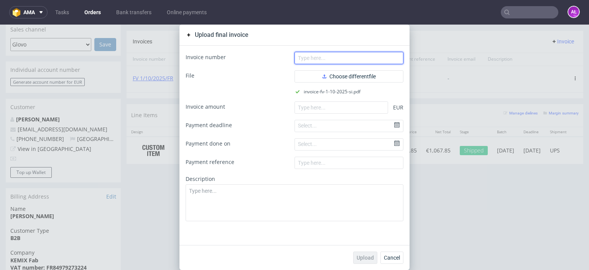
click at [317, 63] on input "text" at bounding box center [349, 58] width 109 height 12
paste input "V 1/10/2025/SI"
type input "FV 1/10/2025/SI"
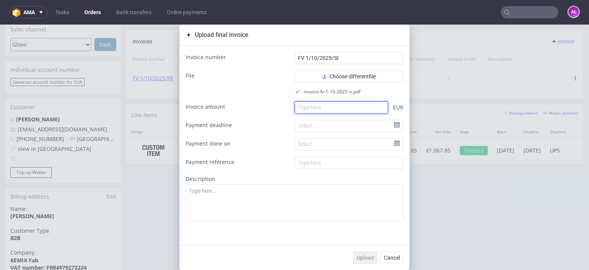
drag, startPoint x: 324, startPoint y: 109, endPoint x: 313, endPoint y: 109, distance: 10.7
click at [324, 108] on input "number" at bounding box center [342, 107] width 94 height 12
paste input "1.06785"
click at [300, 110] on input "1.06785" at bounding box center [342, 107] width 94 height 12
type input "1067.85"
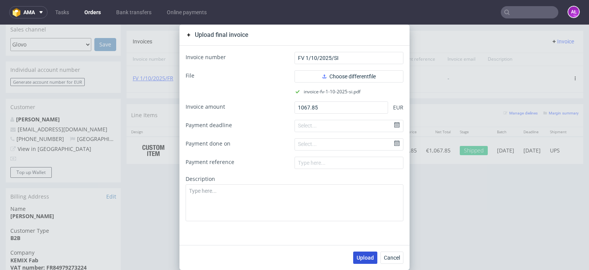
click at [360, 257] on span "Upload" at bounding box center [365, 257] width 17 height 5
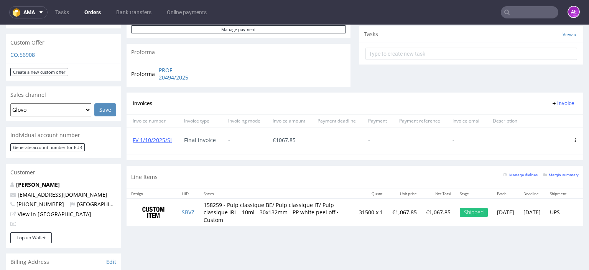
scroll to position [269, 0]
drag, startPoint x: 174, startPoint y: 144, endPoint x: 134, endPoint y: 145, distance: 40.7
click at [134, 145] on div "FV 1/10/2025/SI" at bounding box center [152, 140] width 51 height 26
copy link "FV 1/10/2025/SI"
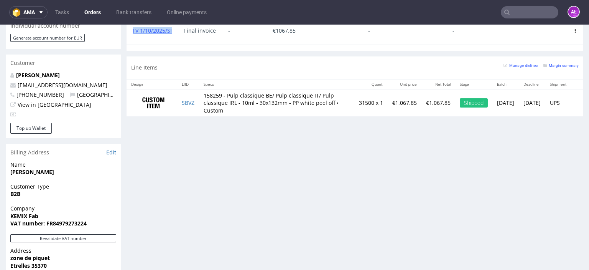
scroll to position [460, 0]
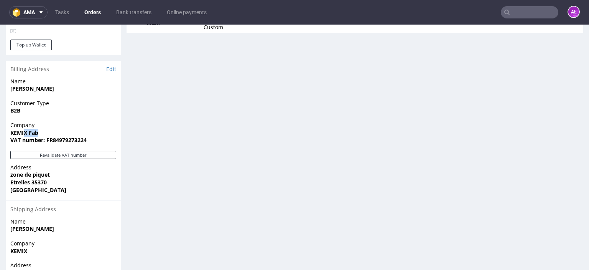
drag, startPoint x: 48, startPoint y: 123, endPoint x: 27, endPoint y: 124, distance: 20.8
click at [24, 129] on span "KEMIX Fab" at bounding box center [63, 133] width 106 height 8
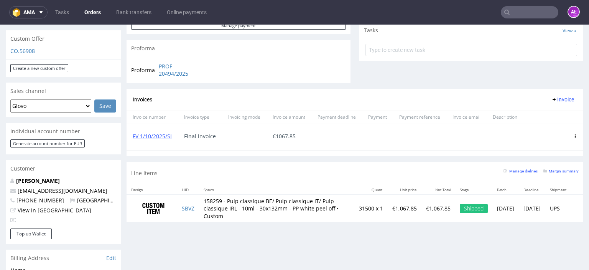
scroll to position [269, 0]
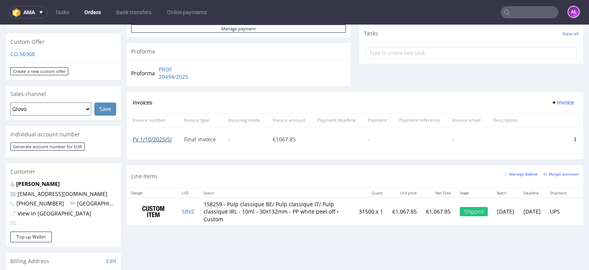
click at [163, 137] on link "FV 1/10/2025/SI" at bounding box center [152, 138] width 39 height 7
click at [160, 139] on link "FV 1/10/2025/SI" at bounding box center [152, 138] width 39 height 7
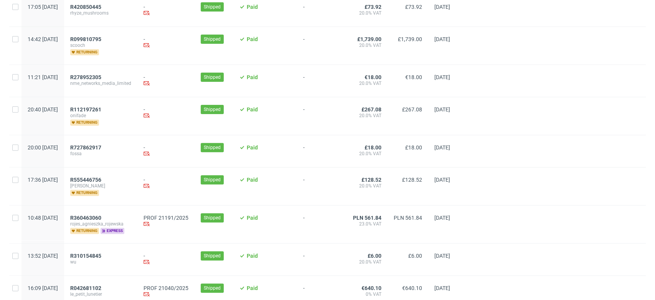
scroll to position [170, 0]
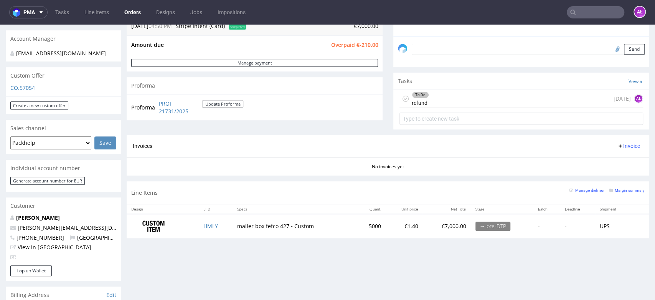
scroll to position [213, 0]
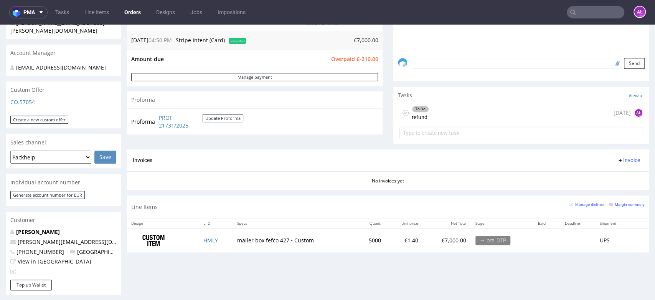
click at [440, 119] on div "To Do refund today AŁ" at bounding box center [521, 113] width 244 height 18
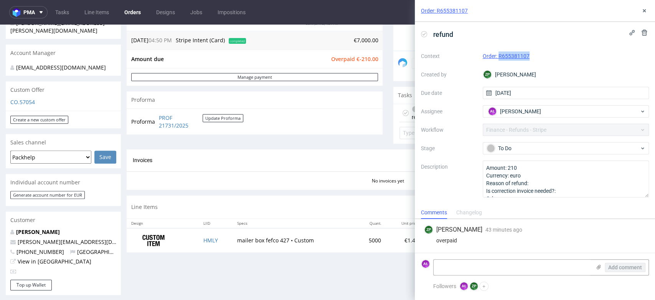
drag, startPoint x: 532, startPoint y: 58, endPoint x: 500, endPoint y: 58, distance: 31.5
click at [498, 60] on div "Order: R655381107" at bounding box center [566, 55] width 167 height 9
copy link "R655381107"
click at [492, 272] on textarea at bounding box center [512, 266] width 157 height 15
click at [515, 269] on textarea at bounding box center [512, 266] width 157 height 15
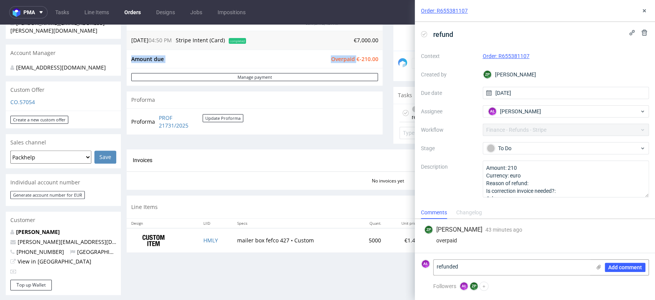
drag, startPoint x: 373, startPoint y: 62, endPoint x: 351, endPoint y: 61, distance: 22.3
click at [351, 61] on div "Amount due Overpaid €-210.00" at bounding box center [255, 58] width 256 height 19
copy tbody "Amount due Overpaid"
click at [523, 270] on textarea "refunded" at bounding box center [512, 266] width 157 height 15
paste textarea "€-210.00"
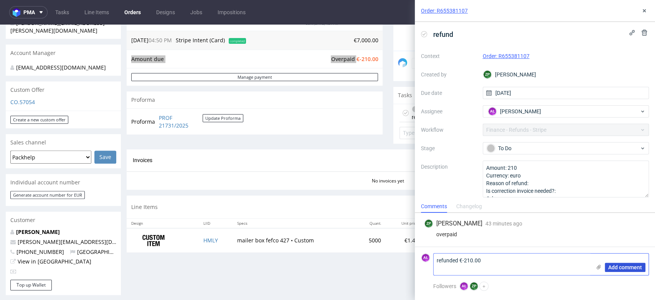
type textarea "refunded €-210.00"
click at [619, 262] on div "Add comment" at bounding box center [620, 263] width 58 height 21
click at [424, 33] on icon at bounding box center [424, 34] width 6 height 6
click at [626, 269] on span "Add comment" at bounding box center [625, 266] width 34 height 5
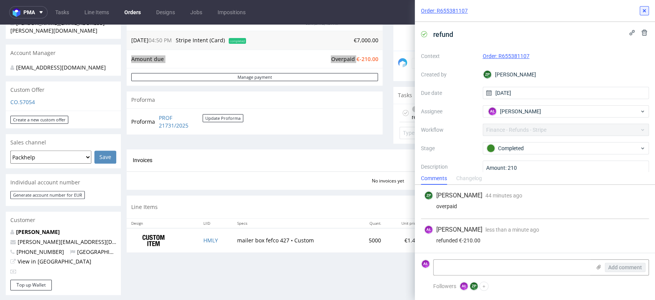
drag, startPoint x: 642, startPoint y: 12, endPoint x: 590, endPoint y: 5, distance: 52.3
click at [642, 12] on icon at bounding box center [644, 11] width 6 height 6
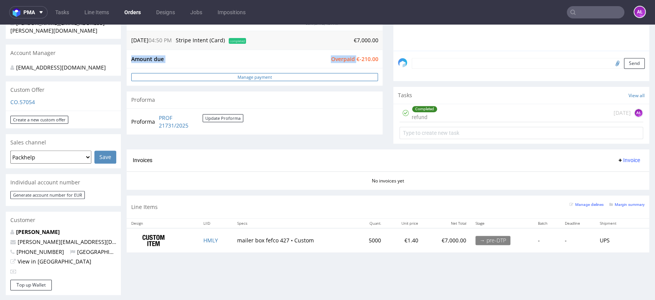
click at [363, 76] on link "Manage payment" at bounding box center [254, 77] width 247 height 8
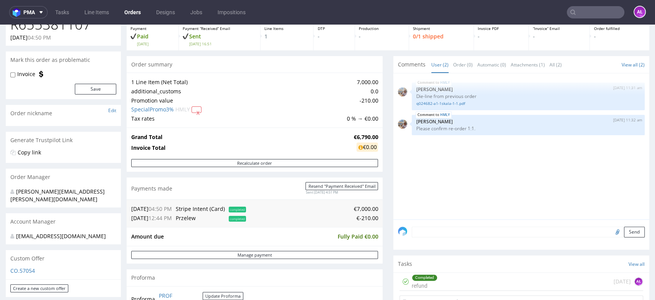
scroll to position [170, 0]
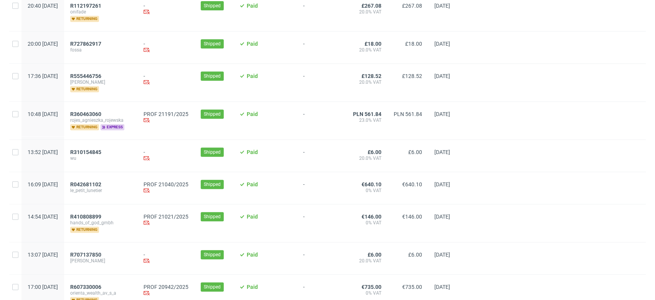
scroll to position [256, 0]
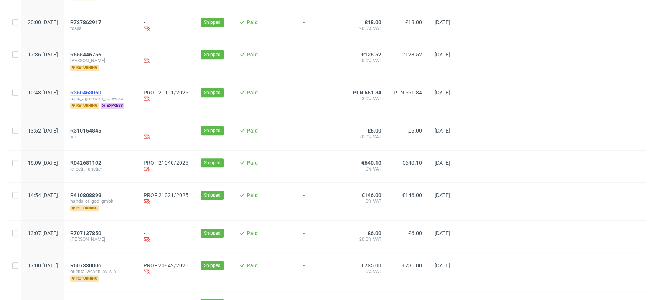
click at [101, 94] on span "R360463060" at bounding box center [85, 92] width 31 height 6
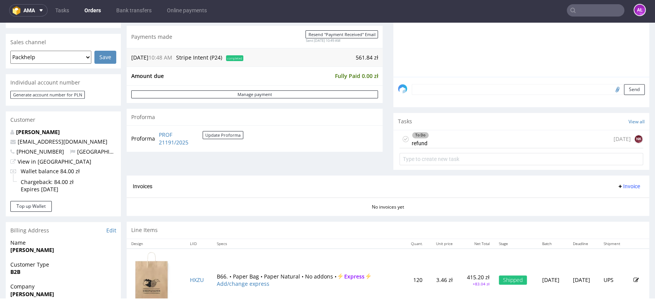
scroll to position [170, 0]
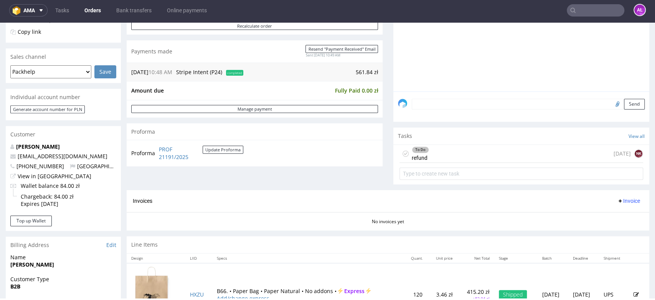
click at [437, 157] on div "To Do refund [DATE] NK" at bounding box center [521, 154] width 244 height 18
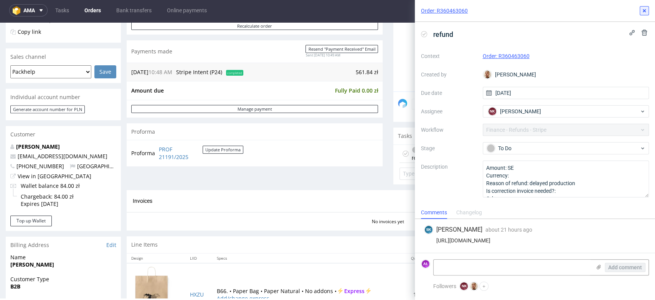
click at [648, 12] on button at bounding box center [644, 10] width 9 height 9
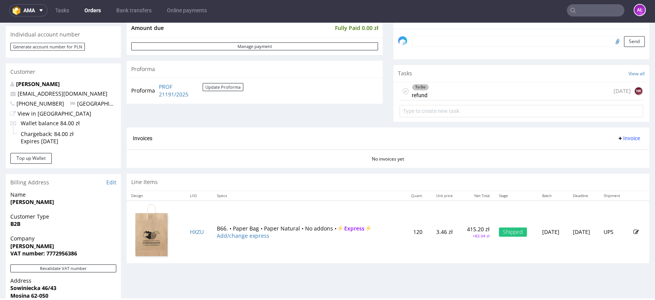
scroll to position [213, 0]
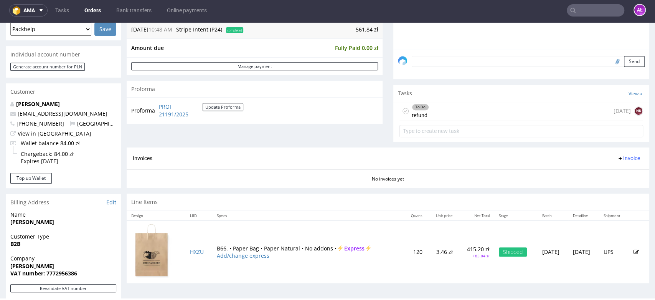
click at [421, 108] on div "To Do" at bounding box center [420, 107] width 16 height 6
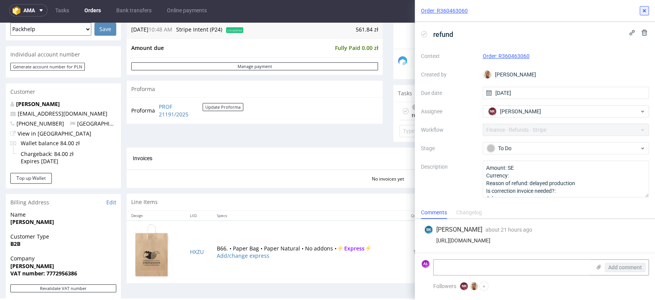
click at [645, 13] on icon at bounding box center [644, 11] width 6 height 6
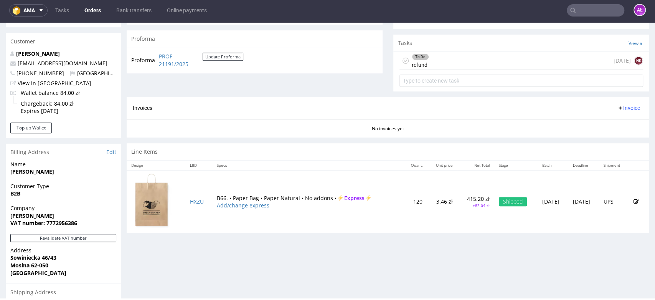
scroll to position [213, 0]
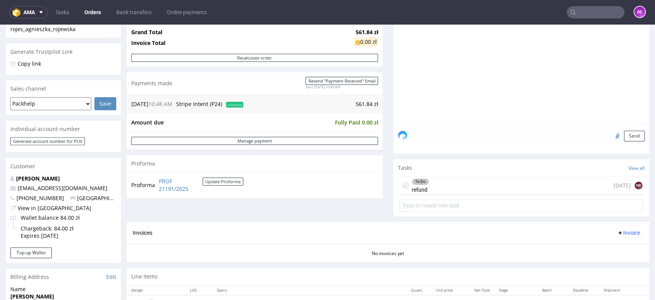
scroll to position [170, 0]
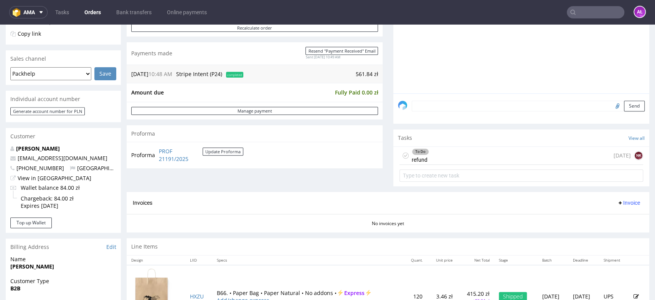
click at [415, 157] on div "To Do refund" at bounding box center [420, 156] width 17 height 18
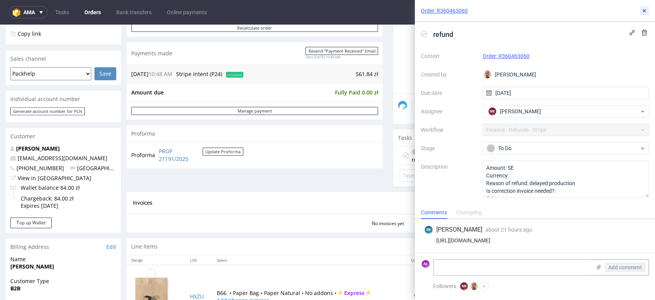
drag, startPoint x: 643, startPoint y: 14, endPoint x: 636, endPoint y: 19, distance: 9.1
click at [644, 14] on button at bounding box center [644, 10] width 9 height 9
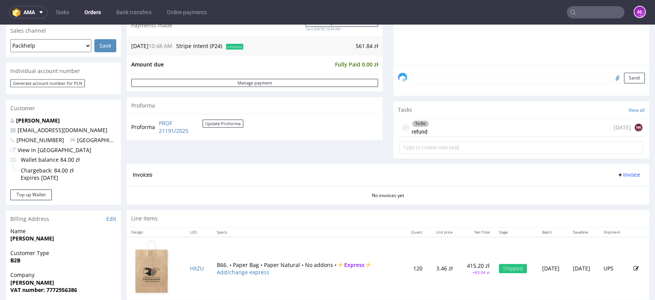
scroll to position [213, 0]
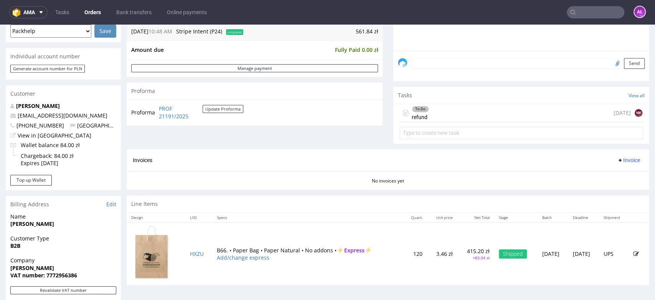
click at [430, 115] on div "To Do refund [DATE] NK" at bounding box center [521, 113] width 244 height 18
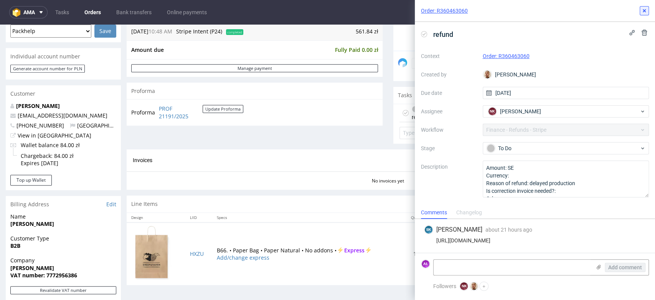
click at [643, 14] on button at bounding box center [644, 10] width 9 height 9
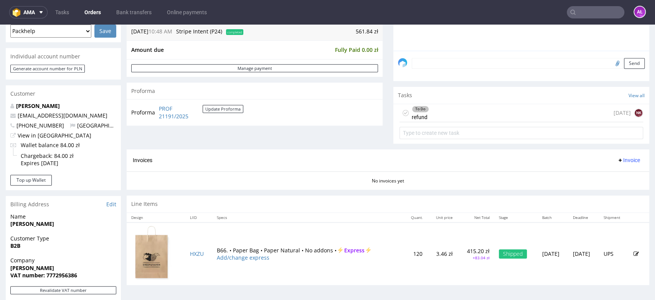
click at [426, 116] on div "To Do refund [DATE] NK" at bounding box center [521, 113] width 244 height 18
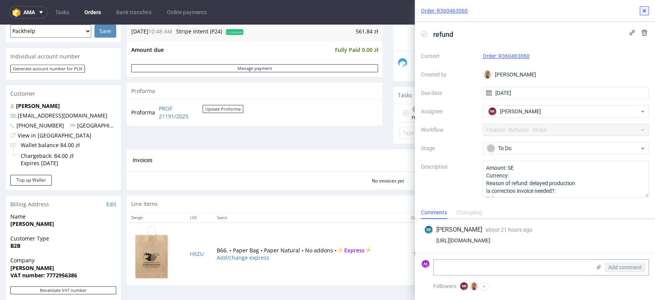
click at [643, 12] on use at bounding box center [644, 10] width 3 height 3
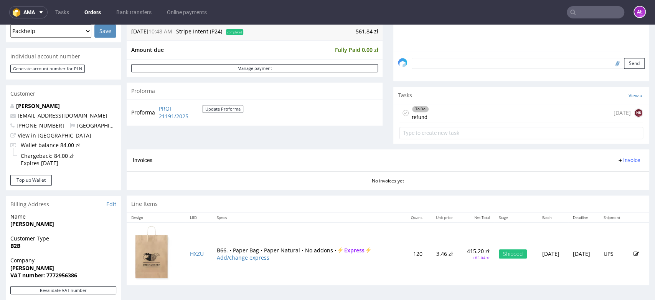
click at [450, 112] on div "To Do refund 1 day ago NK" at bounding box center [521, 113] width 244 height 18
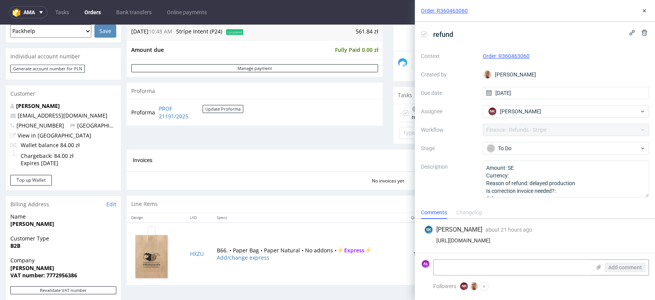
scroll to position [256, 0]
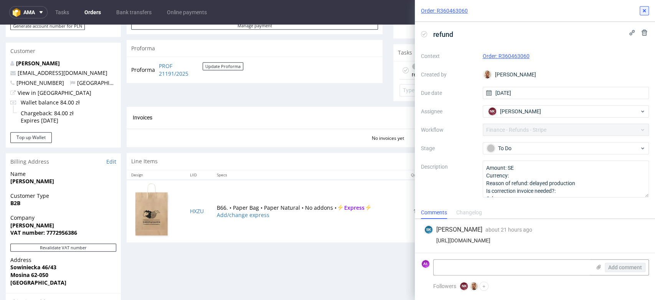
drag, startPoint x: 645, startPoint y: 12, endPoint x: 565, endPoint y: 25, distance: 81.6
click at [645, 12] on icon at bounding box center [644, 11] width 6 height 6
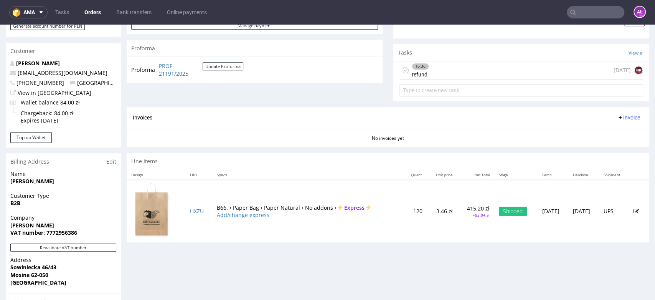
click at [421, 75] on div "To Do refund" at bounding box center [420, 70] width 17 height 18
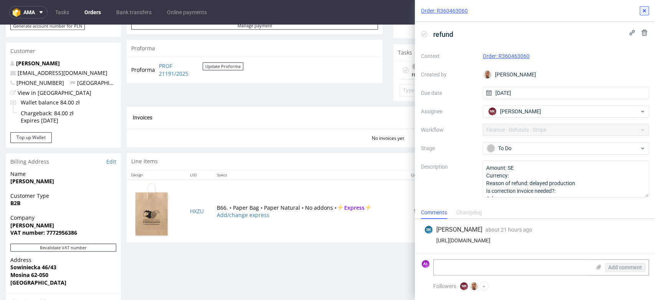
drag, startPoint x: 644, startPoint y: 10, endPoint x: 572, endPoint y: 27, distance: 73.6
click at [644, 10] on use at bounding box center [644, 10] width 3 height 3
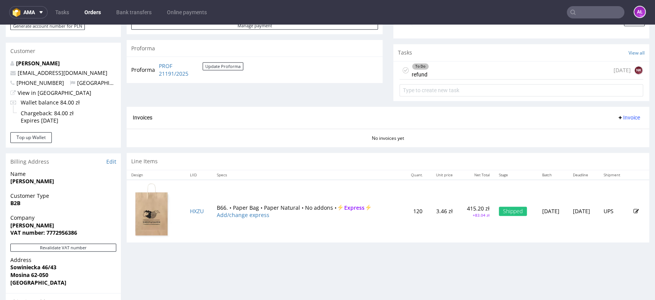
click at [433, 73] on div "To Do refund 1 day ago NK" at bounding box center [521, 70] width 244 height 18
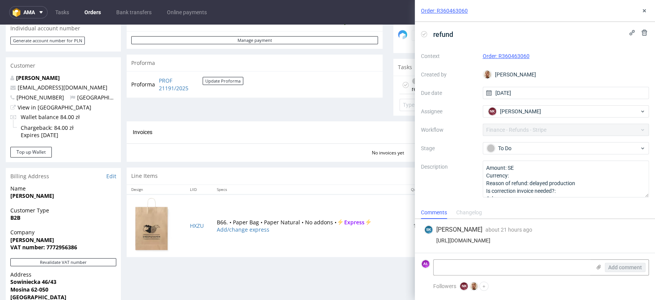
scroll to position [256, 0]
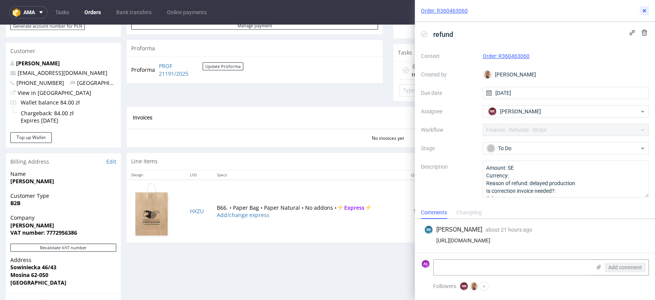
drag, startPoint x: 648, startPoint y: 12, endPoint x: 632, endPoint y: 23, distance: 20.1
click at [648, 12] on button at bounding box center [644, 10] width 9 height 9
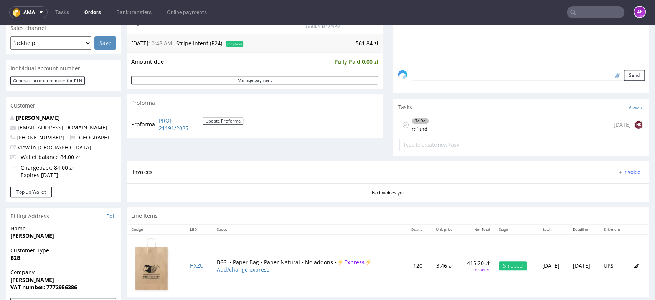
scroll to position [256, 0]
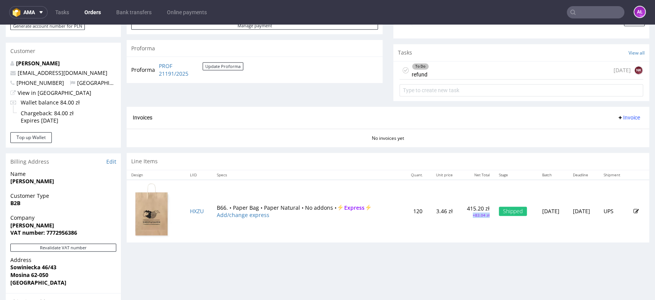
drag, startPoint x: 467, startPoint y: 219, endPoint x: 451, endPoint y: 219, distance: 16.1
click at [457, 219] on td "415.20 zł +83.04 zł" at bounding box center [475, 211] width 37 height 63
copy p "+83.04 zł"
click at [448, 76] on div "To Do refund 1 day ago NK" at bounding box center [521, 70] width 244 height 18
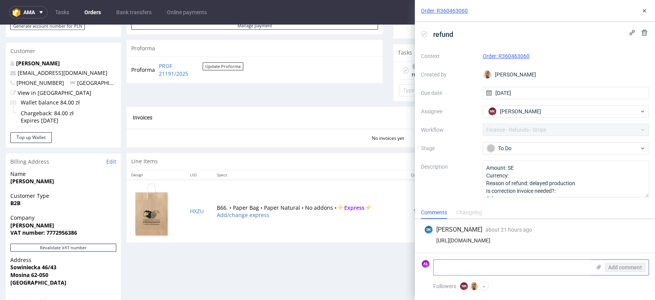
drag, startPoint x: 516, startPoint y: 270, endPoint x: 519, endPoint y: 264, distance: 6.9
click at [516, 268] on textarea at bounding box center [512, 266] width 157 height 15
paste textarea "+83.04 zł"
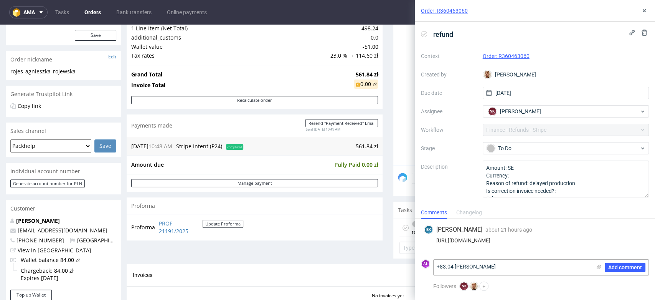
scroll to position [85, 0]
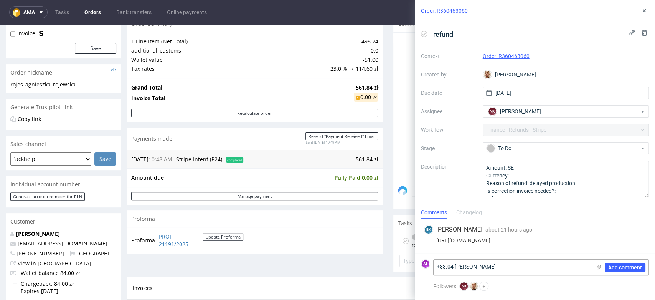
drag, startPoint x: 541, startPoint y: 259, endPoint x: 543, endPoint y: 256, distance: 4.2
click at [541, 259] on div "+83.04 zł netto Add comment" at bounding box center [541, 267] width 216 height 16
click at [510, 266] on textarea "+83.04 zł netto" at bounding box center [512, 266] width 157 height 15
paste textarea "102.1392"
click at [499, 268] on textarea "+83.04 zł netto = 102.1392 brutto" at bounding box center [512, 266] width 157 height 15
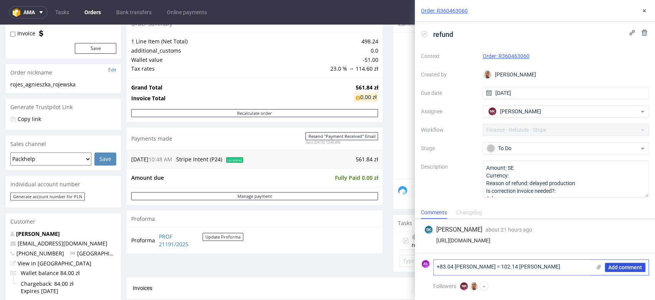
type textarea "+83.04 [PERSON_NAME] = 102.14 [PERSON_NAME]"
click at [615, 266] on span "Add comment" at bounding box center [625, 266] width 34 height 5
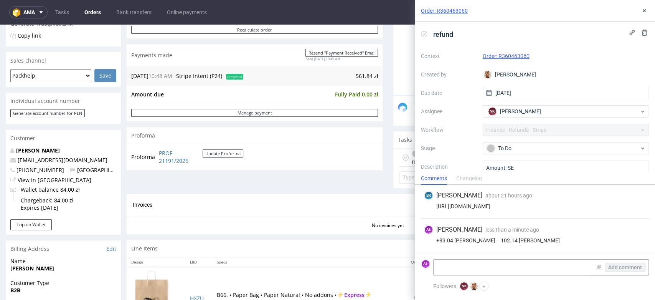
scroll to position [170, 0]
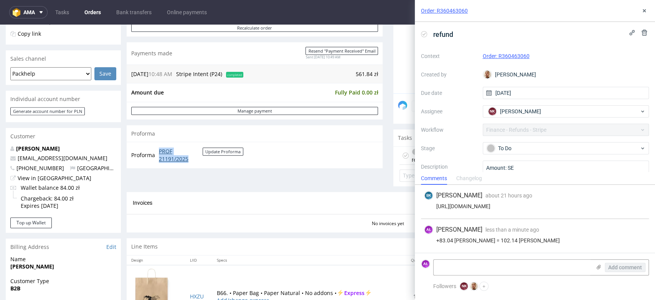
drag, startPoint x: 157, startPoint y: 152, endPoint x: 196, endPoint y: 158, distance: 40.3
click at [196, 158] on tr "Proforma PROF 21191/2025 Update Proforma" at bounding box center [187, 155] width 113 height 16
copy tr "PROF 21191/2025"
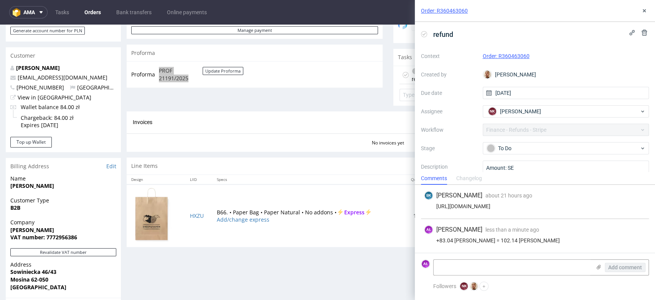
scroll to position [256, 0]
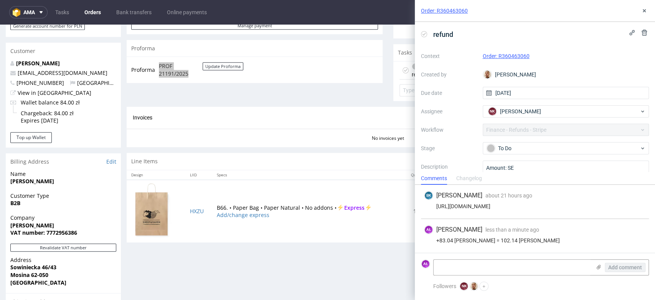
click at [424, 34] on use at bounding box center [423, 34] width 3 height 3
click at [522, 271] on textarea at bounding box center [512, 266] width 157 height 15
click at [597, 266] on use at bounding box center [599, 266] width 4 height 5
click at [0, 0] on input "file" at bounding box center [0, 0] width 0 height 0
click at [528, 272] on textarea at bounding box center [512, 266] width 157 height 15
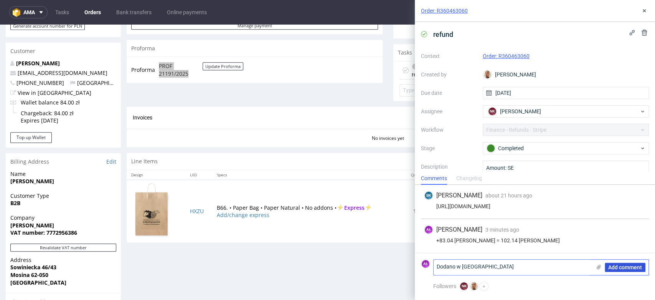
type textarea "Dodano w [GEOGRAPHIC_DATA]"
drag, startPoint x: 612, startPoint y: 266, endPoint x: 619, endPoint y: 290, distance: 25.1
click at [612, 265] on span "Add comment" at bounding box center [625, 266] width 34 height 5
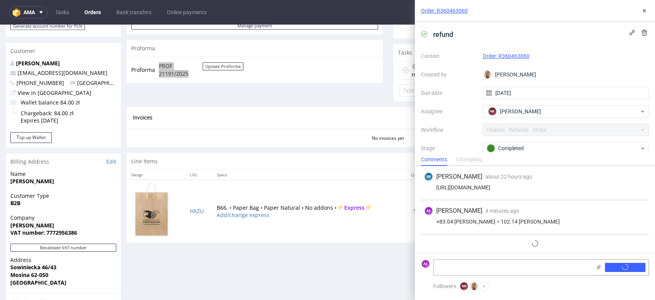
scroll to position [18, 0]
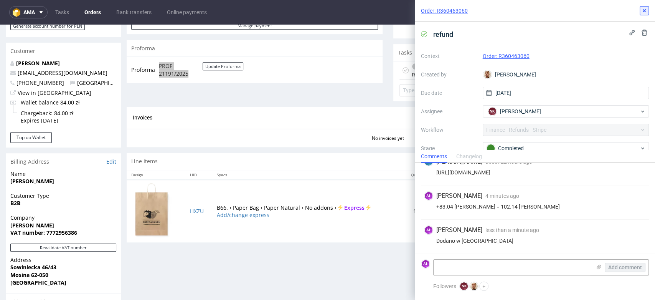
drag, startPoint x: 645, startPoint y: 11, endPoint x: 602, endPoint y: 32, distance: 47.9
click at [645, 11] on use at bounding box center [644, 10] width 3 height 3
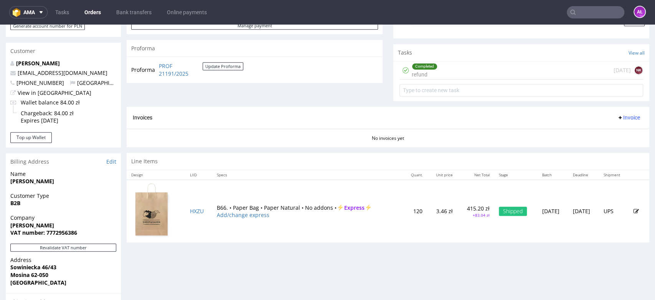
click at [619, 119] on span "Invoice" at bounding box center [628, 117] width 23 height 6
click at [612, 145] on span "Upload" at bounding box center [615, 147] width 37 height 8
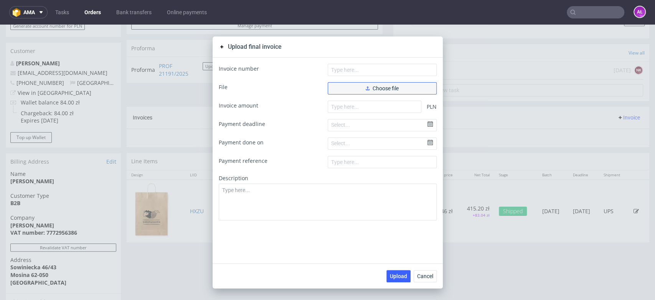
click at [347, 87] on button "Choose file" at bounding box center [382, 88] width 109 height 12
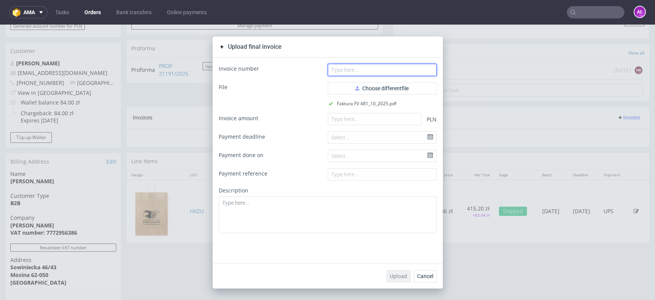
click at [362, 71] on input "text" at bounding box center [382, 70] width 109 height 12
paste input "FV 481/10/2025"
type input "FV 481/10/2025"
drag, startPoint x: 424, startPoint y: 275, endPoint x: 423, endPoint y: 268, distance: 6.7
click at [424, 275] on span "Cancel" at bounding box center [425, 275] width 16 height 5
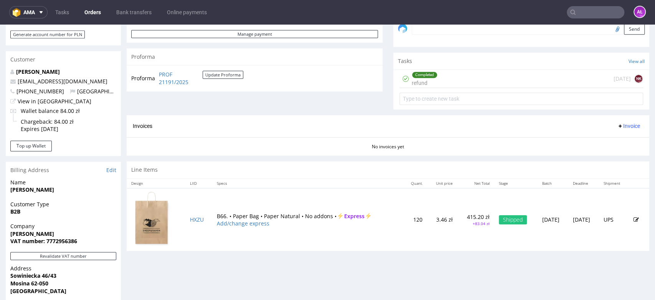
scroll to position [256, 0]
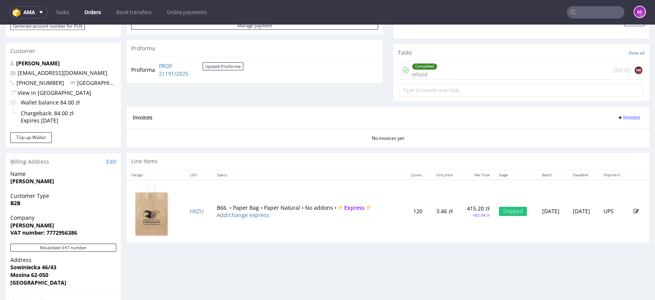
click at [618, 115] on span "Invoice" at bounding box center [628, 117] width 23 height 6
click at [615, 145] on span "Upload" at bounding box center [615, 147] width 37 height 8
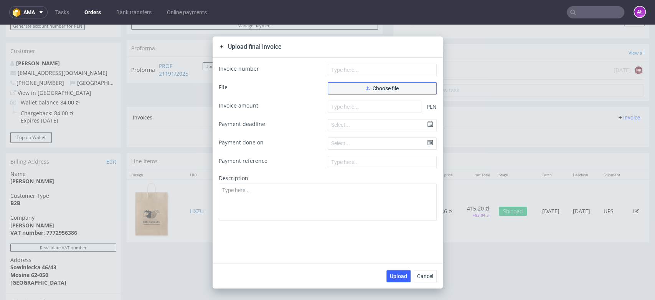
click at [424, 91] on button "Choose file" at bounding box center [382, 88] width 109 height 12
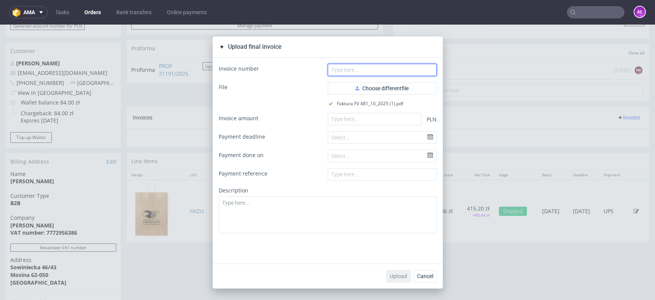
click at [405, 67] on input "text" at bounding box center [382, 70] width 109 height 12
drag, startPoint x: 406, startPoint y: 69, endPoint x: 411, endPoint y: 49, distance: 20.6
click at [406, 70] on input "text" at bounding box center [382, 70] width 109 height 12
paste input "FV 481/10/2025"
type input "FV 481/10/2025"
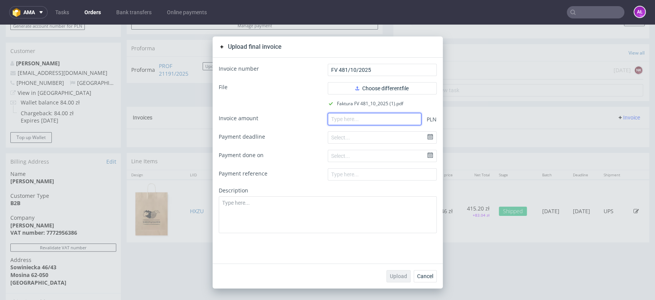
click at [370, 119] on input "number" at bounding box center [375, 119] width 94 height 12
paste input "459.69"
type input "459.69"
click at [402, 273] on span "Upload" at bounding box center [398, 275] width 17 height 5
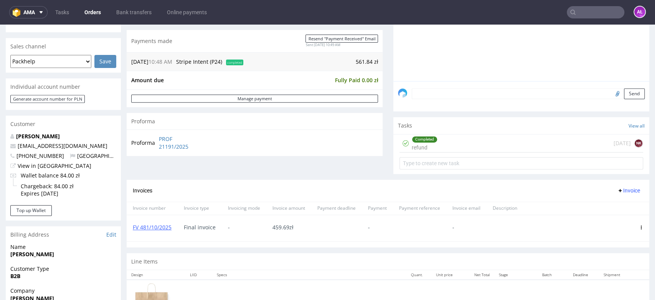
scroll to position [128, 0]
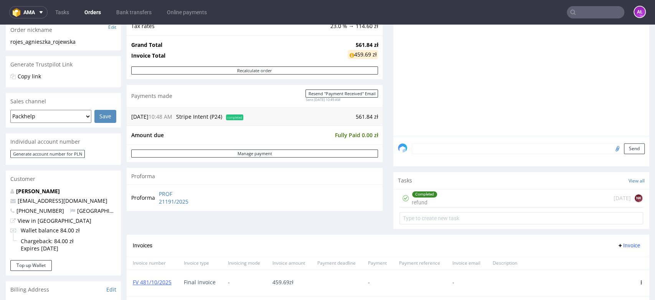
click at [435, 199] on div "Completed refund [DATE] NK" at bounding box center [521, 198] width 244 height 18
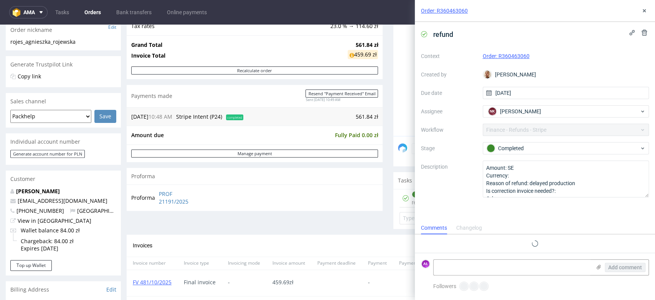
scroll to position [18, 0]
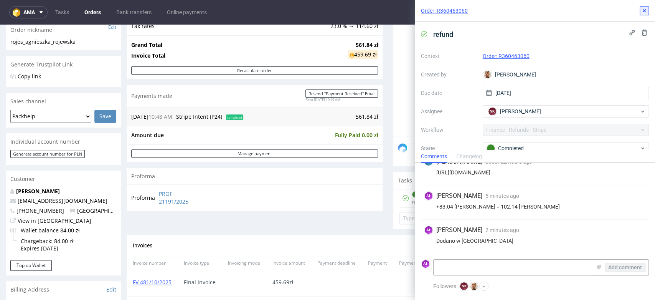
click at [641, 9] on icon at bounding box center [644, 11] width 6 height 6
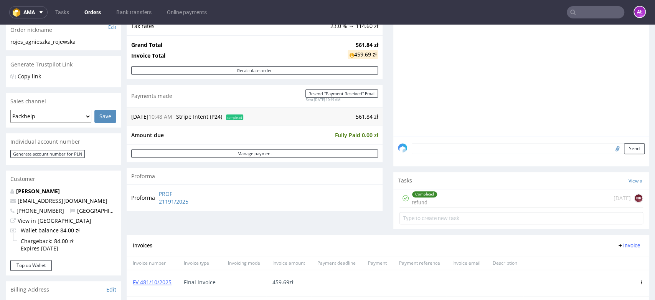
click at [445, 200] on div "Completed refund [DATE] NK" at bounding box center [521, 198] width 244 height 18
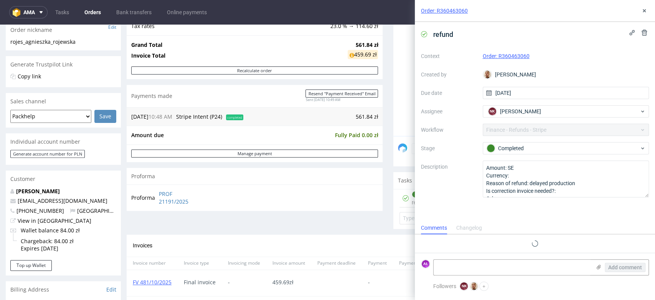
scroll to position [18, 0]
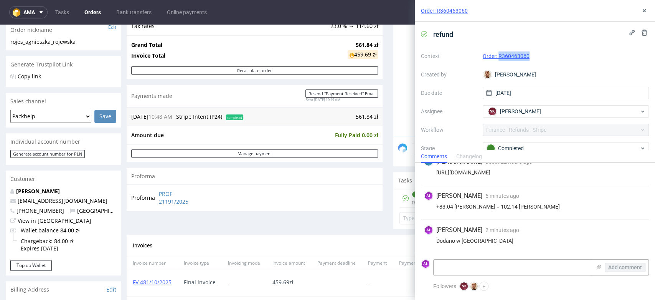
drag, startPoint x: 537, startPoint y: 57, endPoint x: 497, endPoint y: 59, distance: 40.3
click at [497, 59] on div "Order: R360463060" at bounding box center [566, 55] width 167 height 9
copy link "R360463060"
click at [473, 27] on div "refund Context Order: R360463060 Created by [PERSON_NAME] Due date [DATE] Assig…" at bounding box center [535, 86] width 240 height 128
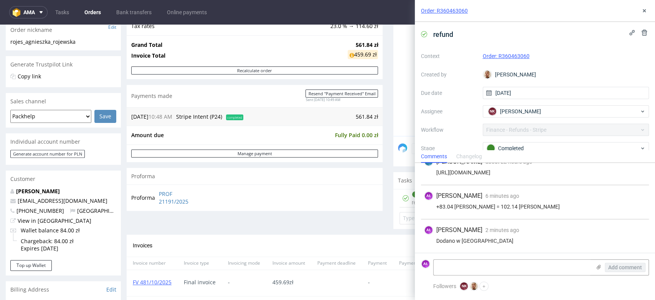
click at [477, 18] on div "Order: R360463060" at bounding box center [535, 11] width 240 height 22
click at [449, 36] on span "refund" at bounding box center [443, 34] width 26 height 13
click at [643, 10] on icon at bounding box center [644, 11] width 6 height 6
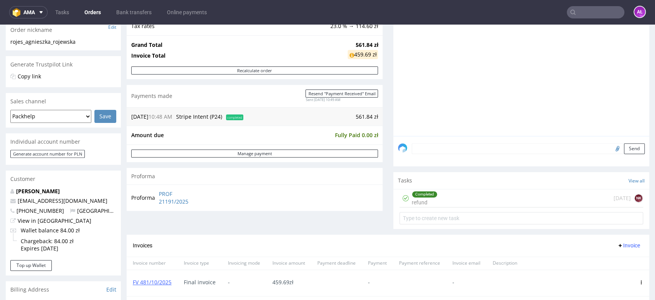
click at [437, 195] on div "Completed refund 1 day ago NK" at bounding box center [521, 198] width 244 height 18
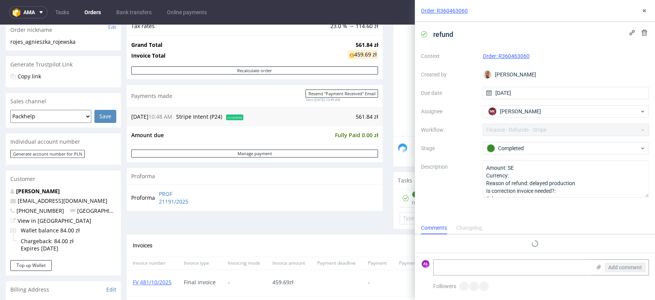
scroll to position [18, 0]
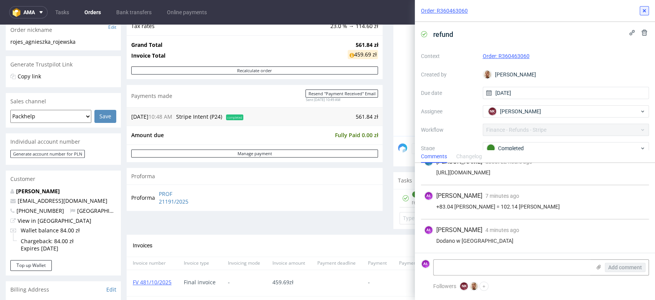
drag, startPoint x: 643, startPoint y: 14, endPoint x: 606, endPoint y: 28, distance: 39.8
click at [643, 14] on button at bounding box center [644, 10] width 9 height 9
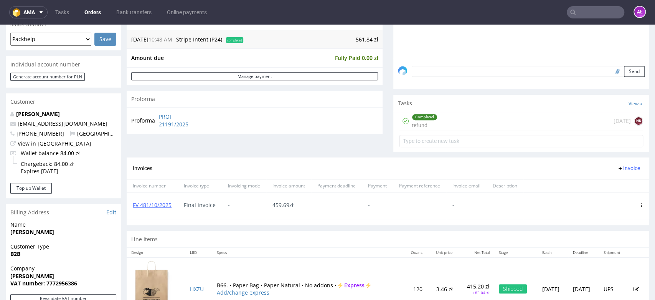
scroll to position [213, 0]
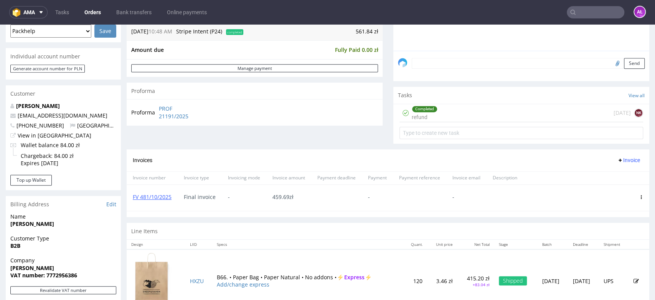
scroll to position [298, 0]
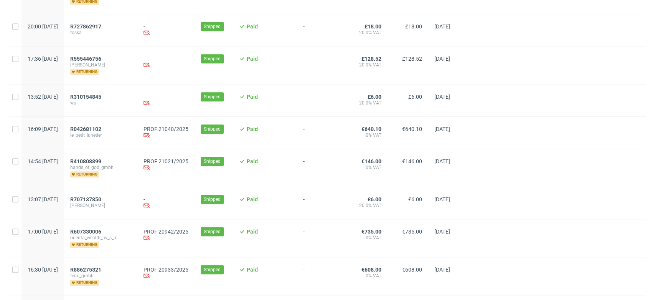
scroll to position [256, 0]
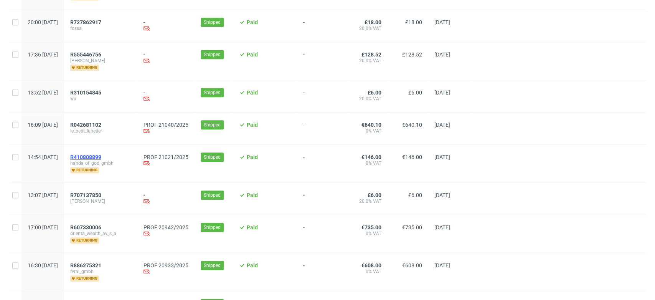
click at [101, 154] on span "R410808899" at bounding box center [85, 157] width 31 height 6
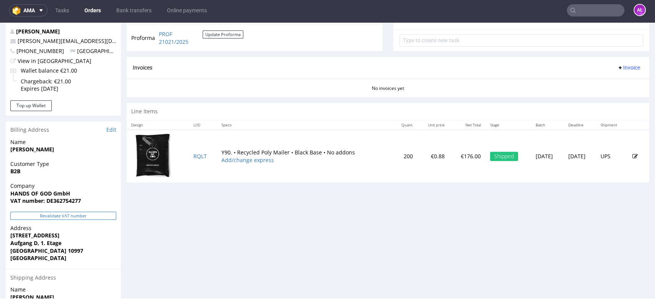
scroll to position [341, 0]
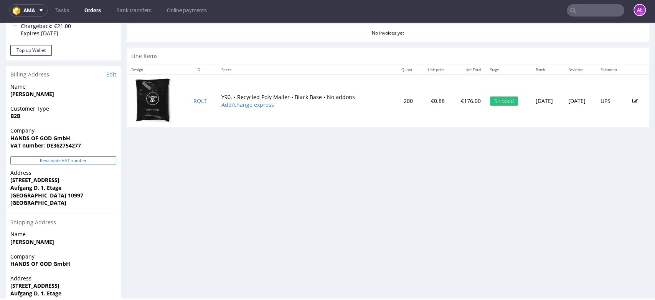
click at [111, 160] on button "Revalidate VAT number" at bounding box center [63, 160] width 106 height 8
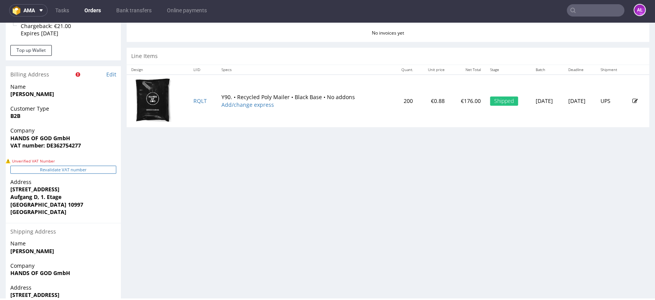
click at [107, 172] on button "Revalidate VAT number" at bounding box center [63, 169] width 106 height 8
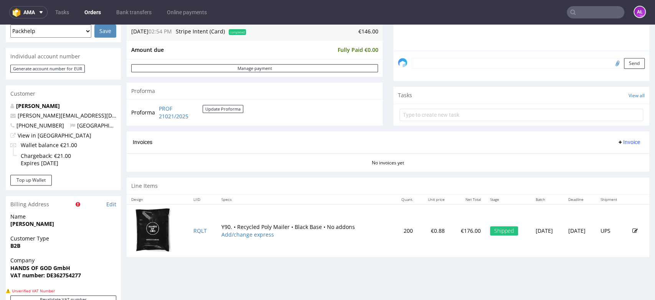
scroll to position [341, 0]
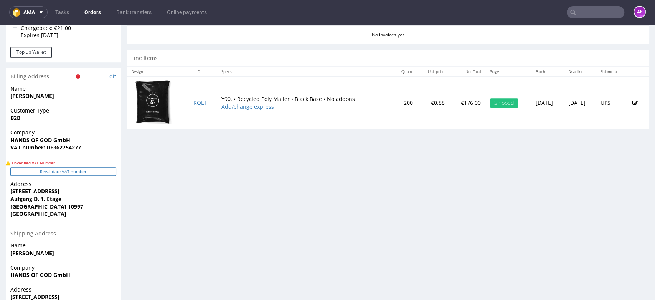
click at [97, 175] on button "Revalidate VAT number" at bounding box center [63, 171] width 106 height 8
click at [96, 171] on button "Revalidate VAT number" at bounding box center [63, 171] width 106 height 8
click at [96, 172] on button "Revalidate VAT number" at bounding box center [63, 171] width 106 height 8
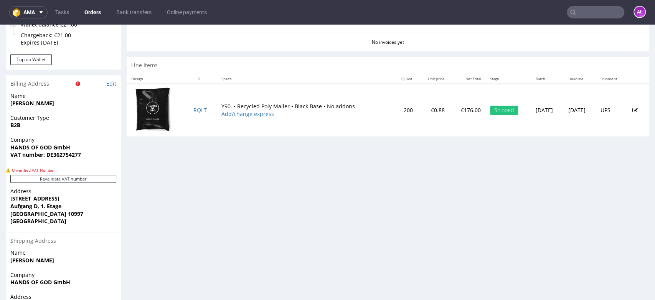
scroll to position [341, 0]
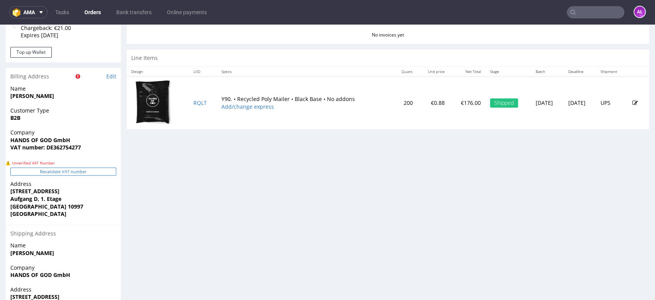
click at [107, 173] on button "Revalidate VAT number" at bounding box center [63, 171] width 106 height 8
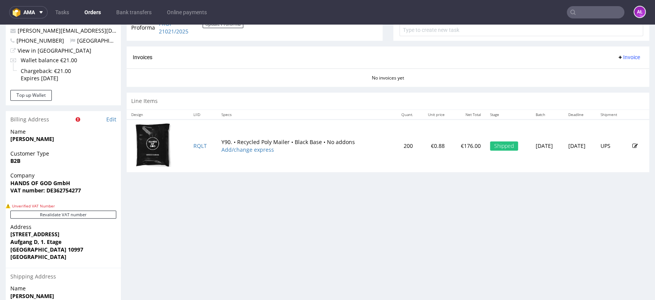
scroll to position [298, 0]
click at [108, 214] on button "Revalidate VAT number" at bounding box center [63, 214] width 106 height 8
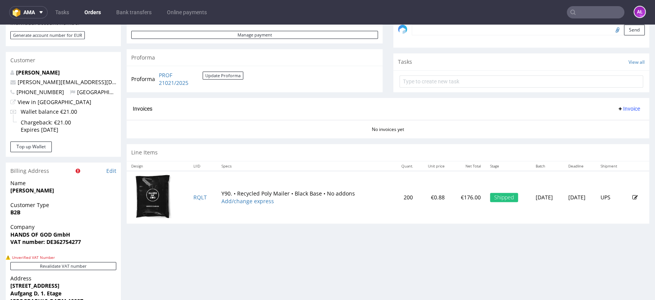
scroll to position [341, 0]
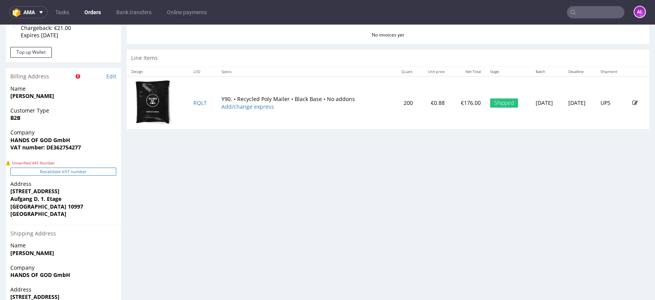
click at [100, 171] on button "Revalidate VAT number" at bounding box center [63, 171] width 106 height 8
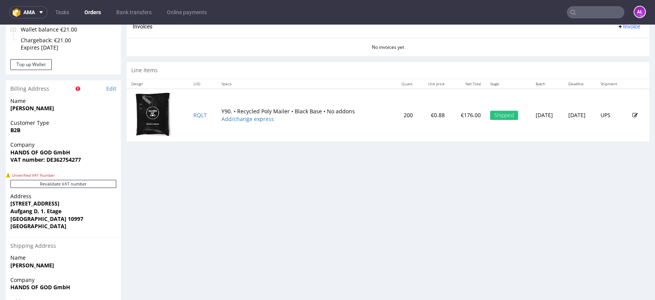
scroll to position [384, 0]
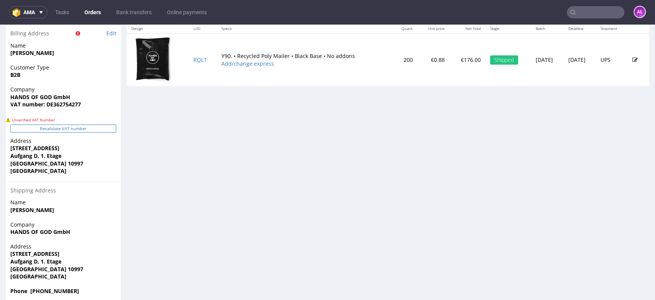
click at [111, 130] on button "Revalidate VAT number" at bounding box center [63, 128] width 106 height 8
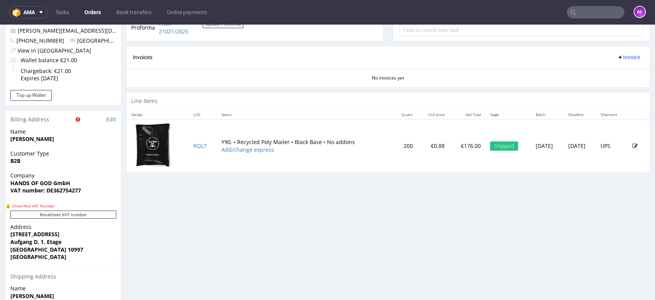
scroll to position [298, 0]
click at [104, 215] on button "Revalidate VAT number" at bounding box center [63, 214] width 106 height 8
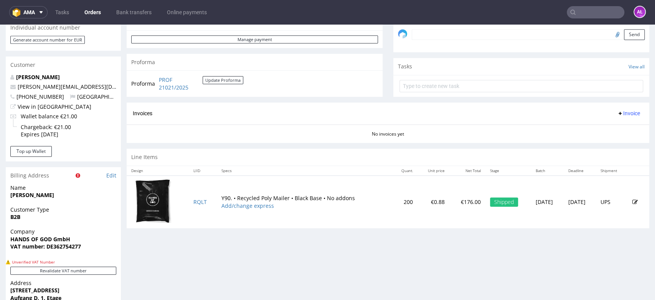
scroll to position [298, 0]
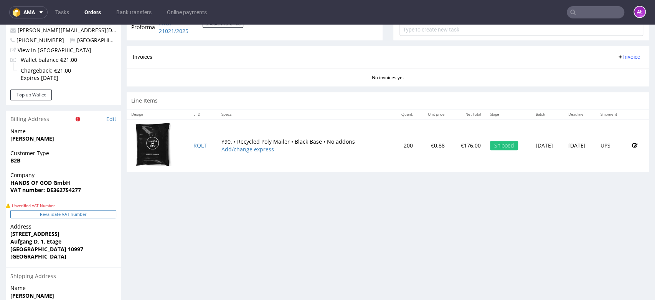
click at [110, 212] on button "Revalidate VAT number" at bounding box center [63, 214] width 106 height 8
click at [108, 215] on button "Revalidate VAT number" at bounding box center [63, 214] width 106 height 8
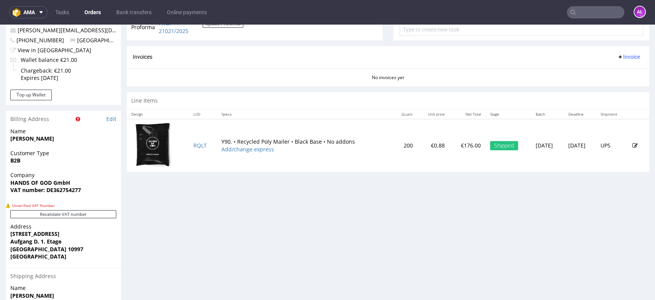
click at [108, 215] on button "Revalidate VAT number" at bounding box center [63, 214] width 106 height 8
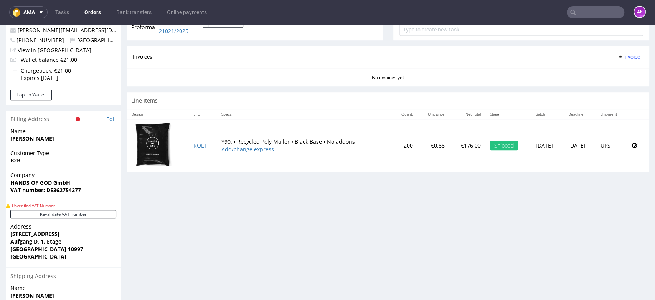
click at [108, 215] on button "Revalidate VAT number" at bounding box center [63, 214] width 106 height 8
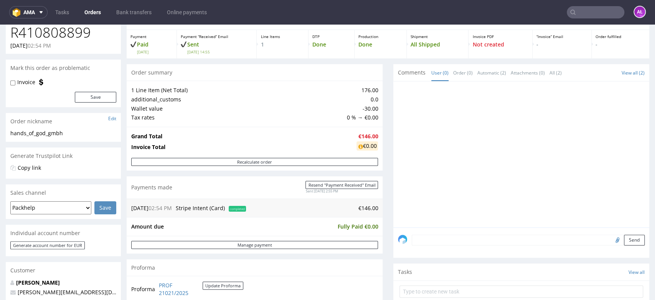
scroll to position [0, 0]
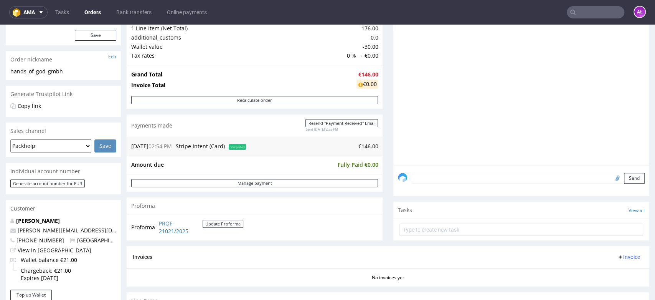
scroll to position [85, 0]
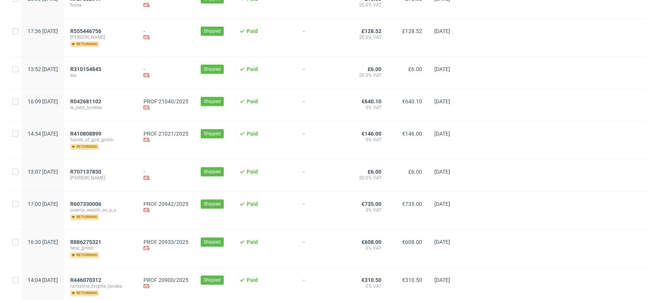
scroll to position [384, 0]
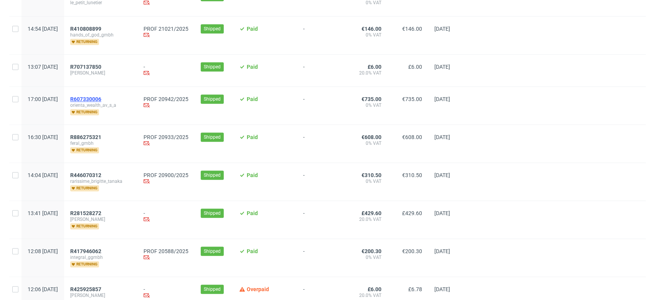
click at [101, 98] on span "R607330006" at bounding box center [85, 99] width 31 height 6
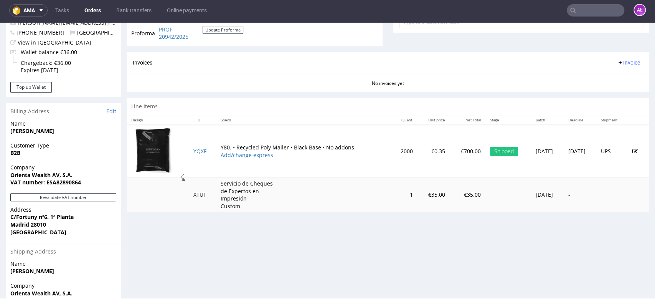
scroll to position [341, 0]
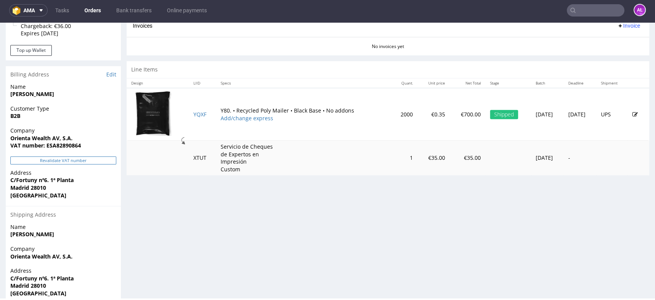
click at [108, 159] on button "Revalidate VAT number" at bounding box center [63, 160] width 106 height 8
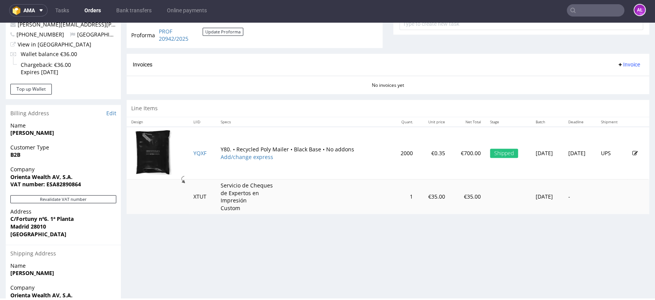
scroll to position [256, 0]
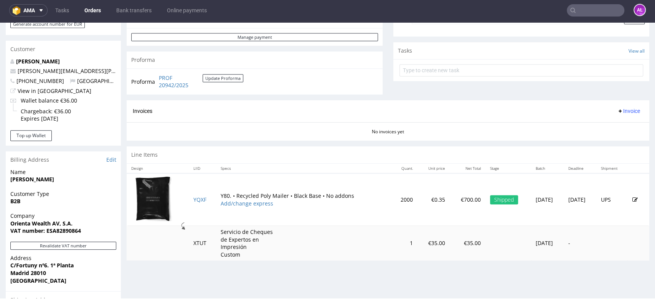
click at [617, 108] on span "Invoice" at bounding box center [628, 111] width 23 height 6
click at [617, 126] on span "Generate" at bounding box center [615, 127] width 37 height 8
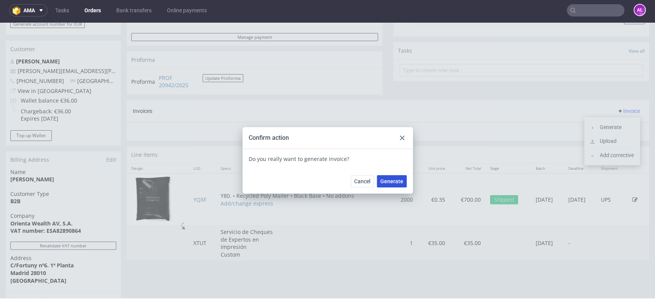
click at [396, 182] on span "Generate" at bounding box center [391, 180] width 23 height 5
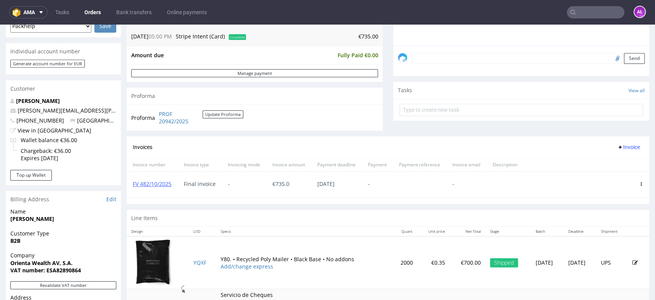
scroll to position [213, 0]
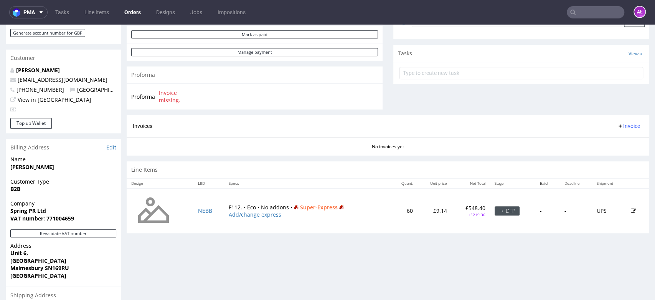
scroll to position [256, 0]
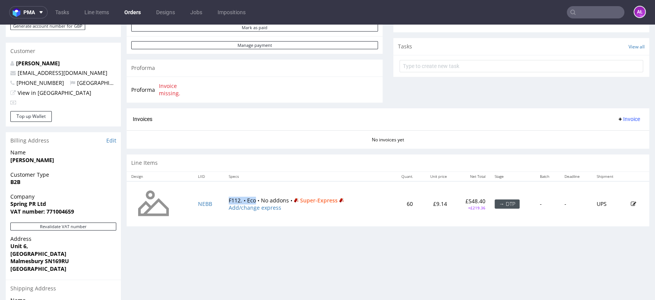
drag, startPoint x: 223, startPoint y: 200, endPoint x: 253, endPoint y: 202, distance: 30.4
click at [253, 202] on td "F112. • Eco • No addons • Super-Express Add/change express" at bounding box center [307, 203] width 166 height 45
copy td "F112. • Eco"
drag, startPoint x: 346, startPoint y: 202, endPoint x: 299, endPoint y: 203, distance: 47.6
click at [299, 203] on td "F112. • Eco • No addons • Super-Express Add/change express" at bounding box center [307, 203] width 166 height 45
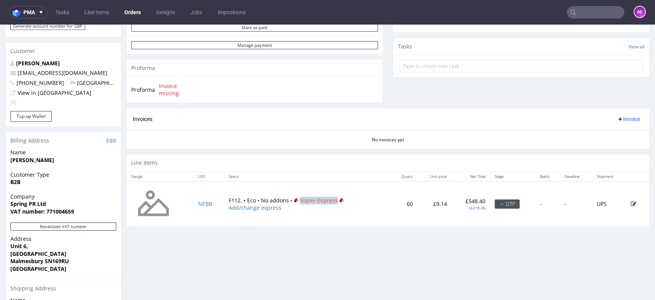
copy span "Super-Express"
drag, startPoint x: 477, startPoint y: 209, endPoint x: 465, endPoint y: 211, distance: 12.4
click at [465, 211] on td "£548.40 +£219.36" at bounding box center [471, 203] width 38 height 45
copy p "219.36"
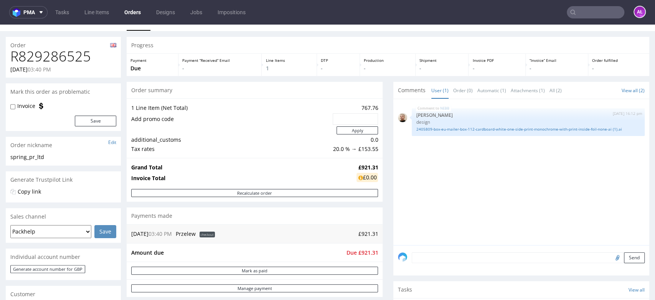
scroll to position [0, 0]
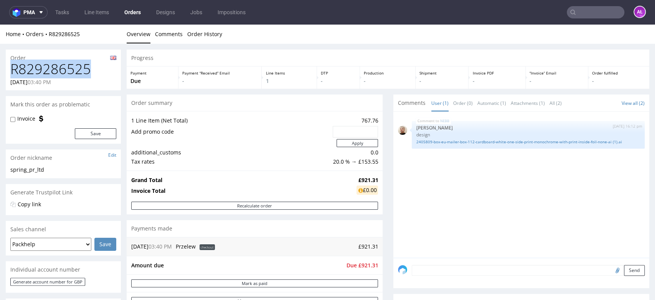
drag, startPoint x: 91, startPoint y: 73, endPoint x: -14, endPoint y: 72, distance: 105.1
copy h1 "R829286525"
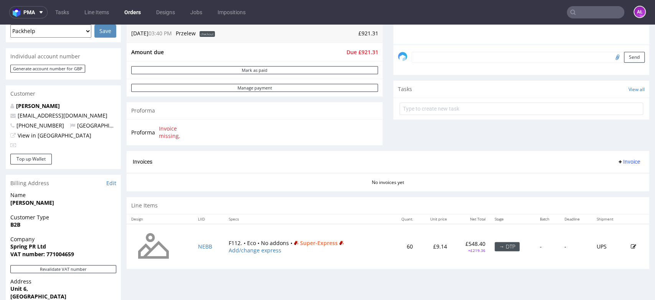
scroll to position [298, 0]
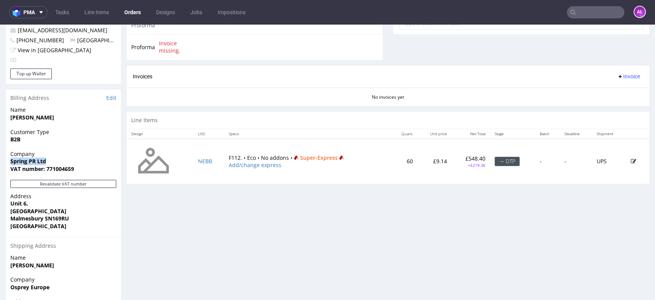
drag, startPoint x: 30, startPoint y: 160, endPoint x: 11, endPoint y: 161, distance: 18.5
click at [11, 161] on span "Spring PR Ltd" at bounding box center [63, 161] width 106 height 8
copy strong "Spring PR Ltd"
drag, startPoint x: 78, startPoint y: 167, endPoint x: 47, endPoint y: 167, distance: 30.7
click at [47, 167] on span "VAT number: 771004659" at bounding box center [63, 169] width 106 height 8
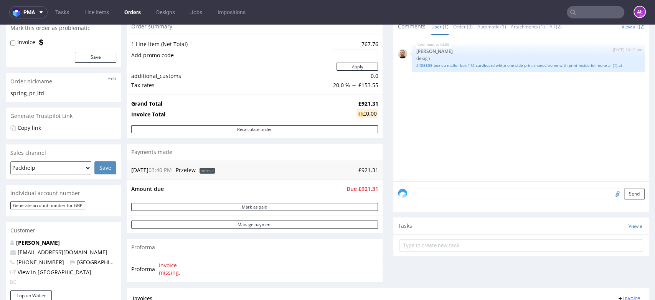
scroll to position [170, 0]
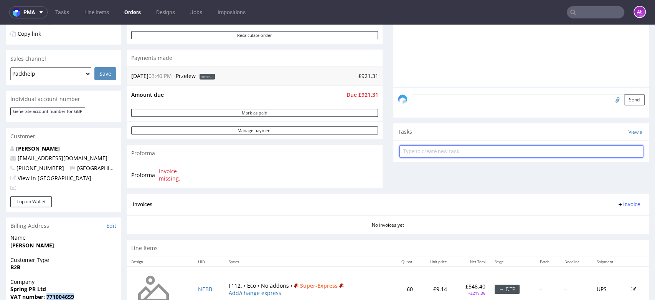
drag, startPoint x: 519, startPoint y: 154, endPoint x: 530, endPoint y: 147, distance: 13.0
click at [519, 154] on input "text" at bounding box center [521, 151] width 244 height 12
type input "proforma"
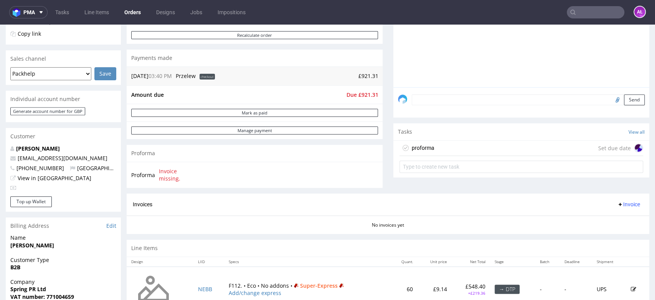
drag, startPoint x: 543, startPoint y: 150, endPoint x: 558, endPoint y: 201, distance: 53.6
click at [543, 150] on div "proforma Set due date" at bounding box center [521, 147] width 244 height 15
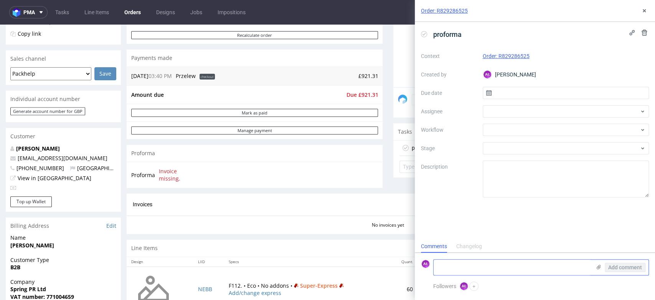
scroll to position [6, 0]
click at [600, 267] on icon at bounding box center [599, 267] width 6 height 6
click at [0, 0] on input "file" at bounding box center [0, 0] width 0 height 0
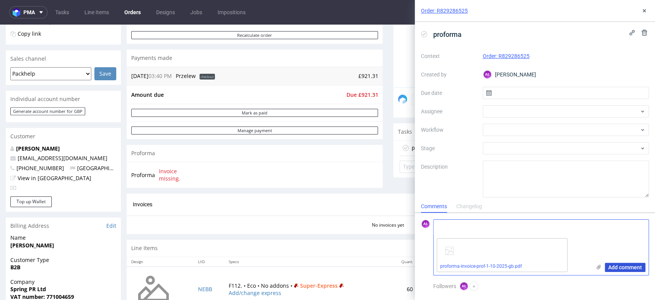
click at [617, 267] on span "Add comment" at bounding box center [625, 266] width 34 height 5
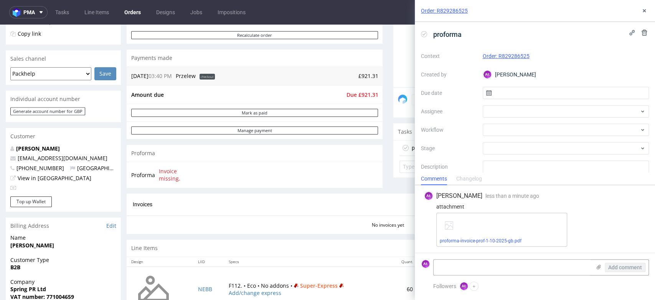
click at [425, 33] on use at bounding box center [423, 34] width 3 height 3
click at [643, 11] on icon at bounding box center [644, 11] width 6 height 6
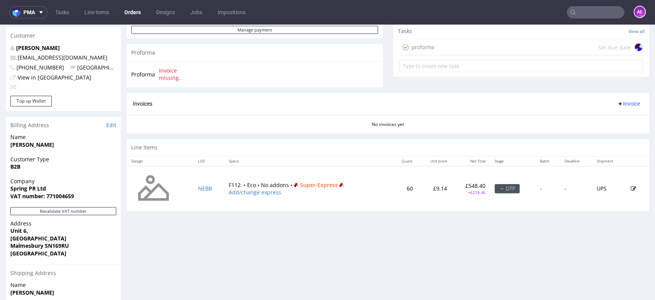
scroll to position [341, 0]
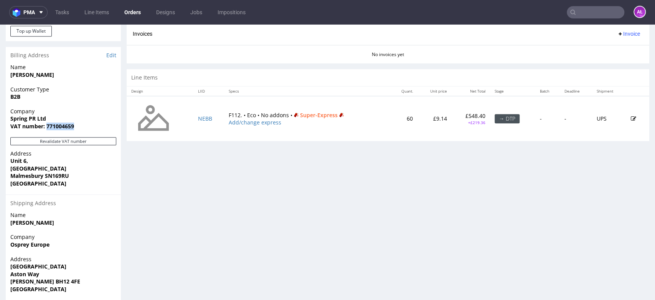
drag, startPoint x: 73, startPoint y: 127, endPoint x: 47, endPoint y: 129, distance: 26.1
click at [47, 129] on span "VAT number: 771004659" at bounding box center [63, 126] width 106 height 8
copy strong "771004659"
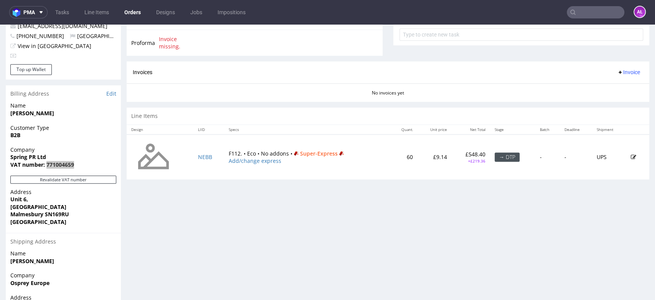
scroll to position [213, 0]
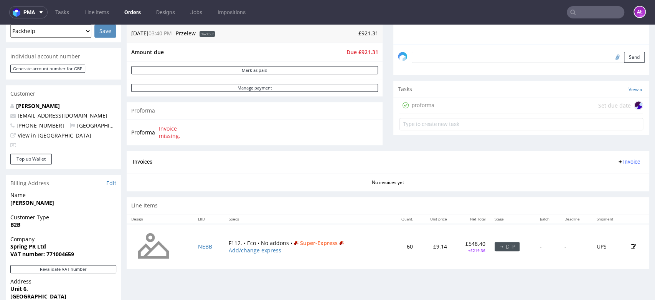
click at [435, 105] on div "proforma Set due date" at bounding box center [521, 105] width 244 height 15
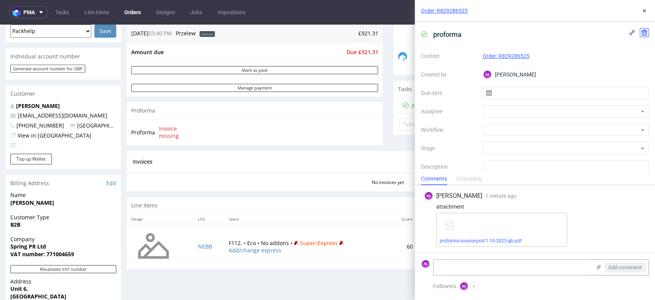
click at [641, 34] on icon at bounding box center [644, 33] width 6 height 6
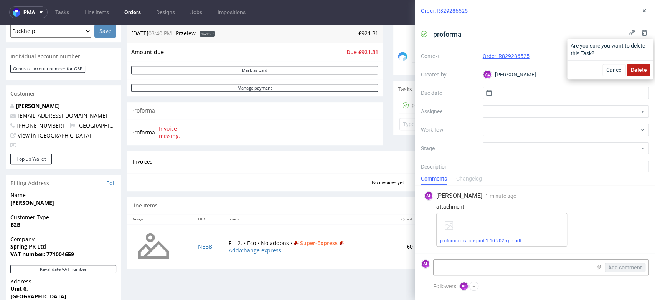
click at [635, 72] on span "Delete" at bounding box center [638, 69] width 16 height 5
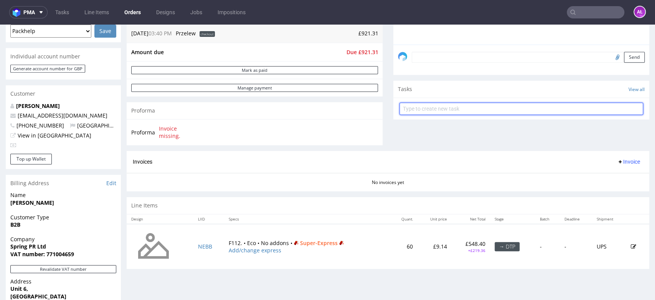
click at [551, 109] on input "text" at bounding box center [521, 108] width 244 height 12
type input "proforma"
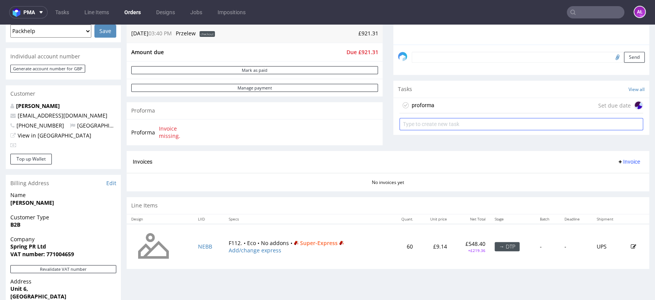
click at [555, 103] on div "proforma Set due date" at bounding box center [521, 105] width 244 height 15
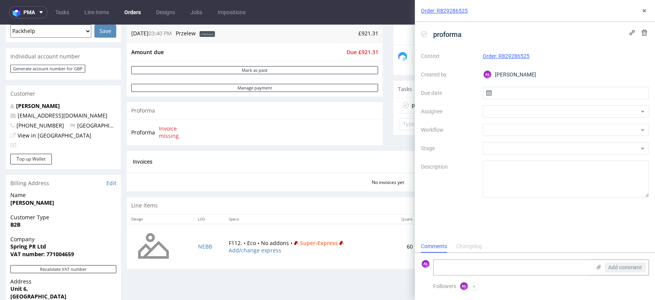
scroll to position [6, 0]
click at [599, 269] on icon at bounding box center [599, 267] width 6 height 6
click at [0, 0] on input "file" at bounding box center [0, 0] width 0 height 0
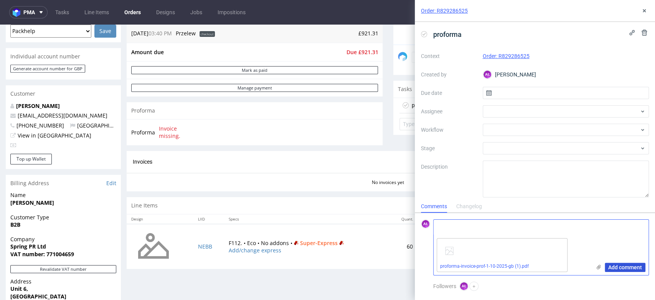
click at [620, 272] on button "Add comment" at bounding box center [625, 266] width 41 height 9
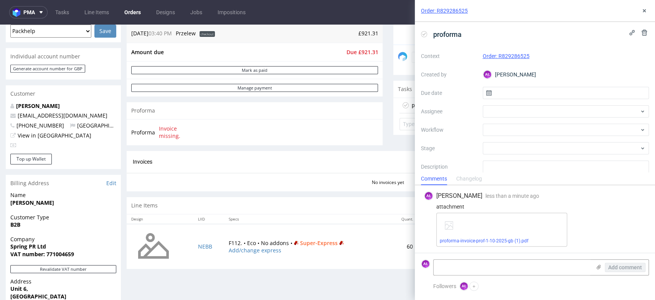
click at [424, 33] on icon at bounding box center [424, 34] width 6 height 6
click at [643, 9] on use at bounding box center [644, 10] width 3 height 3
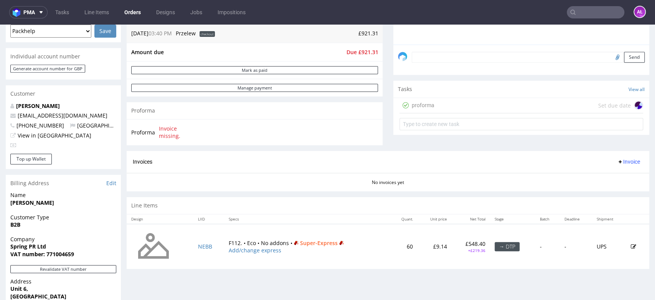
click at [479, 101] on div "proforma Set due date" at bounding box center [521, 105] width 244 height 15
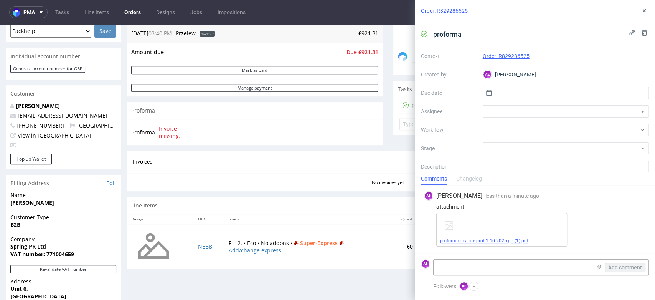
click at [504, 243] on link "proforma-invoice-prof-1-10-2025-gb (1).pdf" at bounding box center [484, 240] width 89 height 5
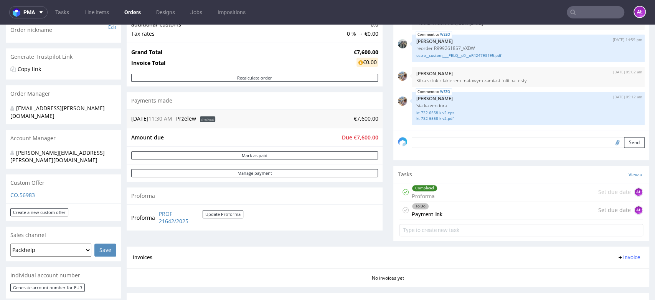
scroll to position [170, 0]
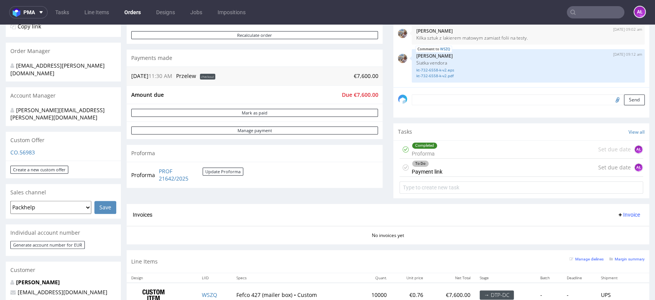
click at [426, 168] on div "To Do Payment link" at bounding box center [427, 167] width 31 height 18
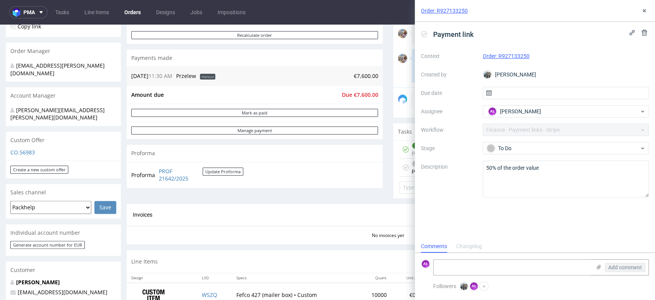
scroll to position [6, 0]
click at [648, 12] on button at bounding box center [644, 10] width 9 height 9
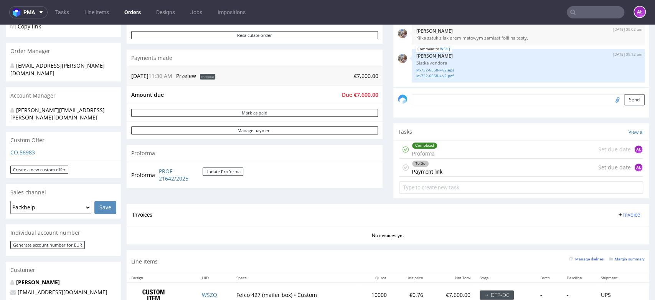
click at [444, 151] on div "Completed Proforma Set due date AŁ" at bounding box center [521, 149] width 244 height 18
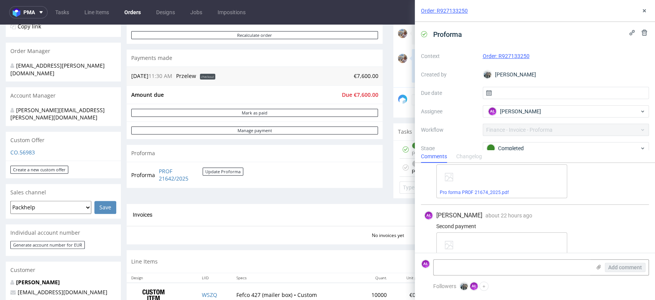
scroll to position [45, 0]
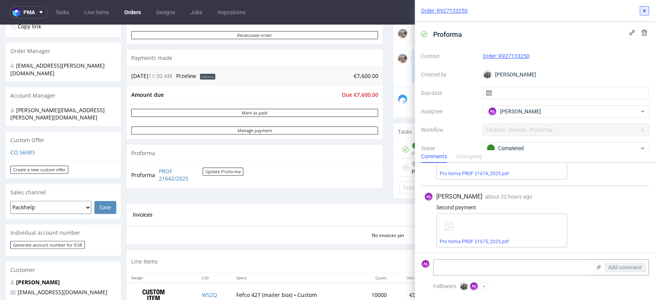
click at [643, 13] on icon at bounding box center [644, 11] width 6 height 6
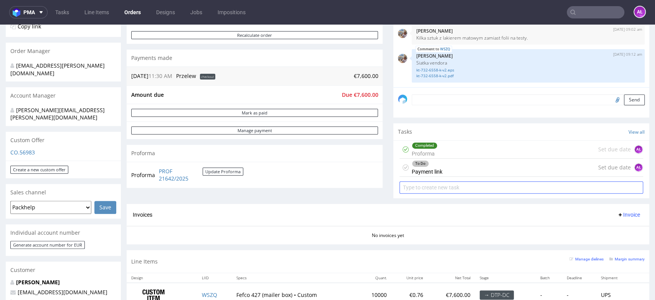
drag, startPoint x: 421, startPoint y: 173, endPoint x: 398, endPoint y: 185, distance: 25.9
click at [421, 173] on div "To Do Payment link" at bounding box center [427, 167] width 31 height 18
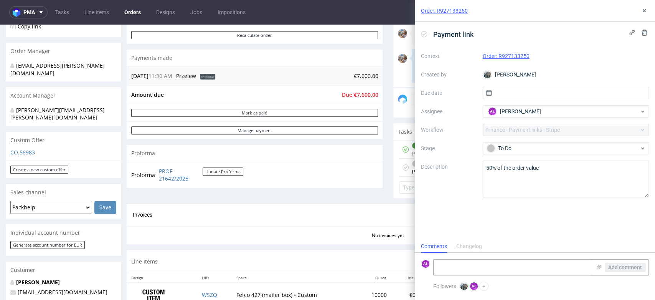
scroll to position [6, 0]
drag, startPoint x: 539, startPoint y: 57, endPoint x: 498, endPoint y: 61, distance: 40.8
click at [498, 61] on div "Context Order: R927133250 Created by [PERSON_NAME] Due date Assignee AŁ [PERSON…" at bounding box center [535, 123] width 228 height 147
copy link "R927133250"
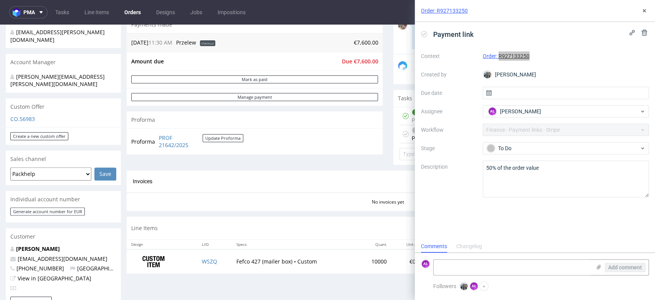
scroll to position [256, 0]
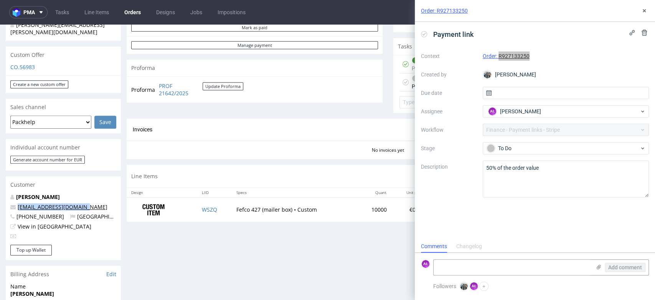
drag, startPoint x: 97, startPoint y: 193, endPoint x: 18, endPoint y: 191, distance: 79.4
click at [18, 203] on p "[EMAIL_ADDRESS][DOMAIN_NAME]" at bounding box center [63, 207] width 106 height 8
copy link "[EMAIL_ADDRESS][DOMAIN_NAME]"
click at [534, 61] on div "Context Order: R927133250 Created by [PERSON_NAME] Due date Assignee AŁ [PERSON…" at bounding box center [535, 123] width 228 height 147
drag, startPoint x: 539, startPoint y: 61, endPoint x: 498, endPoint y: 61, distance: 40.3
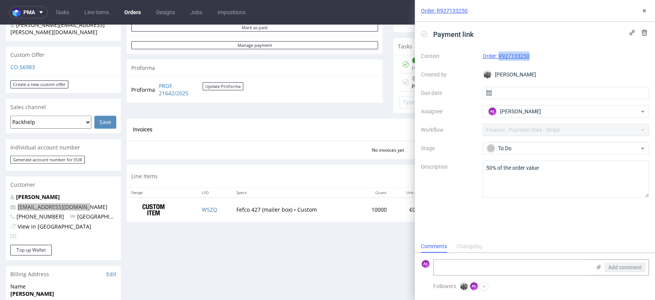
click at [498, 61] on div "Context Order: R927133250 Created by [PERSON_NAME] Due date Assignee AŁ [PERSON…" at bounding box center [535, 123] width 228 height 147
copy link "R927133250"
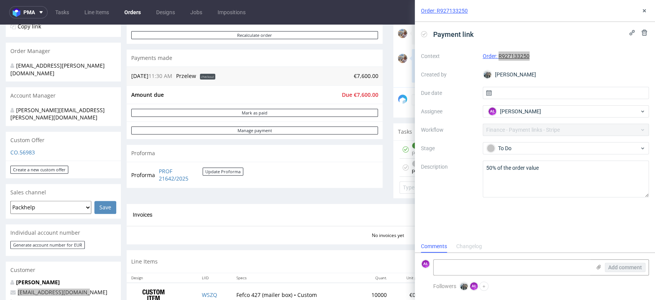
scroll to position [213, 0]
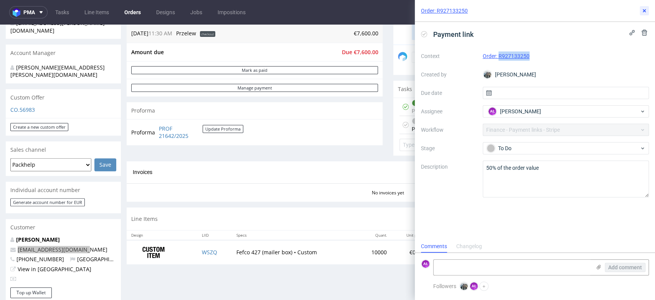
click at [646, 10] on icon at bounding box center [644, 11] width 6 height 6
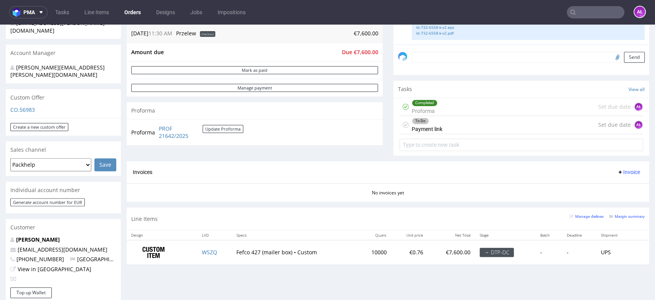
click at [422, 107] on div "Completed Proforma" at bounding box center [425, 107] width 26 height 18
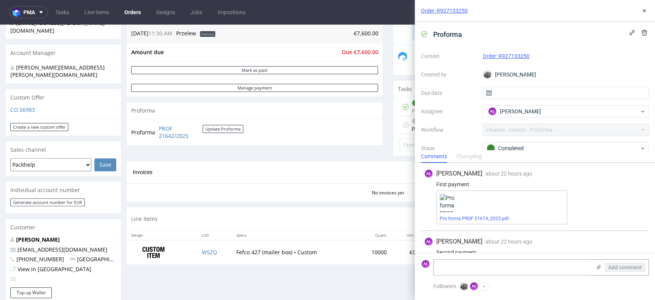
scroll to position [45, 0]
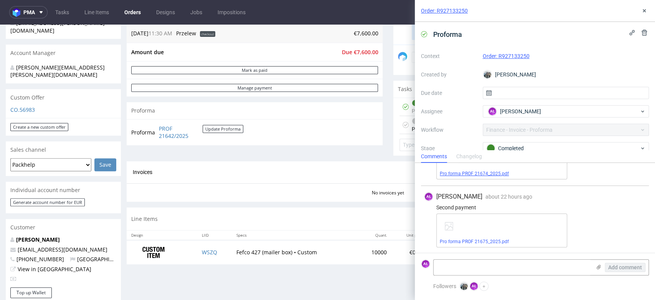
click at [494, 171] on link "Pro forma PROF 21674_2025.pdf" at bounding box center [474, 173] width 69 height 5
drag, startPoint x: 535, startPoint y: 56, endPoint x: 498, endPoint y: 61, distance: 37.1
click at [498, 61] on div "Context Order: R927133250 Created by [PERSON_NAME] Due date Assignee AŁ [PERSON…" at bounding box center [535, 123] width 228 height 147
copy link "R927133250"
click at [495, 274] on textarea at bounding box center [512, 266] width 157 height 15
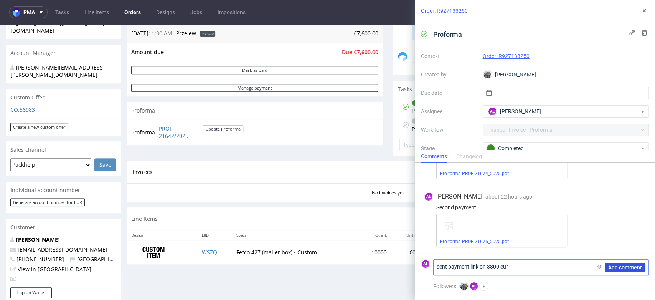
type textarea "sent payment link on 3800 eur"
click at [605, 264] on button "Add comment" at bounding box center [625, 266] width 41 height 9
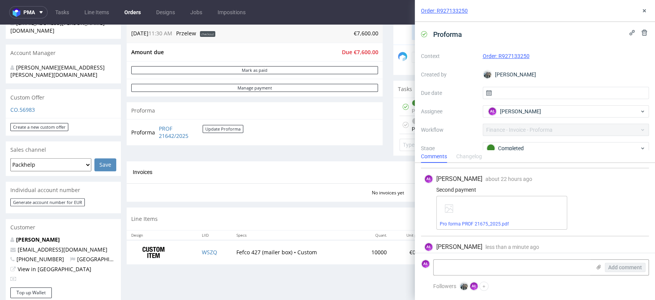
scroll to position [79, 0]
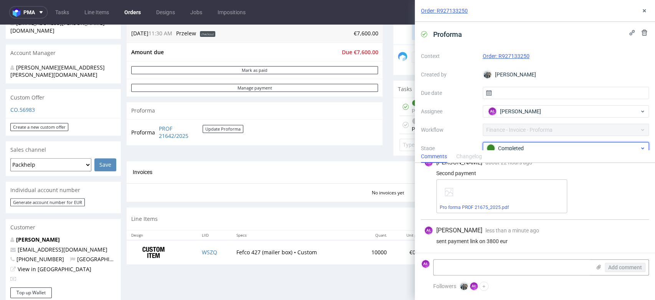
click at [521, 149] on div "Completed" at bounding box center [563, 148] width 153 height 8
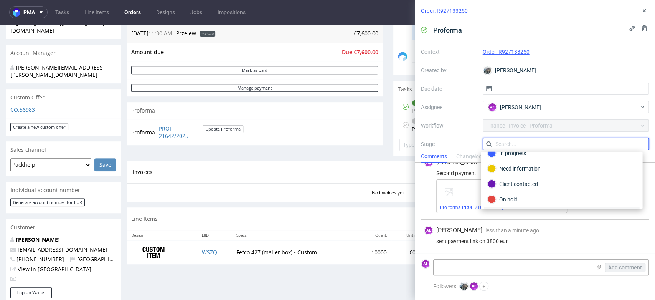
scroll to position [55, 0]
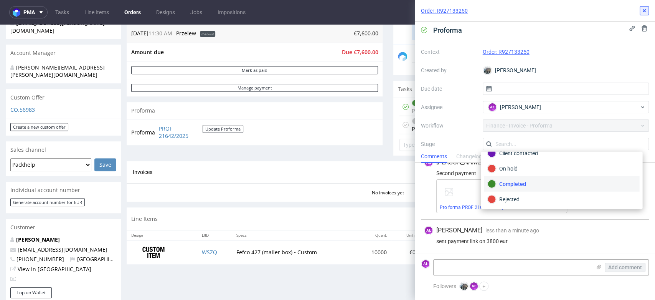
click at [645, 8] on icon at bounding box center [644, 11] width 6 height 6
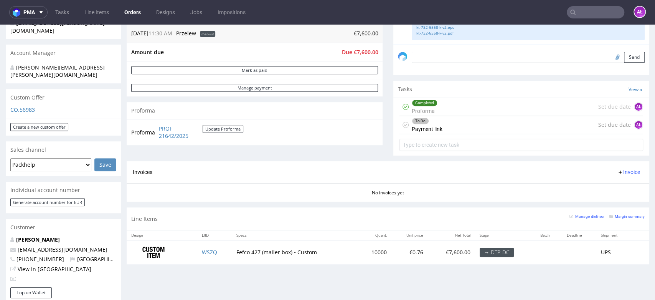
click at [412, 122] on div "To Do" at bounding box center [420, 121] width 16 height 6
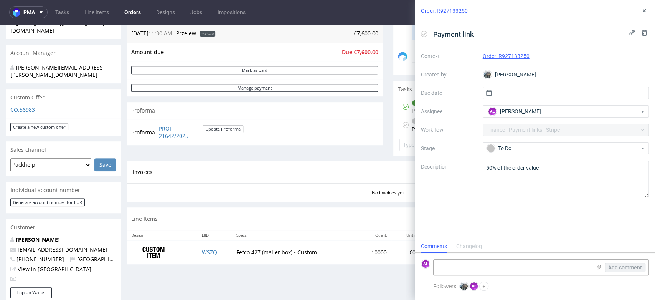
scroll to position [6, 0]
drag, startPoint x: 643, startPoint y: 10, endPoint x: 633, endPoint y: 21, distance: 14.4
click at [643, 10] on icon at bounding box center [644, 11] width 6 height 6
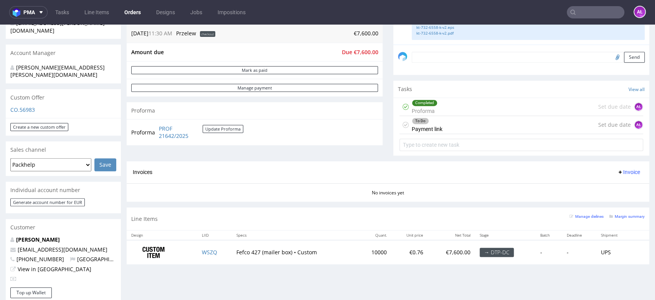
drag, startPoint x: 450, startPoint y: 109, endPoint x: 501, endPoint y: 224, distance: 126.1
click at [450, 109] on div "Completed Proforma Set due date AŁ" at bounding box center [521, 107] width 244 height 18
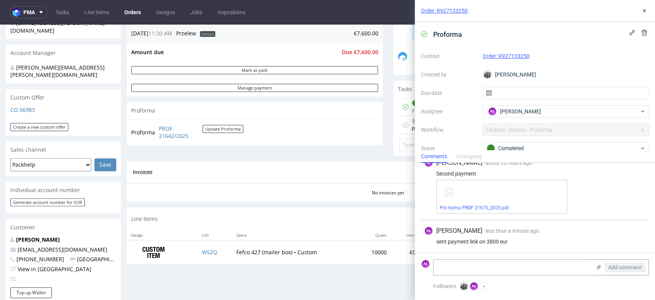
scroll to position [79, 0]
drag, startPoint x: 519, startPoint y: 242, endPoint x: 425, endPoint y: 244, distance: 94.0
click at [425, 244] on div "AŁ [PERSON_NAME] less than a minute ago [DATE] 13:16 sent payment link on 3800 …" at bounding box center [535, 236] width 228 height 34
copy div "sent payment link on 3800 eur"
click at [643, 10] on use at bounding box center [644, 10] width 3 height 3
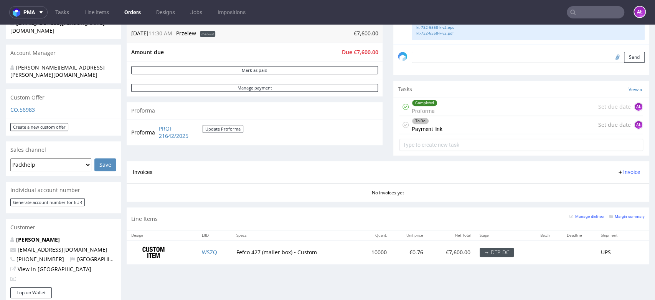
click at [476, 125] on div "To Do Payment link Set due date AŁ" at bounding box center [521, 125] width 244 height 18
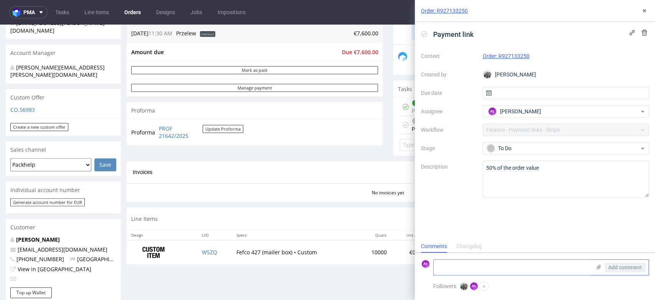
scroll to position [6, 0]
click at [508, 272] on textarea at bounding box center [512, 266] width 157 height 15
paste textarea "sent payment link on 3800 eur"
type textarea "sent payment link on 3800 eur"
click at [626, 266] on span "Add comment" at bounding box center [625, 266] width 34 height 5
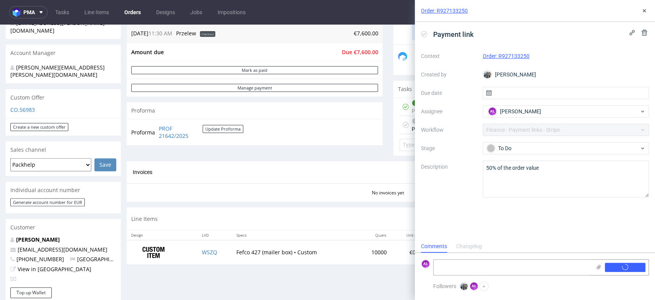
scroll to position [0, 0]
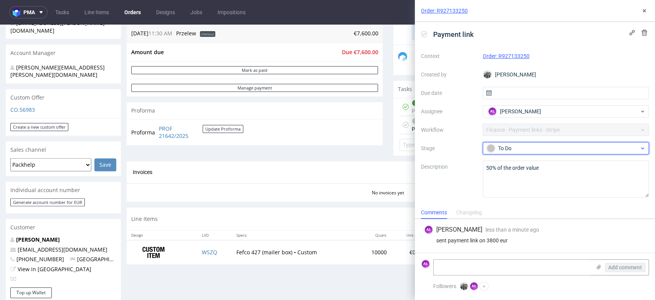
click at [522, 151] on div "To Do" at bounding box center [563, 148] width 153 height 8
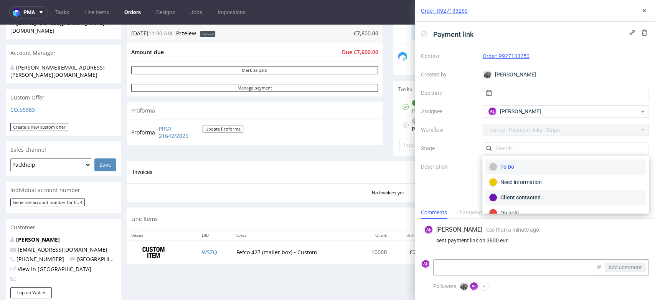
scroll to position [43, 0]
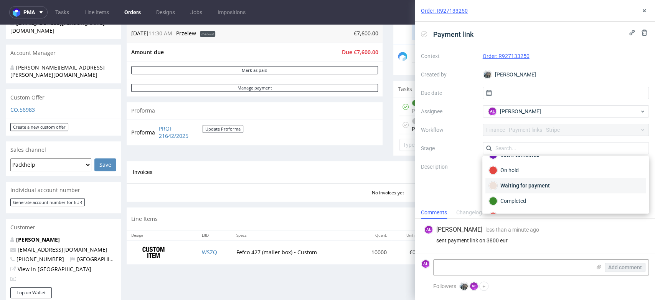
click at [539, 188] on div "Waiting for payment" at bounding box center [565, 185] width 153 height 8
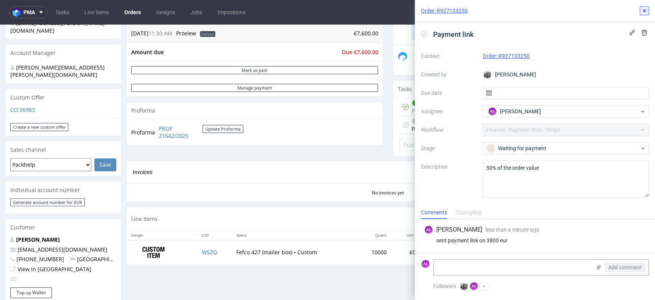
click at [648, 11] on button at bounding box center [644, 10] width 9 height 9
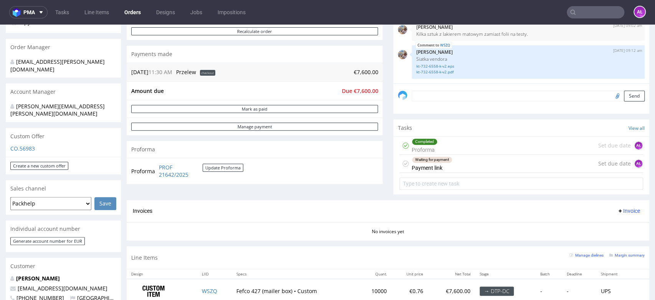
scroll to position [128, 0]
